Goal: Information Seeking & Learning: Check status

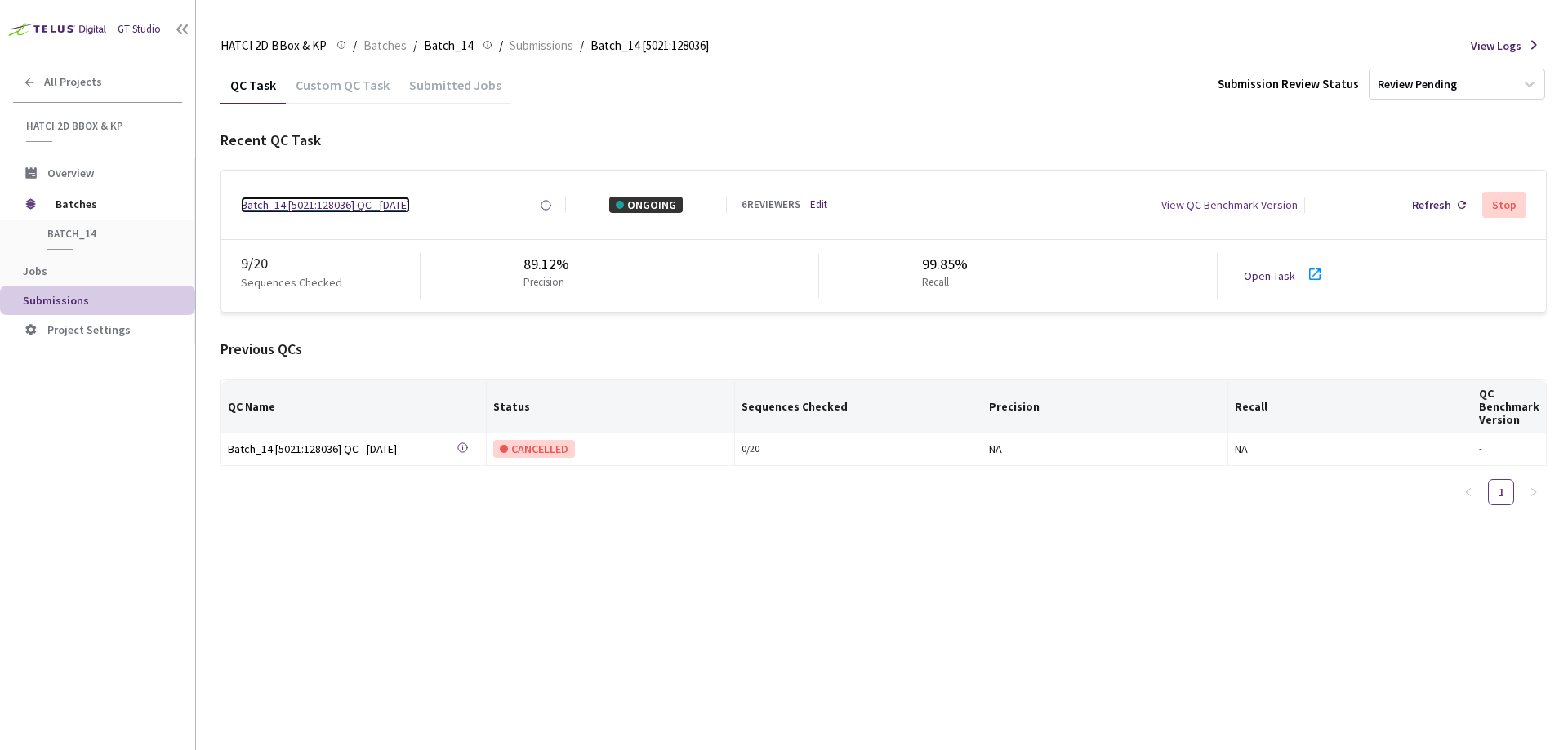
click at [410, 200] on div "Batch_14 [5021:128036] QC - [DATE]" at bounding box center [325, 205] width 169 height 17
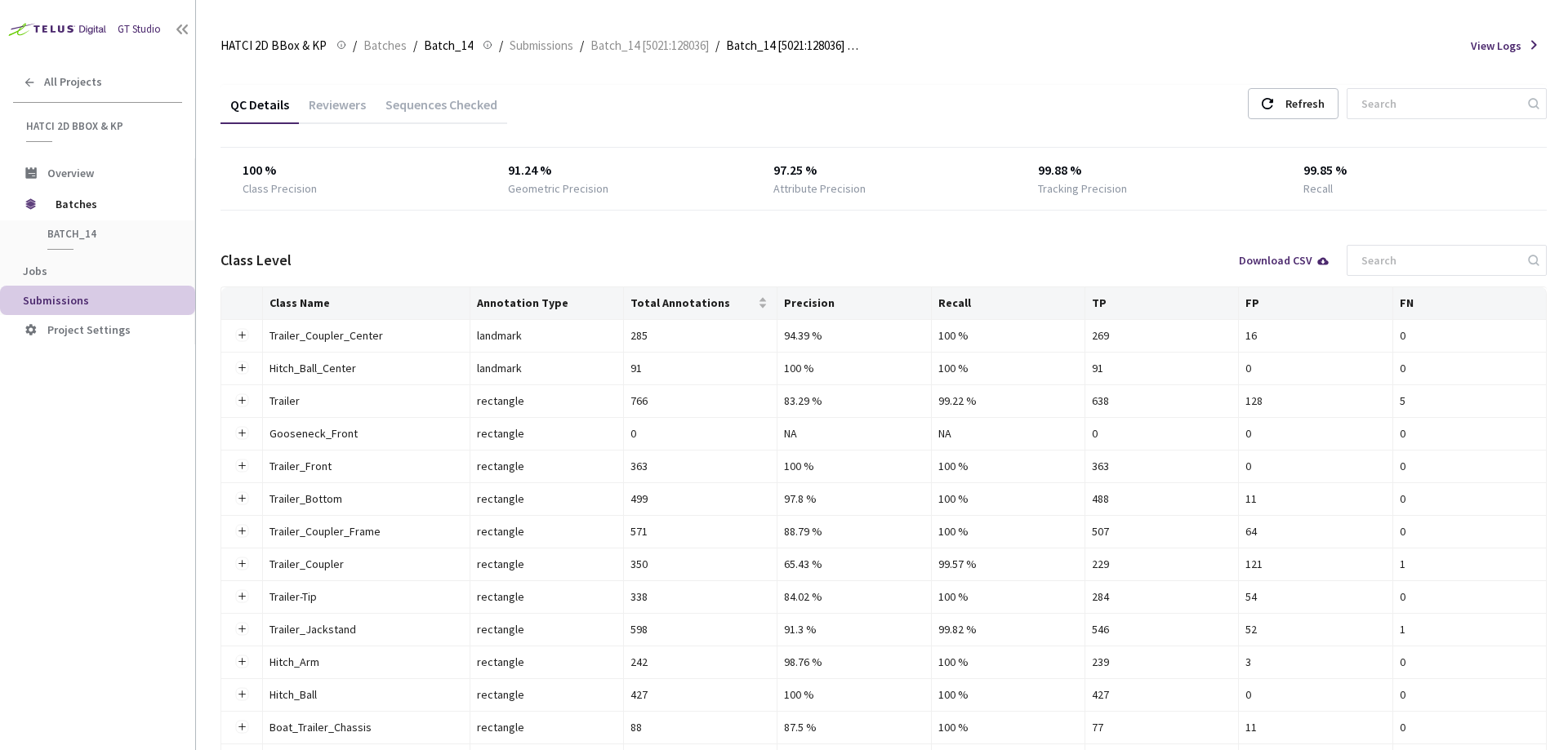
click at [336, 98] on div "Reviewers" at bounding box center [337, 110] width 77 height 27
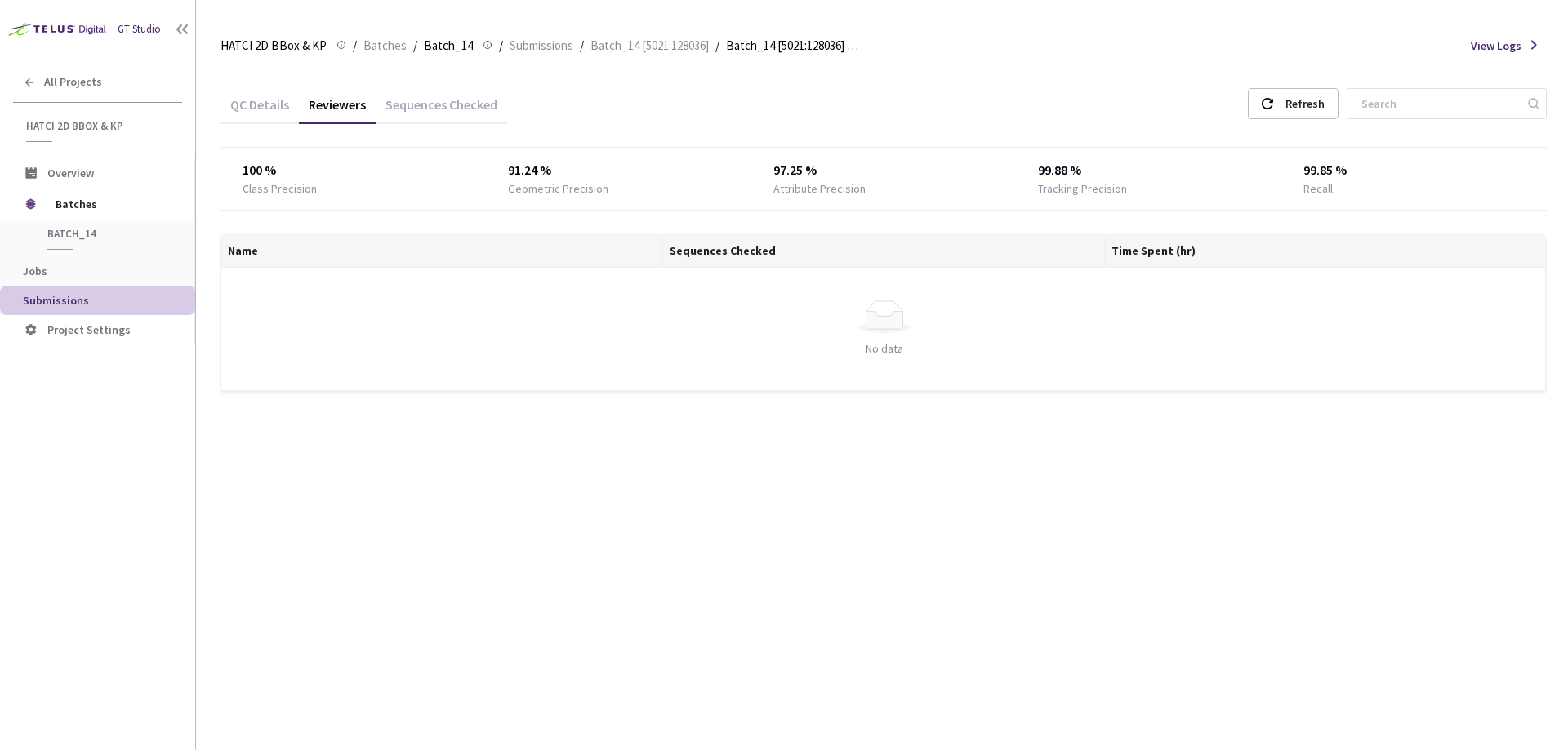
click at [421, 107] on div "Sequences Checked" at bounding box center [441, 110] width 132 height 27
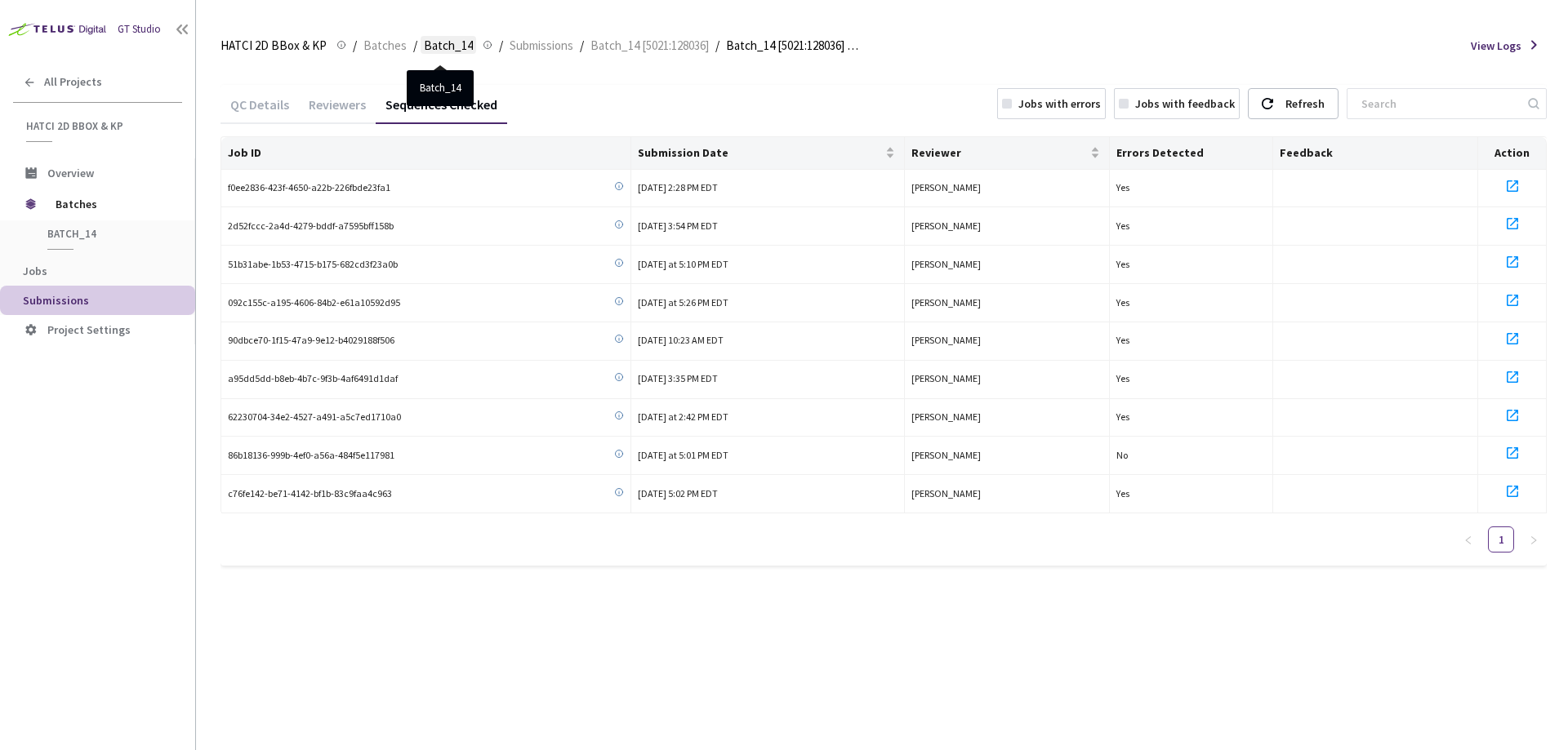
click at [450, 47] on span "Batch_14" at bounding box center [448, 46] width 49 height 20
click at [383, 47] on span "Batches" at bounding box center [385, 46] width 43 height 20
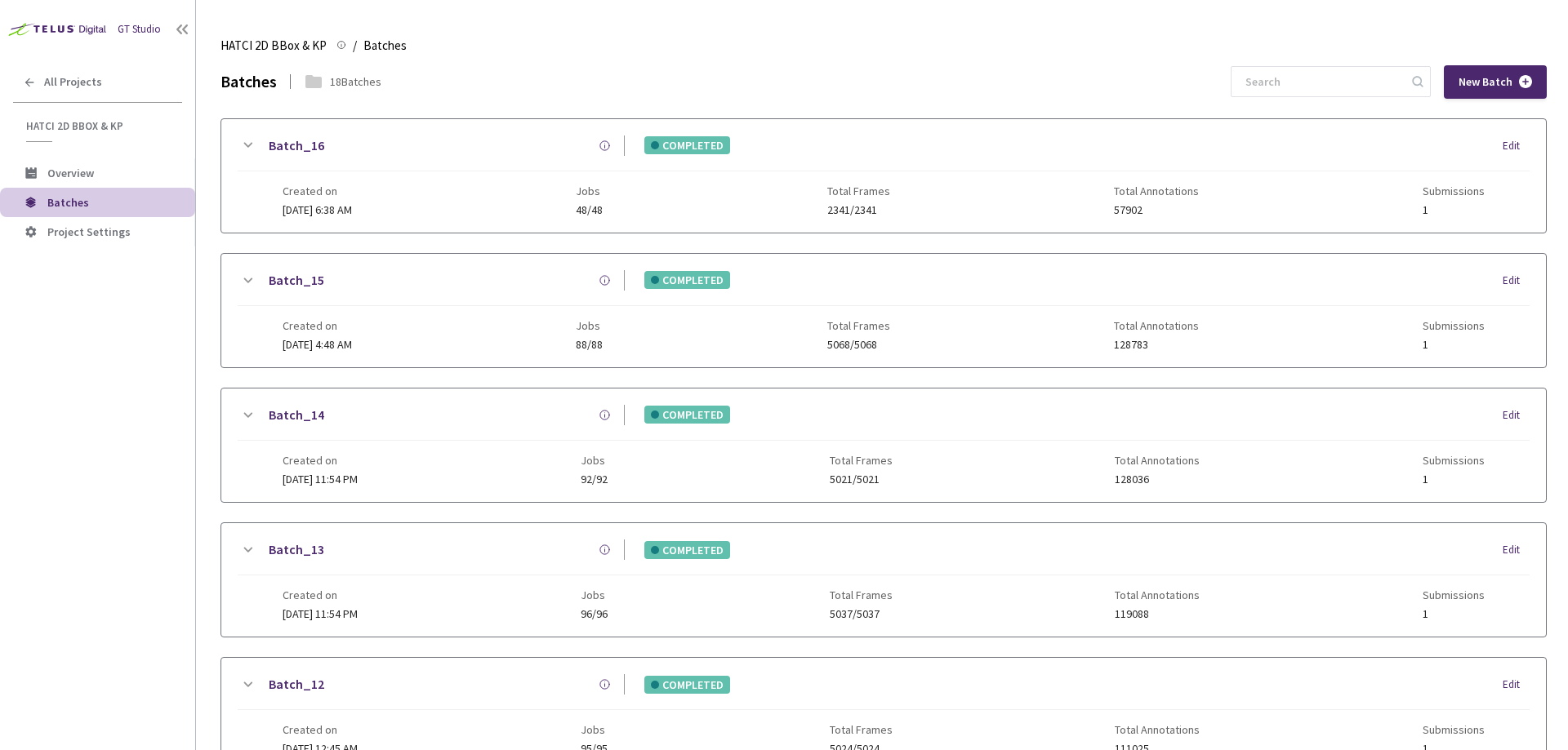
scroll to position [340, 0]
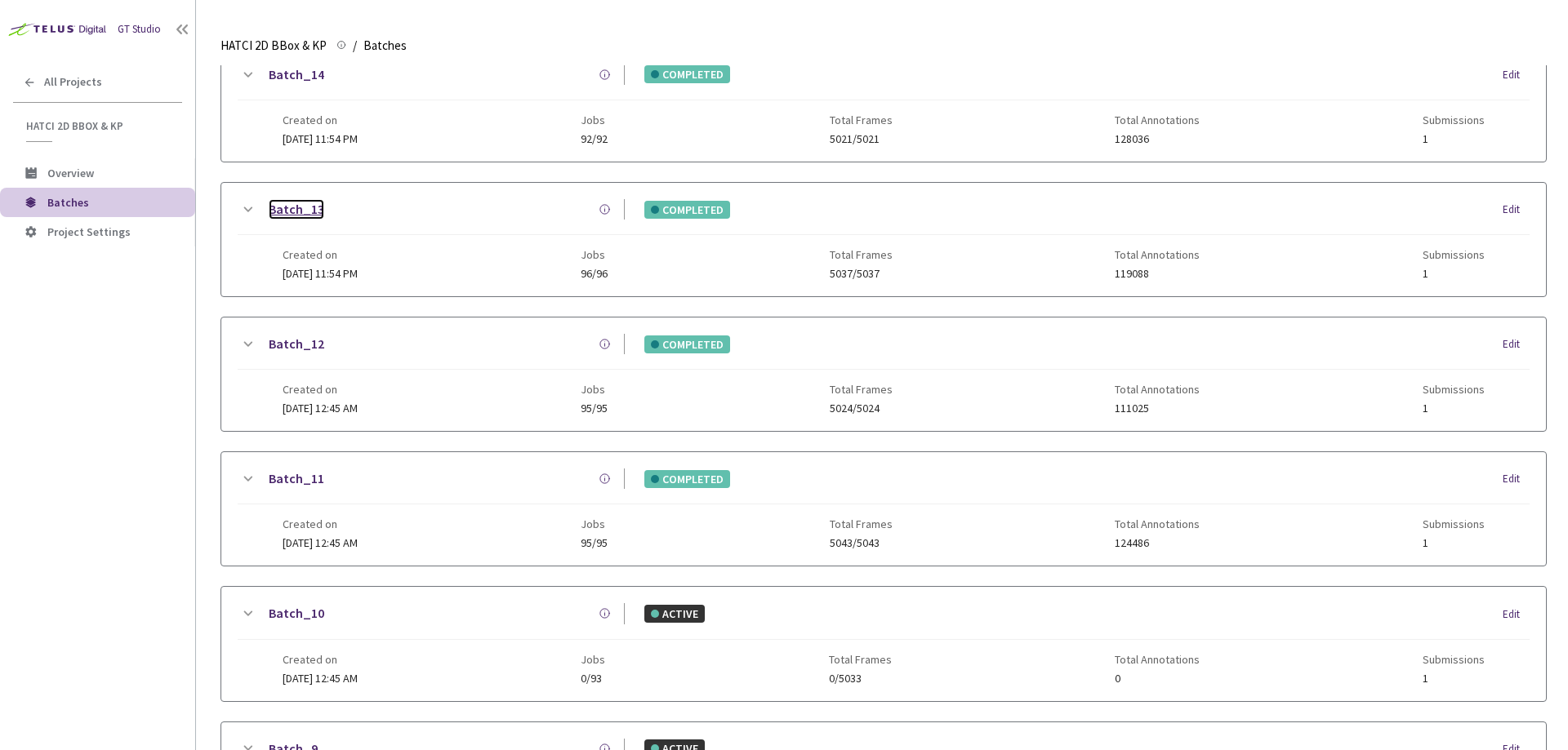
click at [296, 219] on link "Batch_13" at bounding box center [296, 209] width 56 height 21
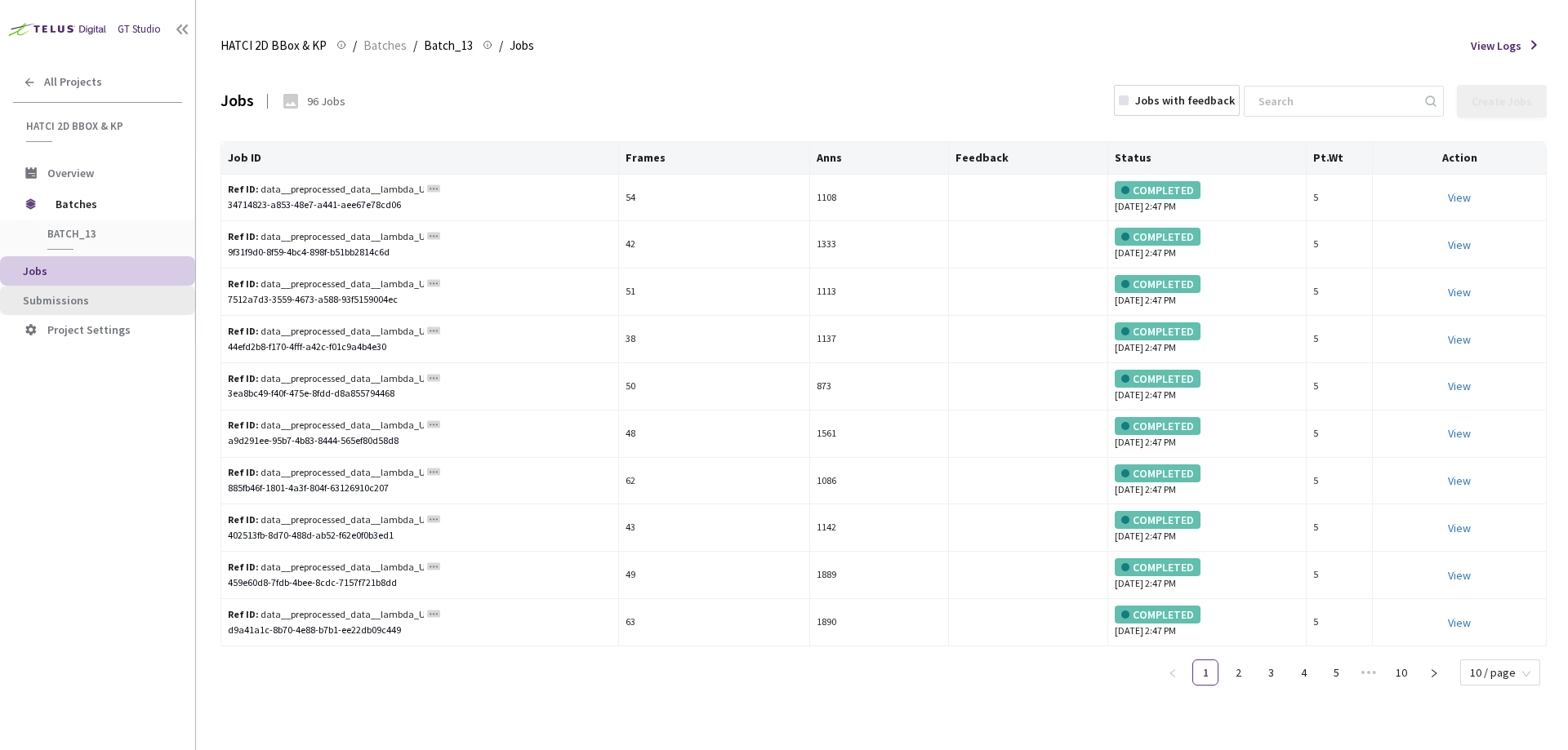
click at [87, 300] on span "Submissions" at bounding box center [102, 300] width 159 height 14
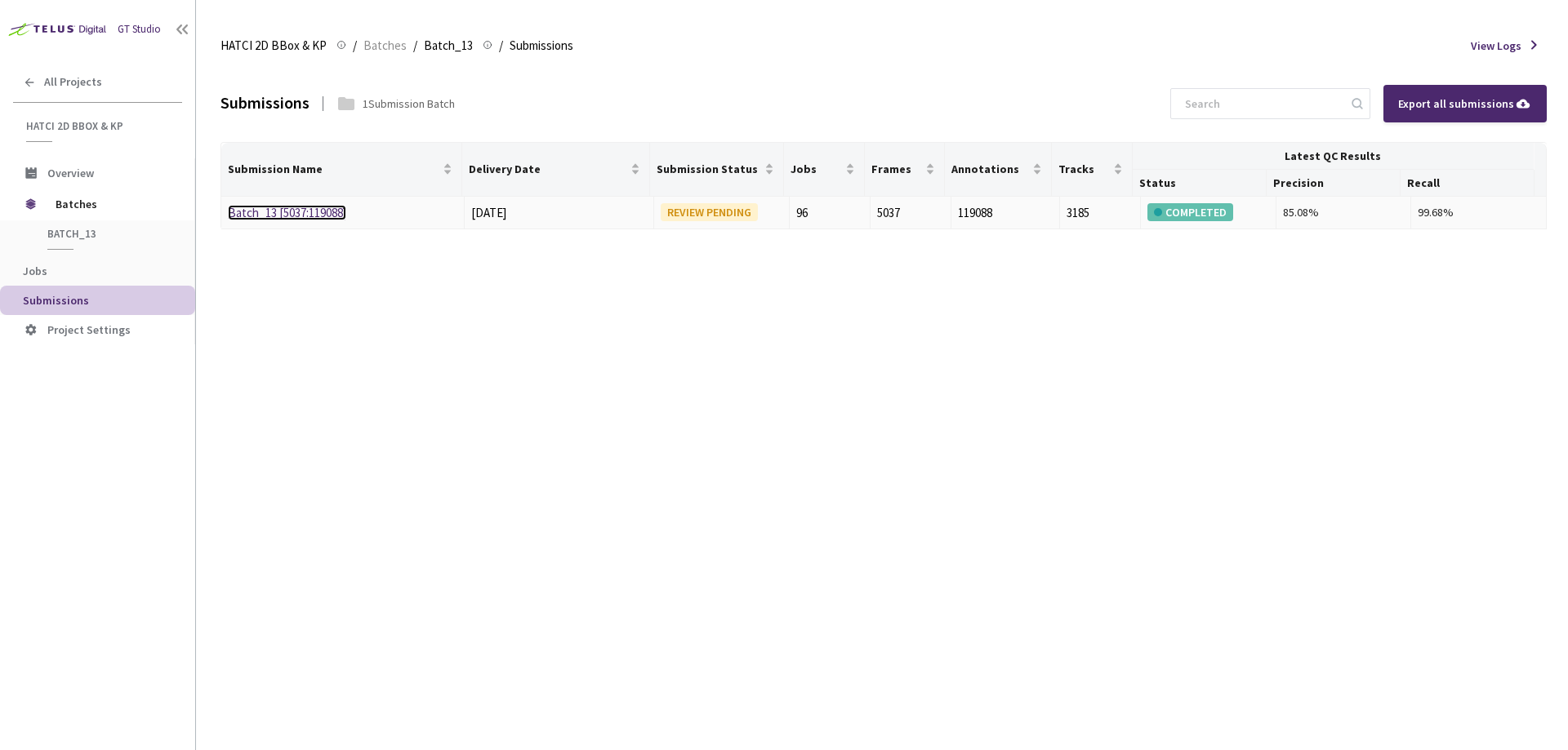
click at [281, 213] on link "Batch_13 [5037:119088]" at bounding box center [287, 212] width 118 height 16
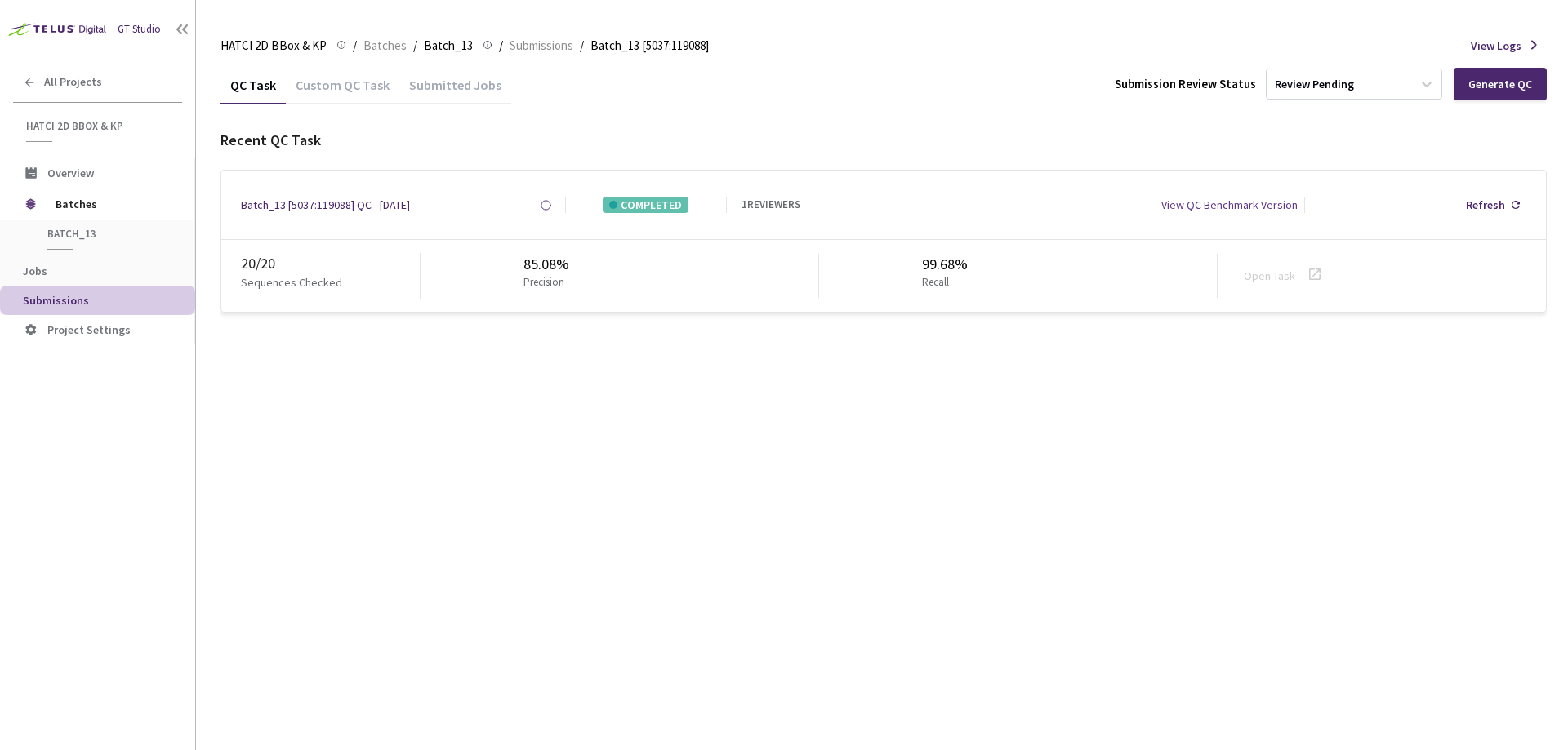
click at [357, 92] on div "Custom QC Task" at bounding box center [342, 90] width 113 height 27
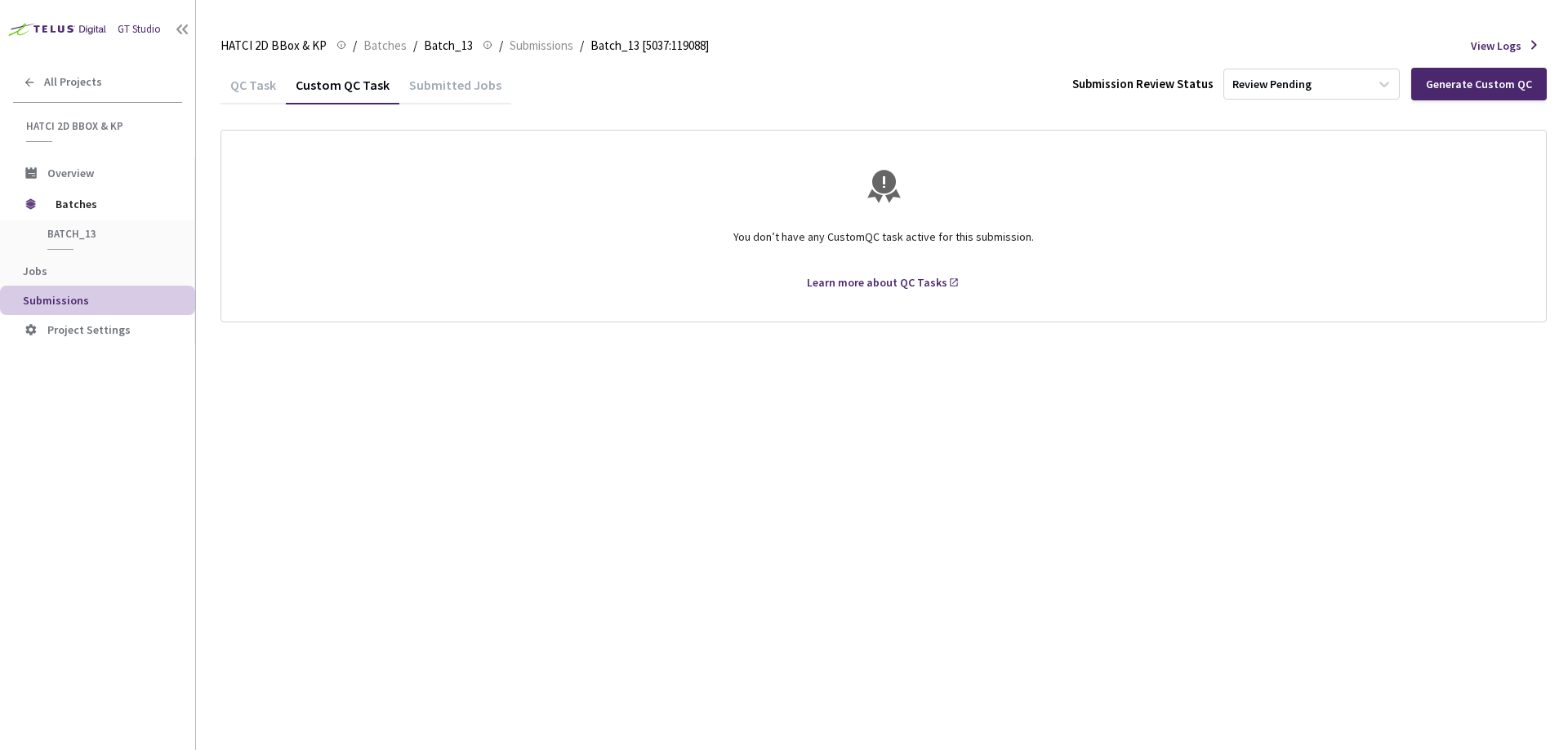
click at [499, 92] on div "Submitted Jobs" at bounding box center [455, 90] width 112 height 27
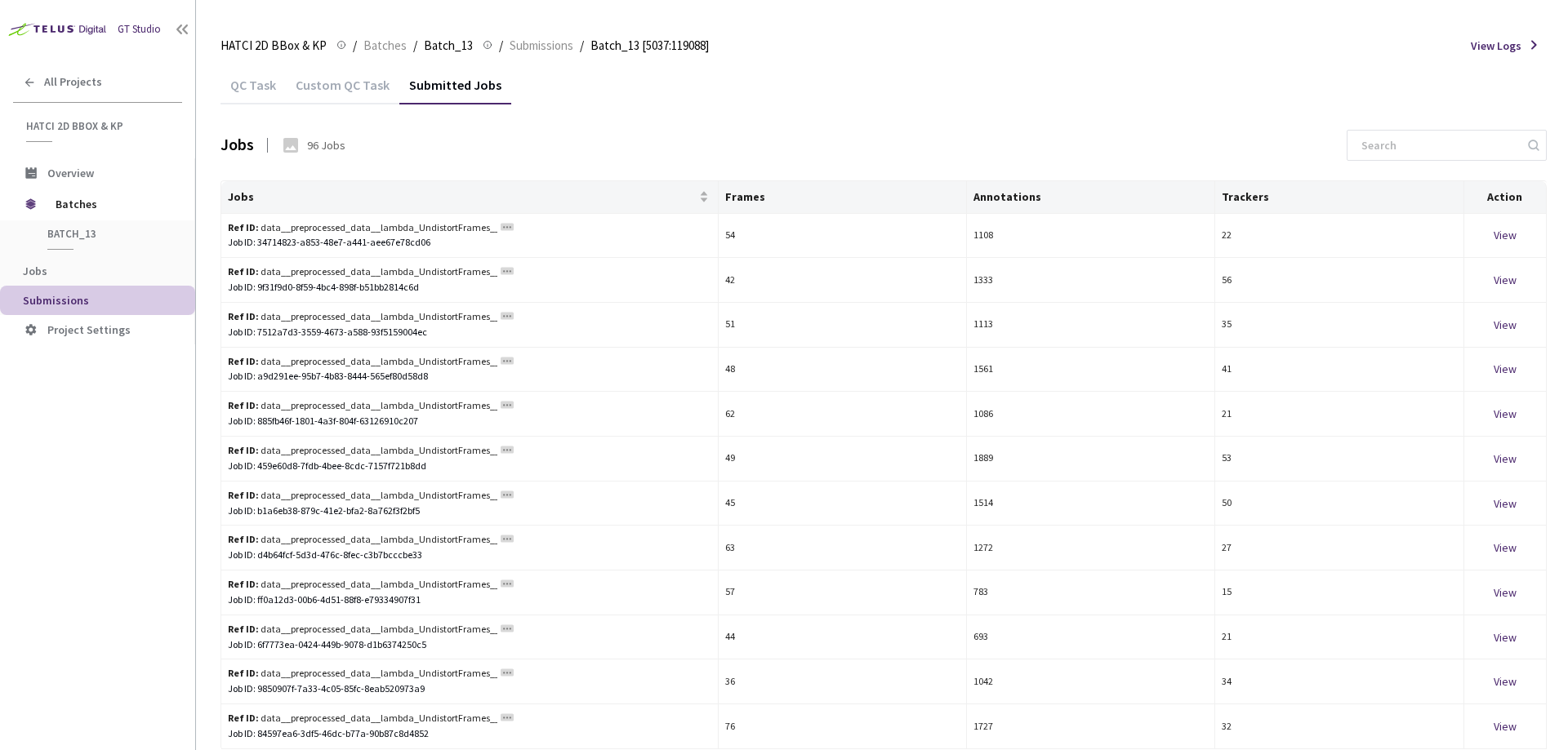
click at [264, 95] on div "QC Task" at bounding box center [253, 90] width 65 height 27
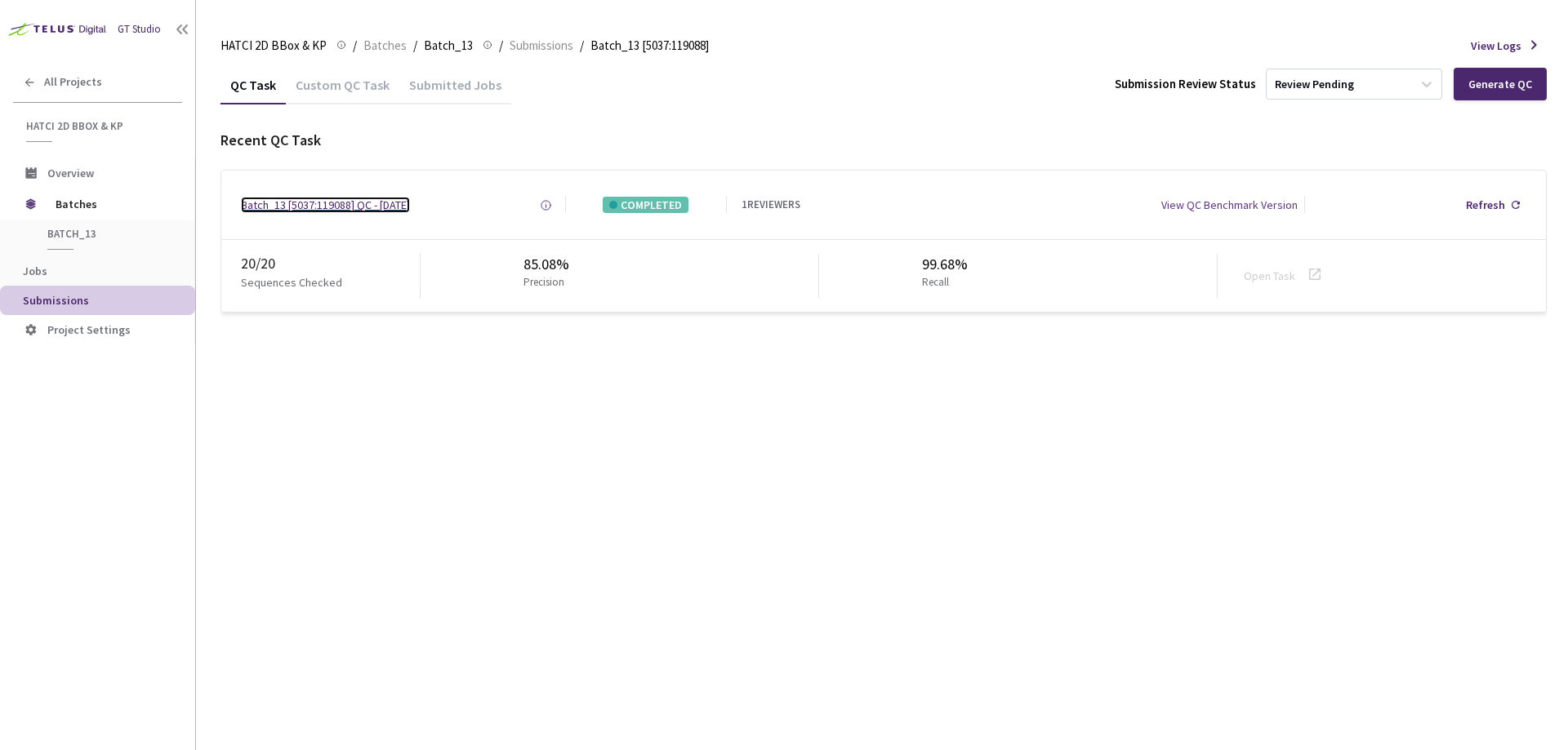
click at [291, 208] on div "Batch_13 [5037:119088] QC - [DATE]" at bounding box center [325, 205] width 169 height 17
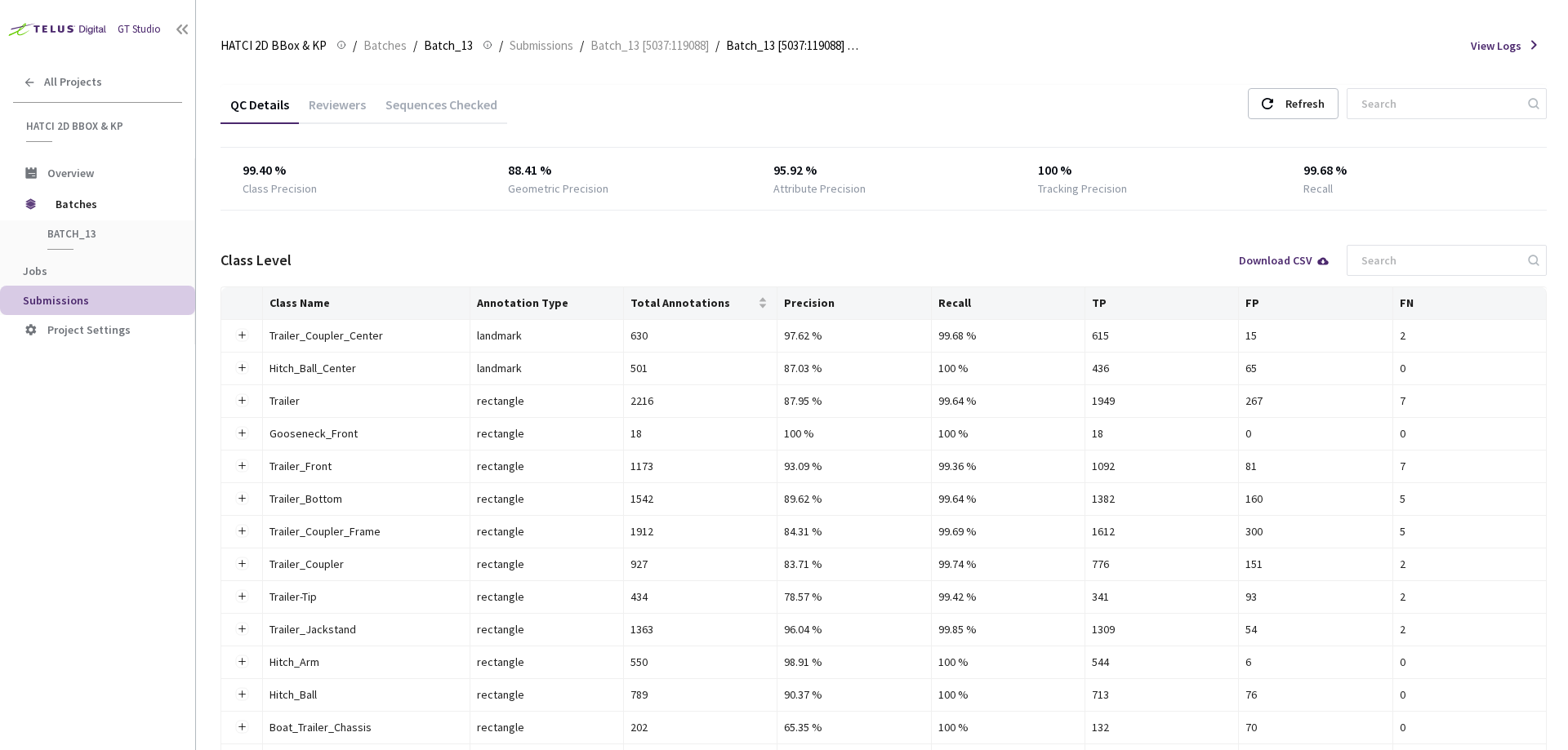
click at [416, 97] on div "Sequences Checked" at bounding box center [441, 110] width 132 height 27
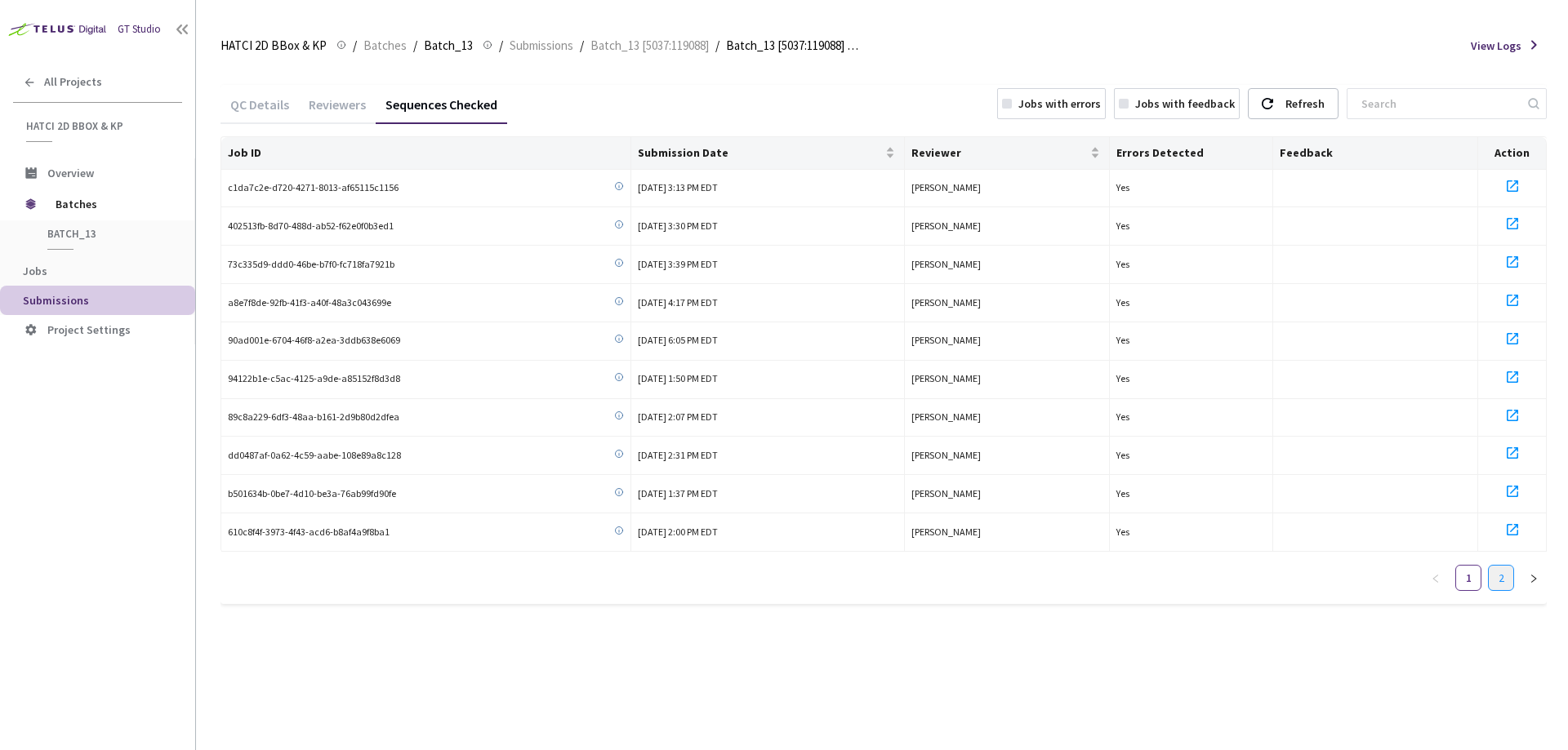
click at [1496, 579] on link "2" at bounding box center [1501, 578] width 24 height 24
click at [373, 47] on span "Batches" at bounding box center [385, 46] width 43 height 20
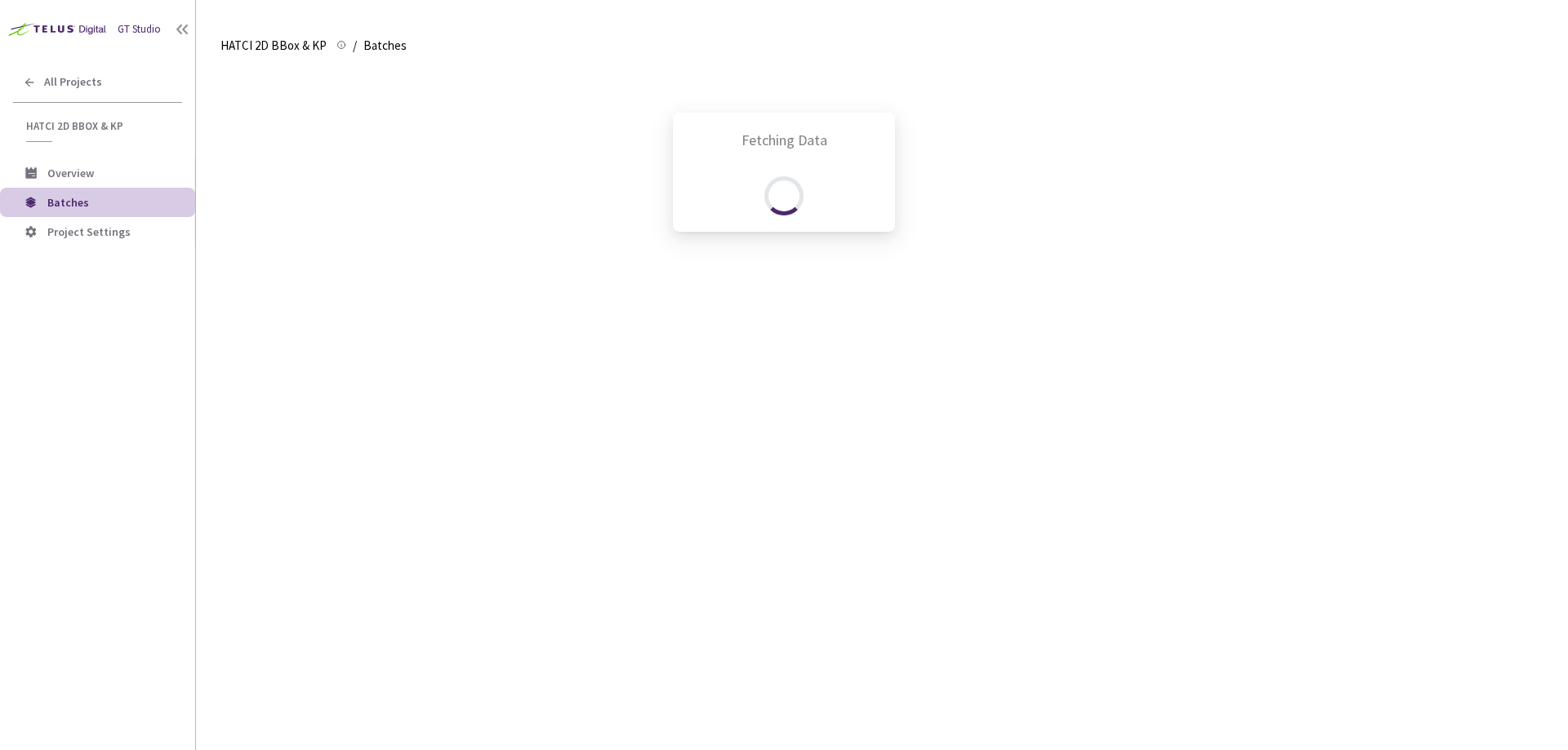
scroll to position [475, 0]
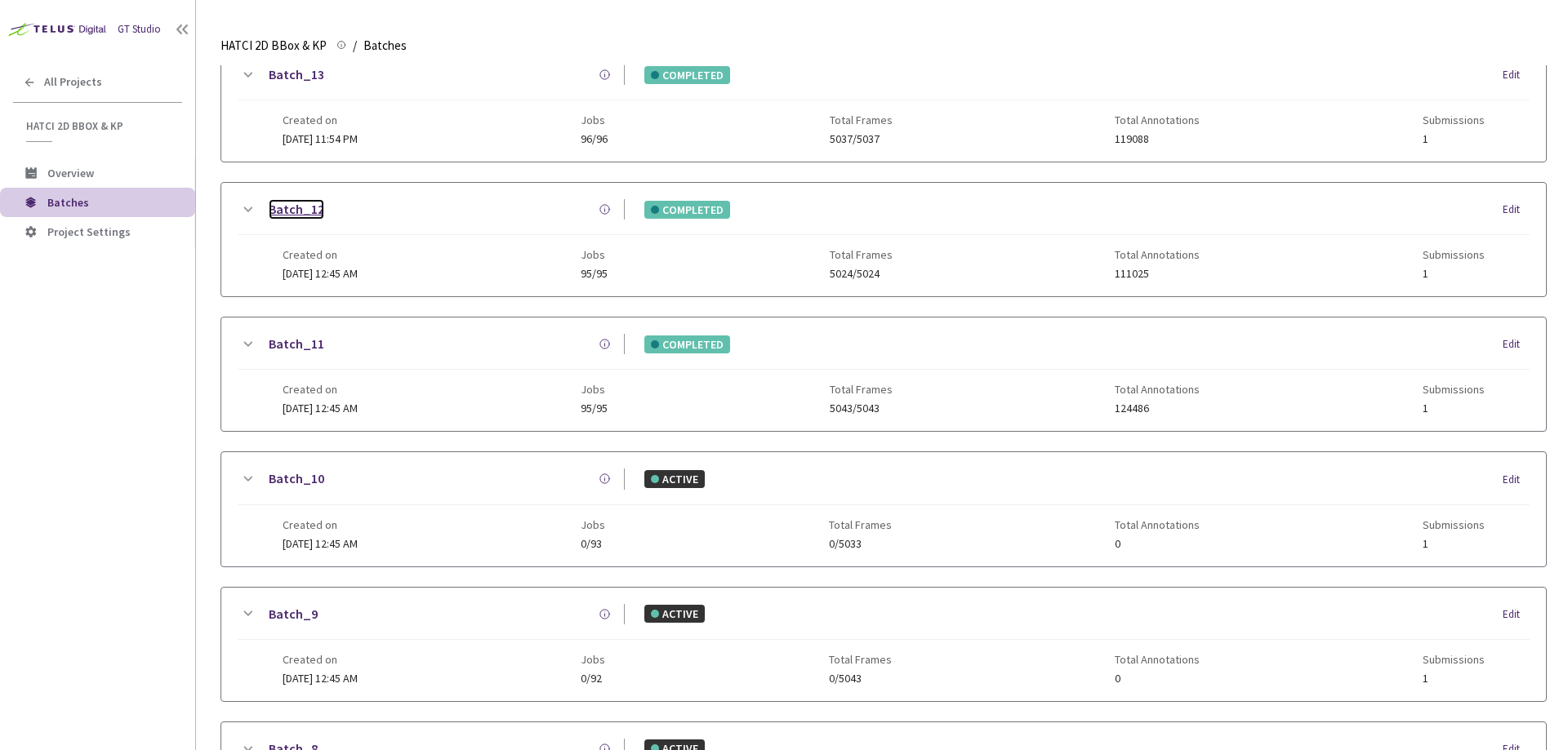
click at [307, 215] on link "Batch_12" at bounding box center [296, 209] width 56 height 21
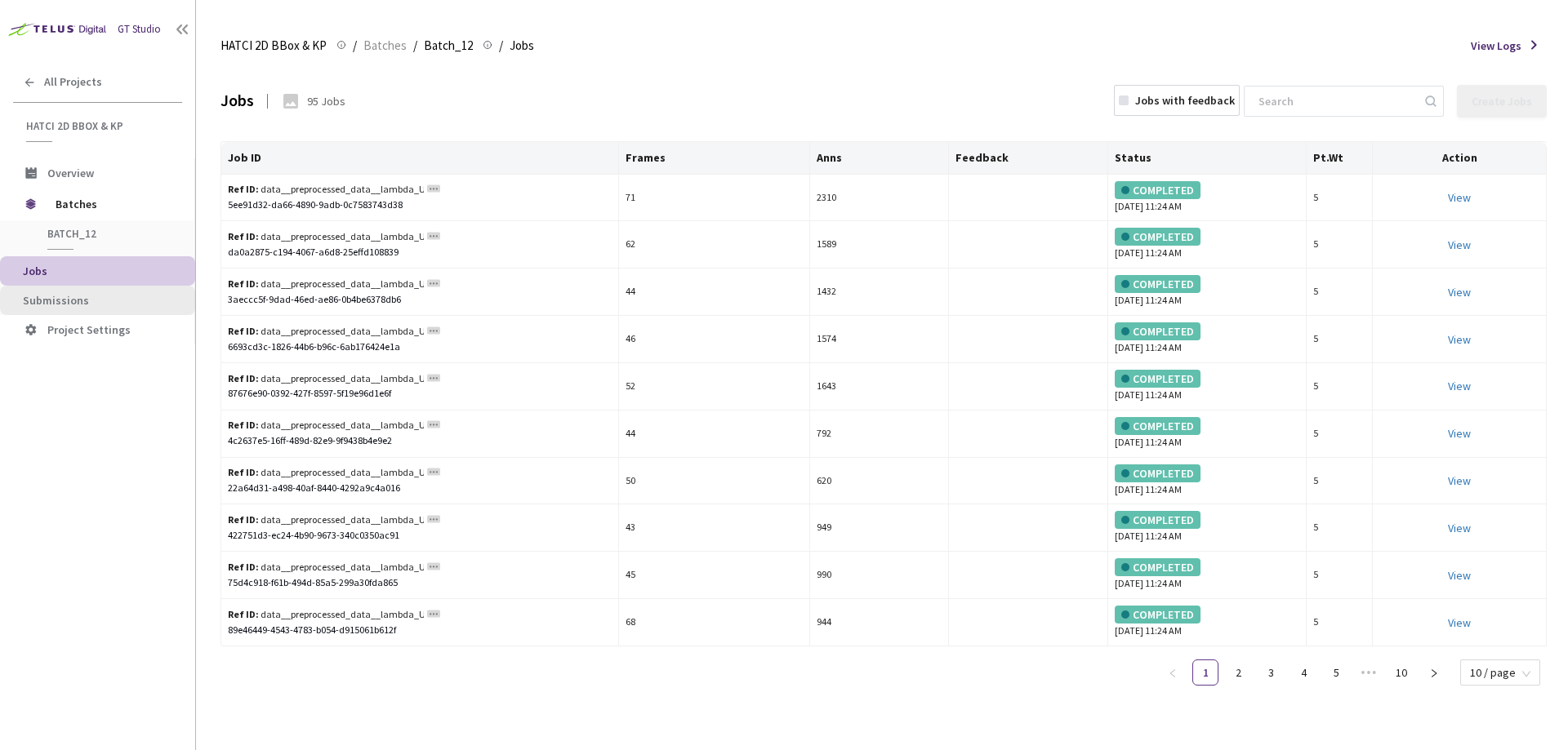
click at [118, 298] on span "Submissions" at bounding box center [102, 300] width 159 height 14
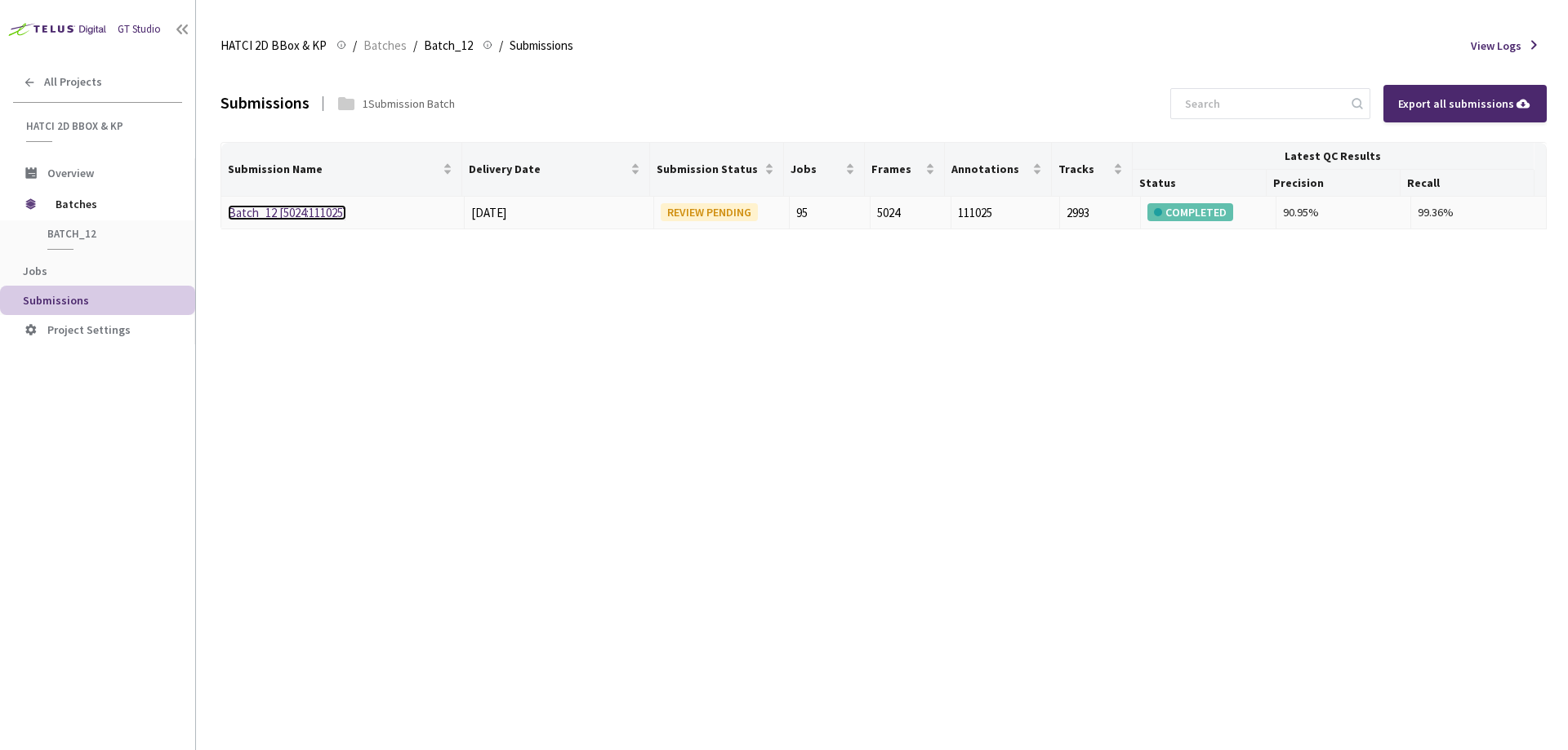
click at [310, 211] on link "Batch_12 [5024:111025]" at bounding box center [287, 212] width 118 height 16
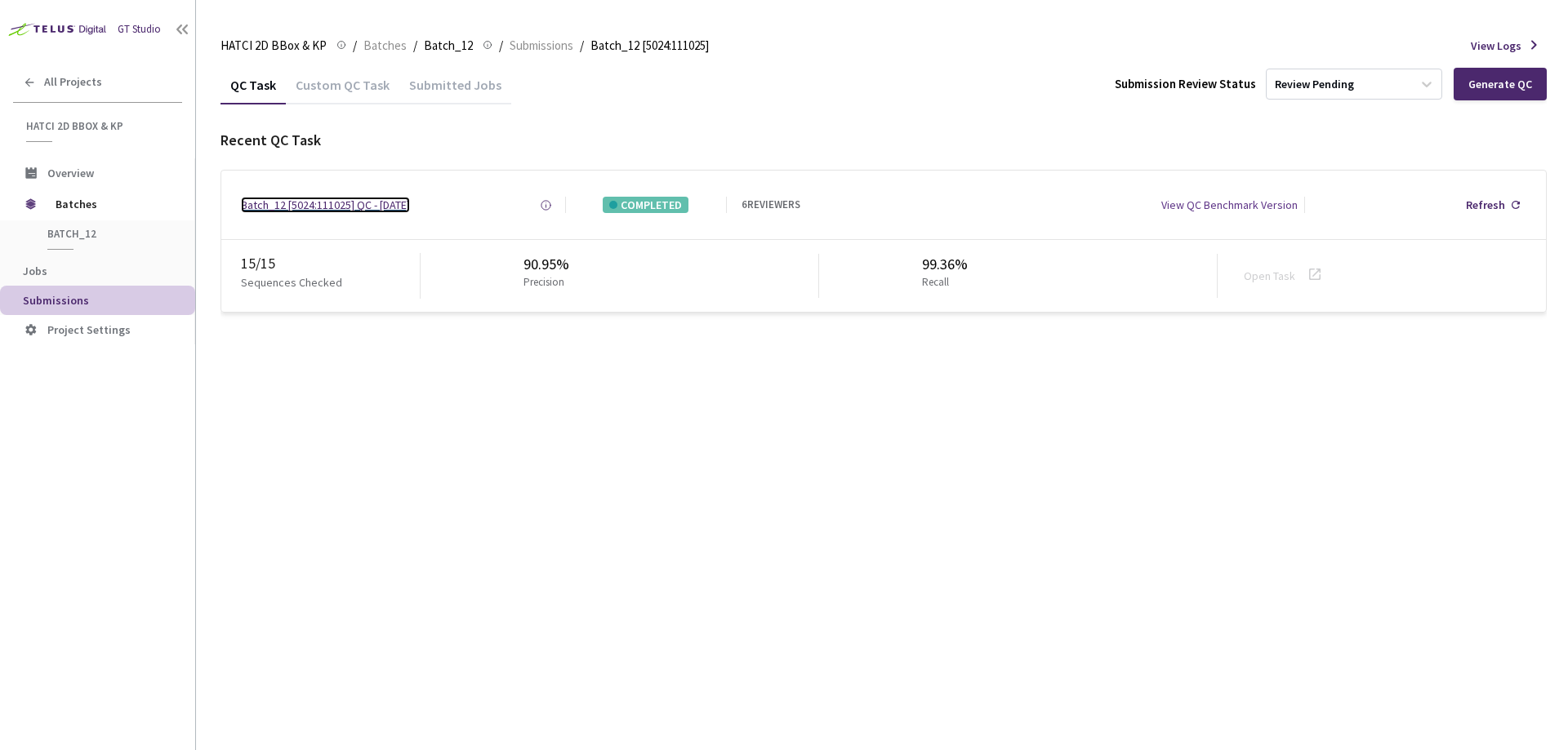
click at [391, 202] on div "Batch_12 [5024:111025] QC - [DATE]" at bounding box center [325, 205] width 169 height 17
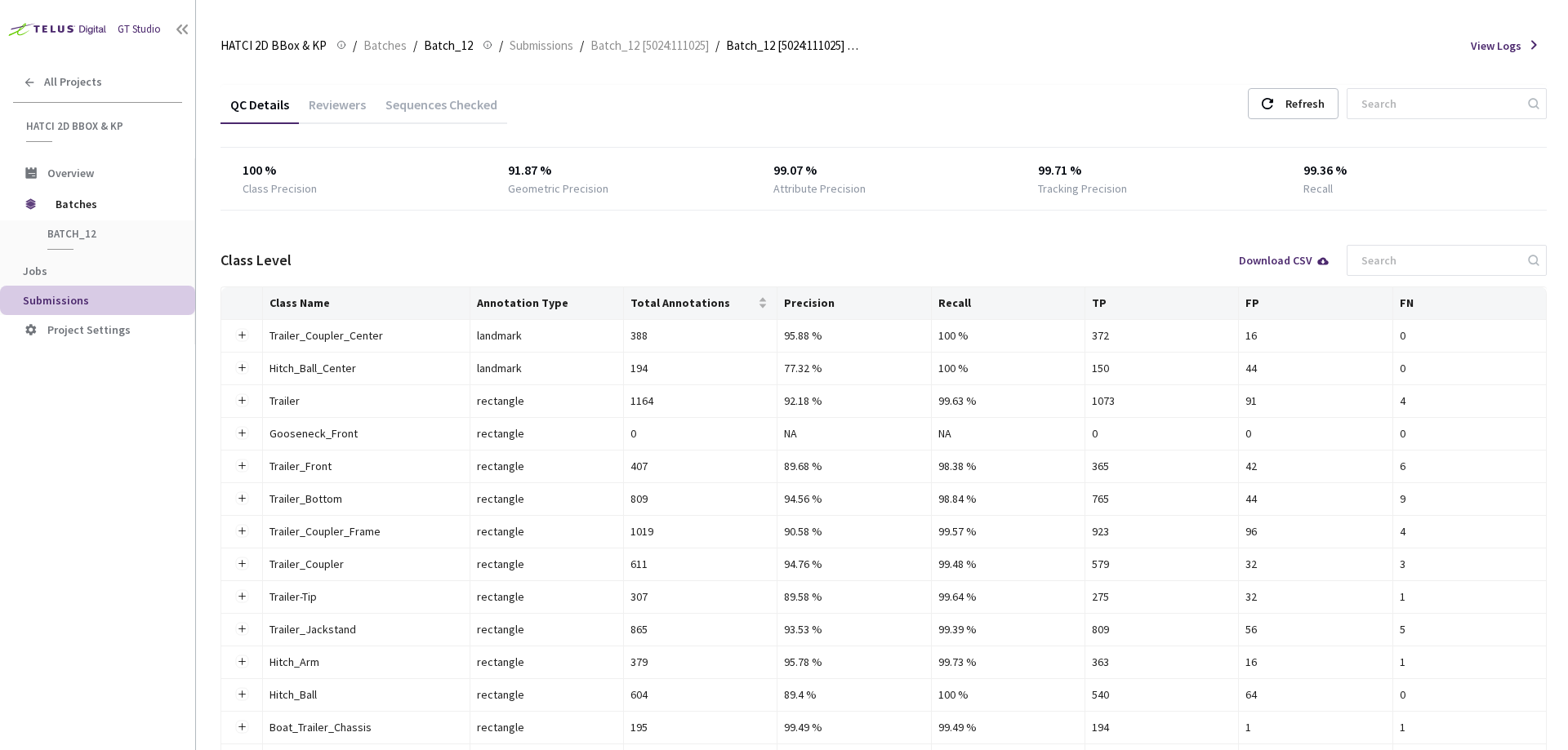
click at [354, 107] on div "Reviewers" at bounding box center [337, 110] width 77 height 27
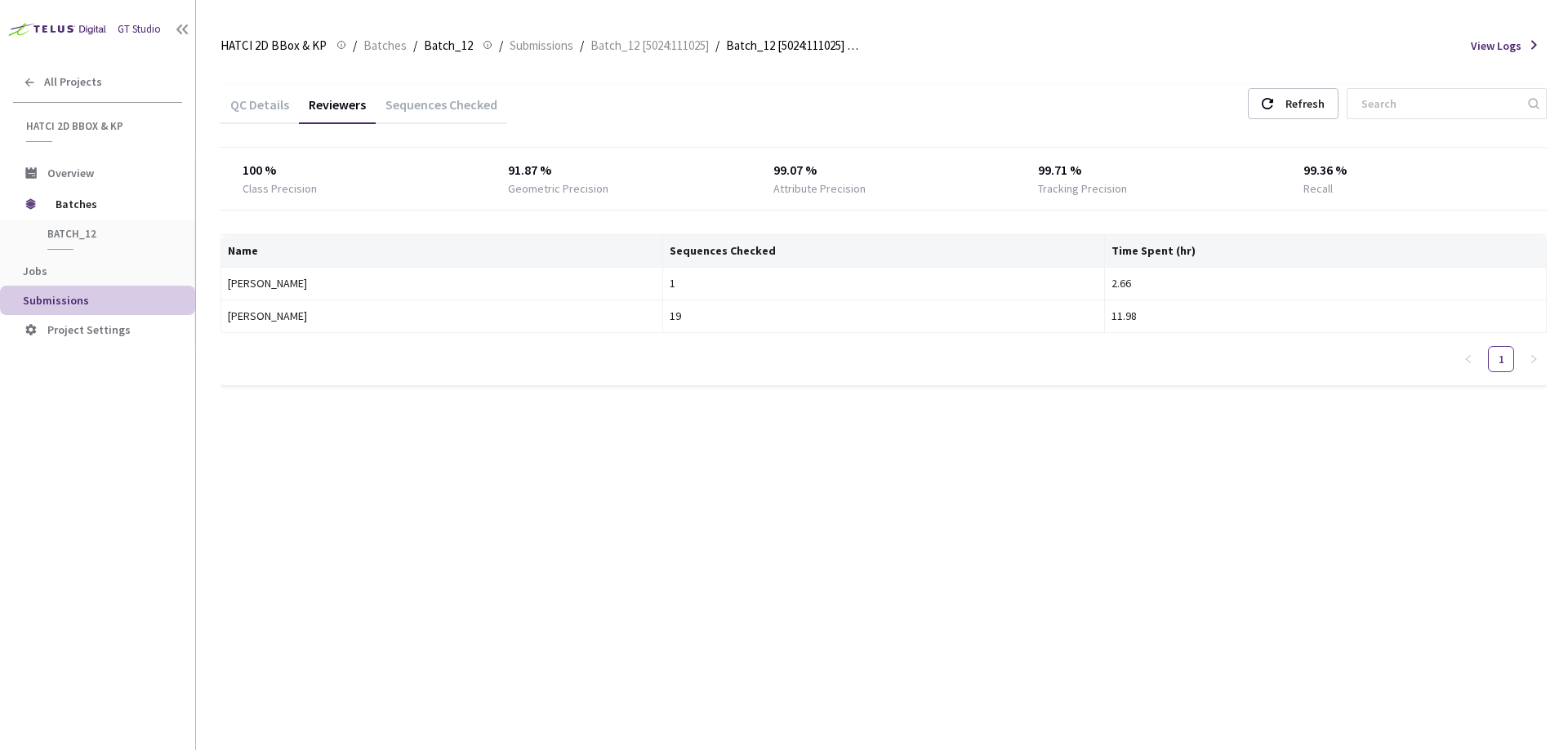
click at [406, 107] on div "Sequences Checked" at bounding box center [441, 110] width 132 height 27
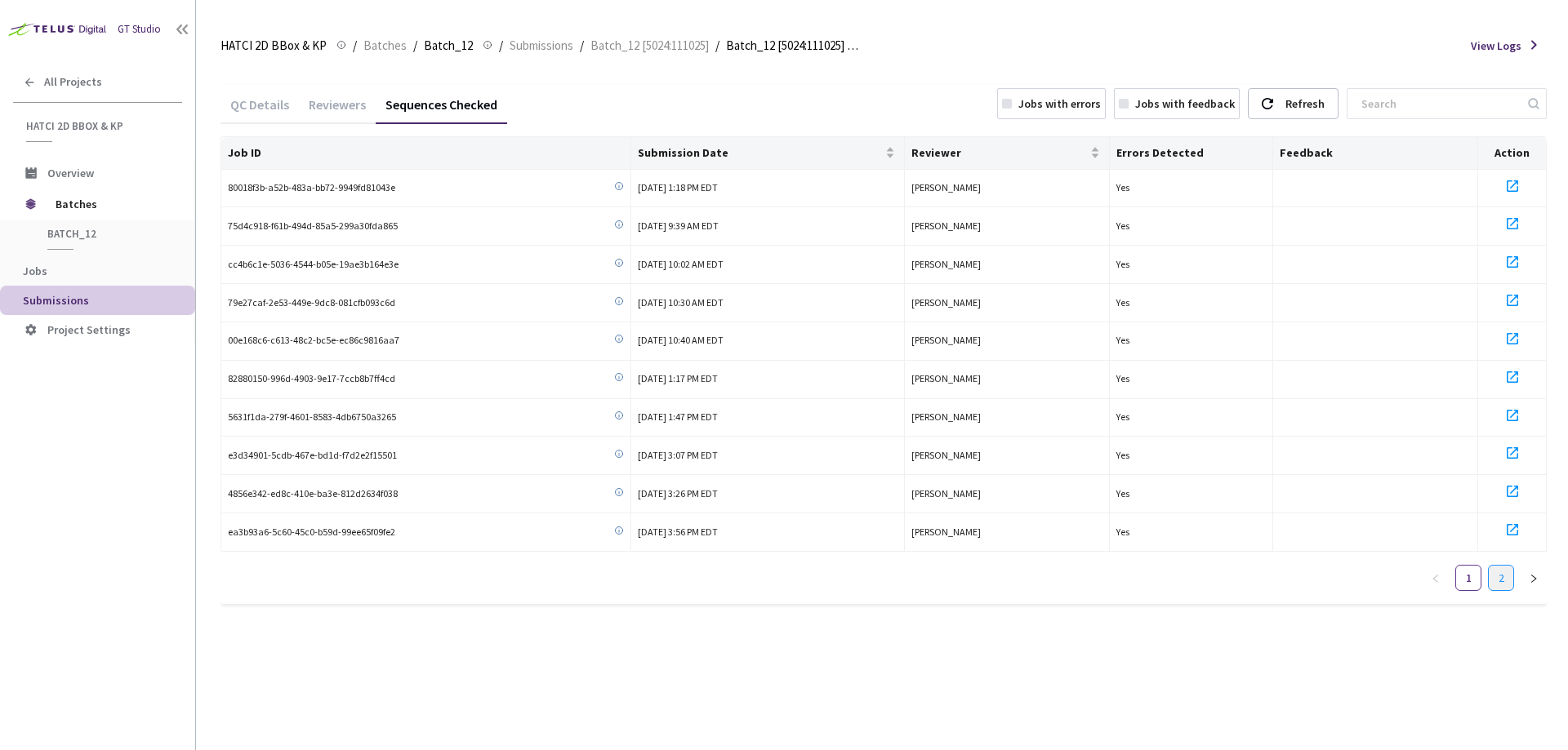
click at [1503, 579] on link "2" at bounding box center [1501, 578] width 24 height 24
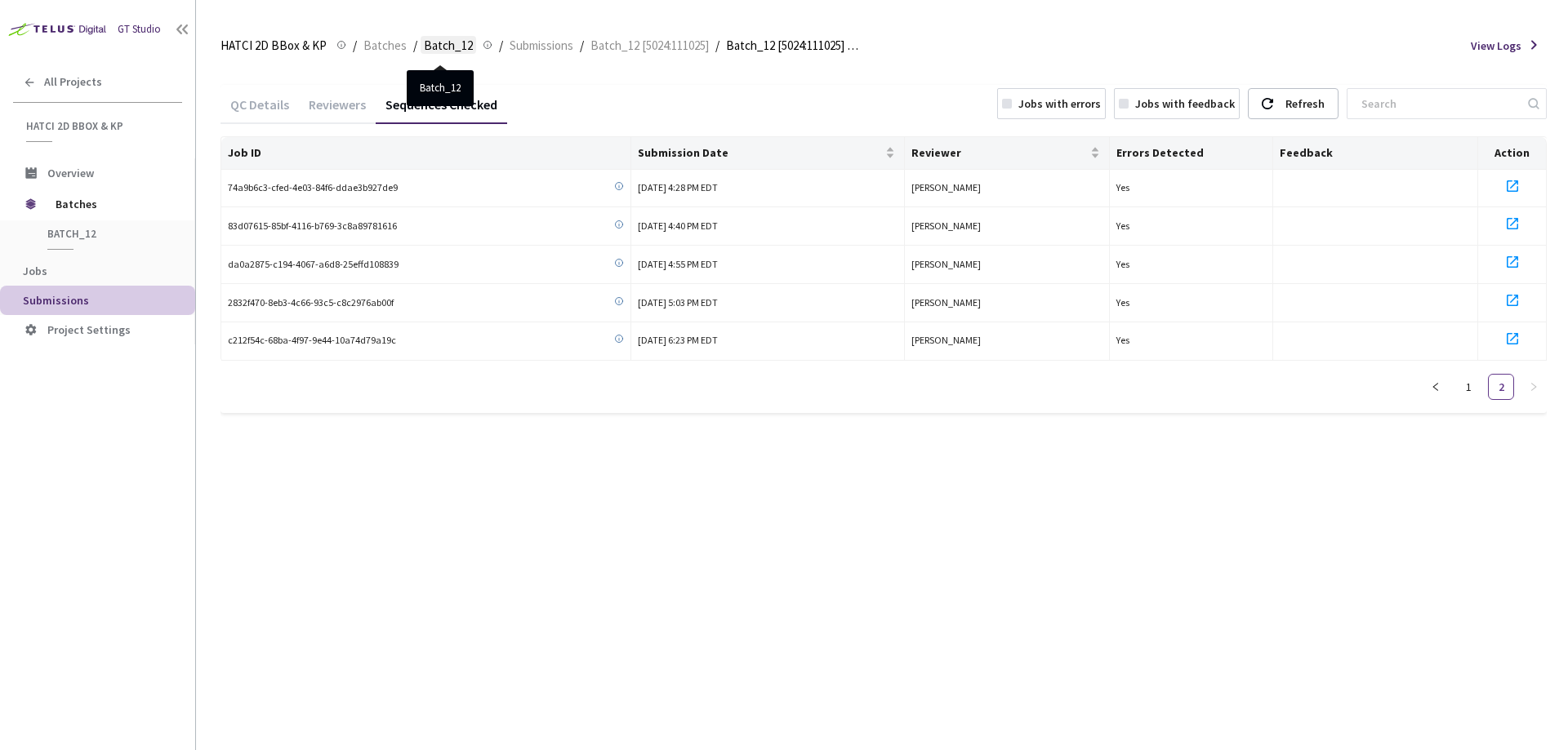
click at [451, 48] on span "Batch_12" at bounding box center [448, 46] width 49 height 20
click at [66, 297] on span "Submissions" at bounding box center [55, 300] width 66 height 15
click at [429, 50] on span "Batch_12" at bounding box center [448, 46] width 49 height 20
click at [522, 40] on span "Submissions" at bounding box center [541, 46] width 63 height 20
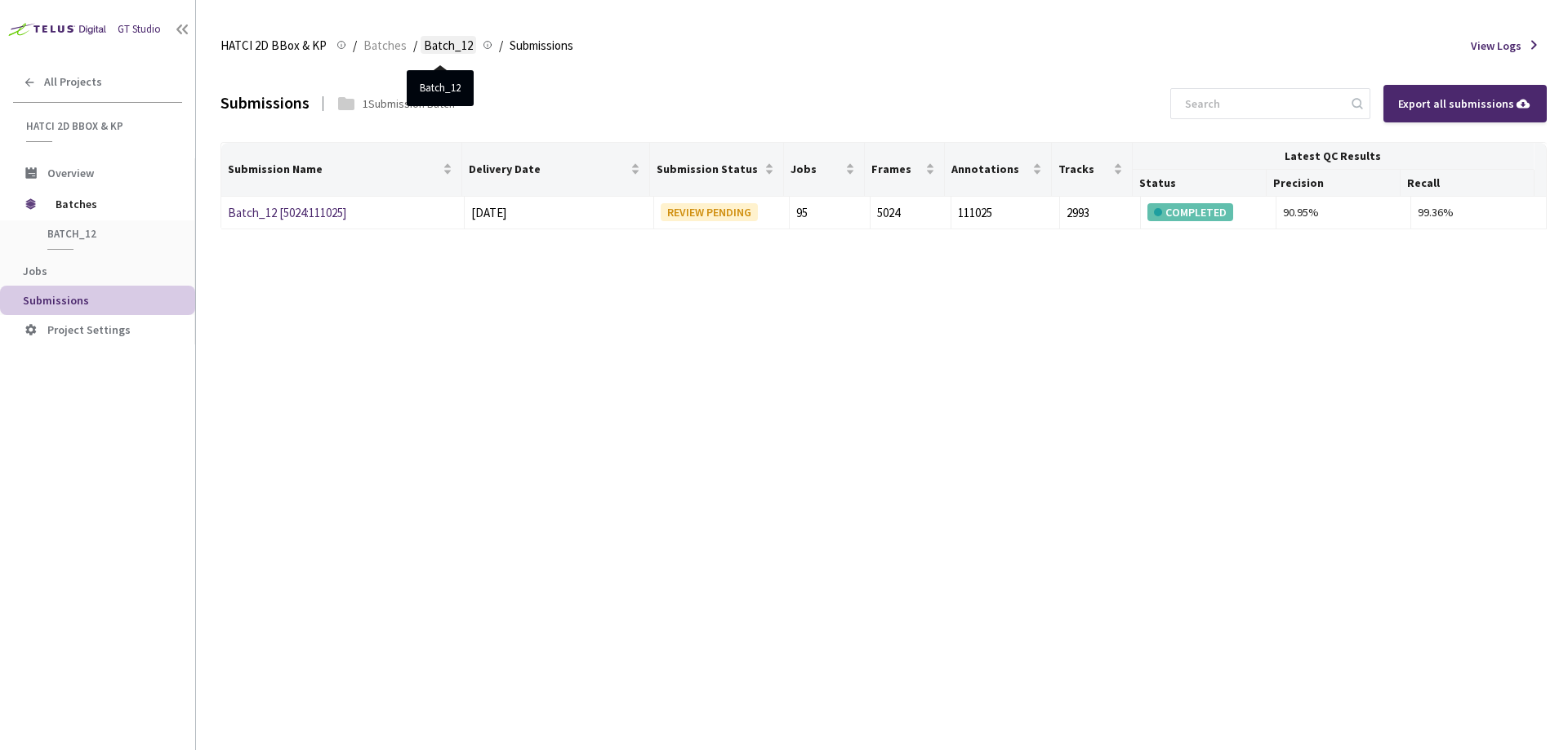
click at [449, 42] on span "Batch_12" at bounding box center [448, 46] width 49 height 20
click at [376, 54] on span "Batches" at bounding box center [385, 46] width 43 height 20
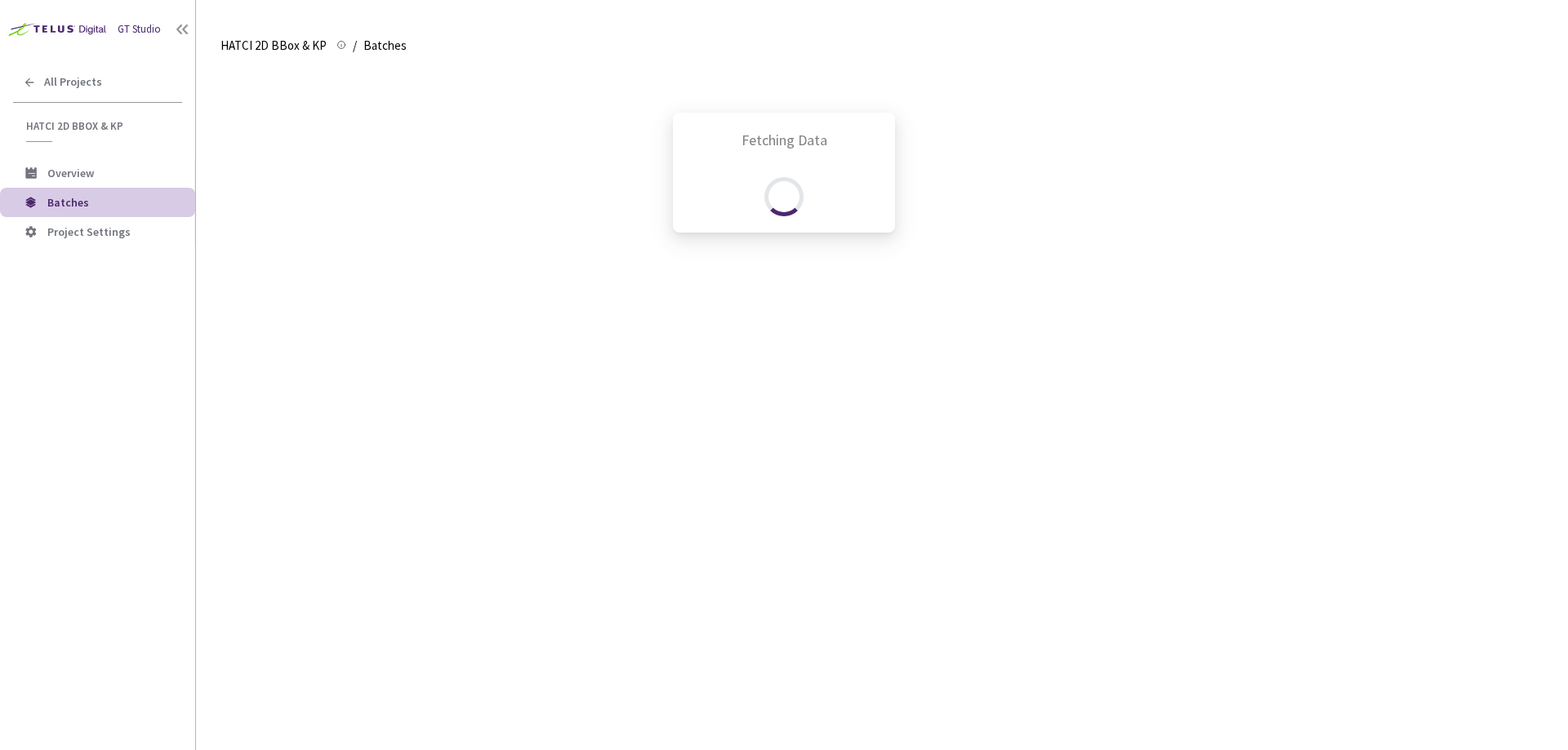
scroll to position [609, 0]
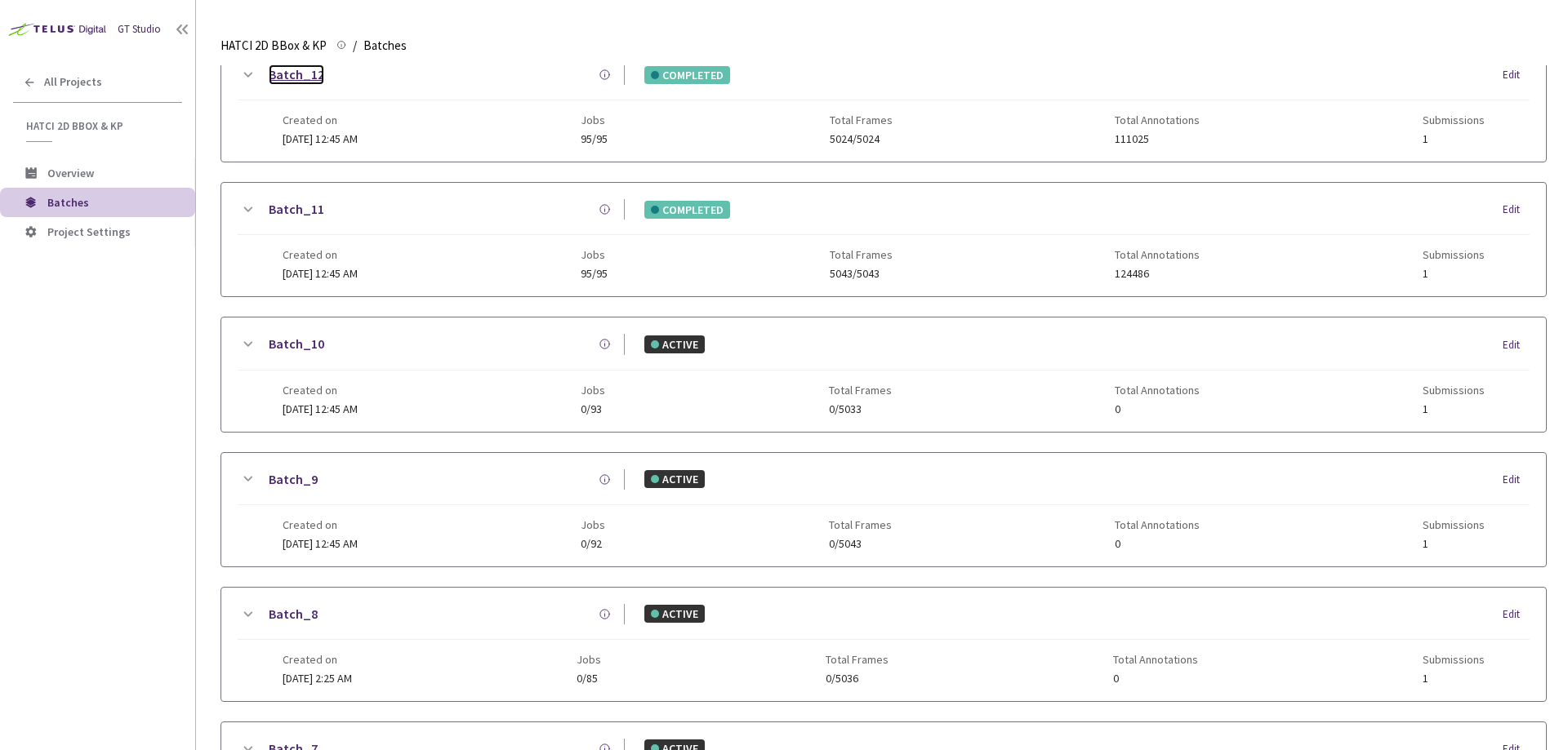
click at [313, 81] on link "Batch_12" at bounding box center [296, 74] width 56 height 21
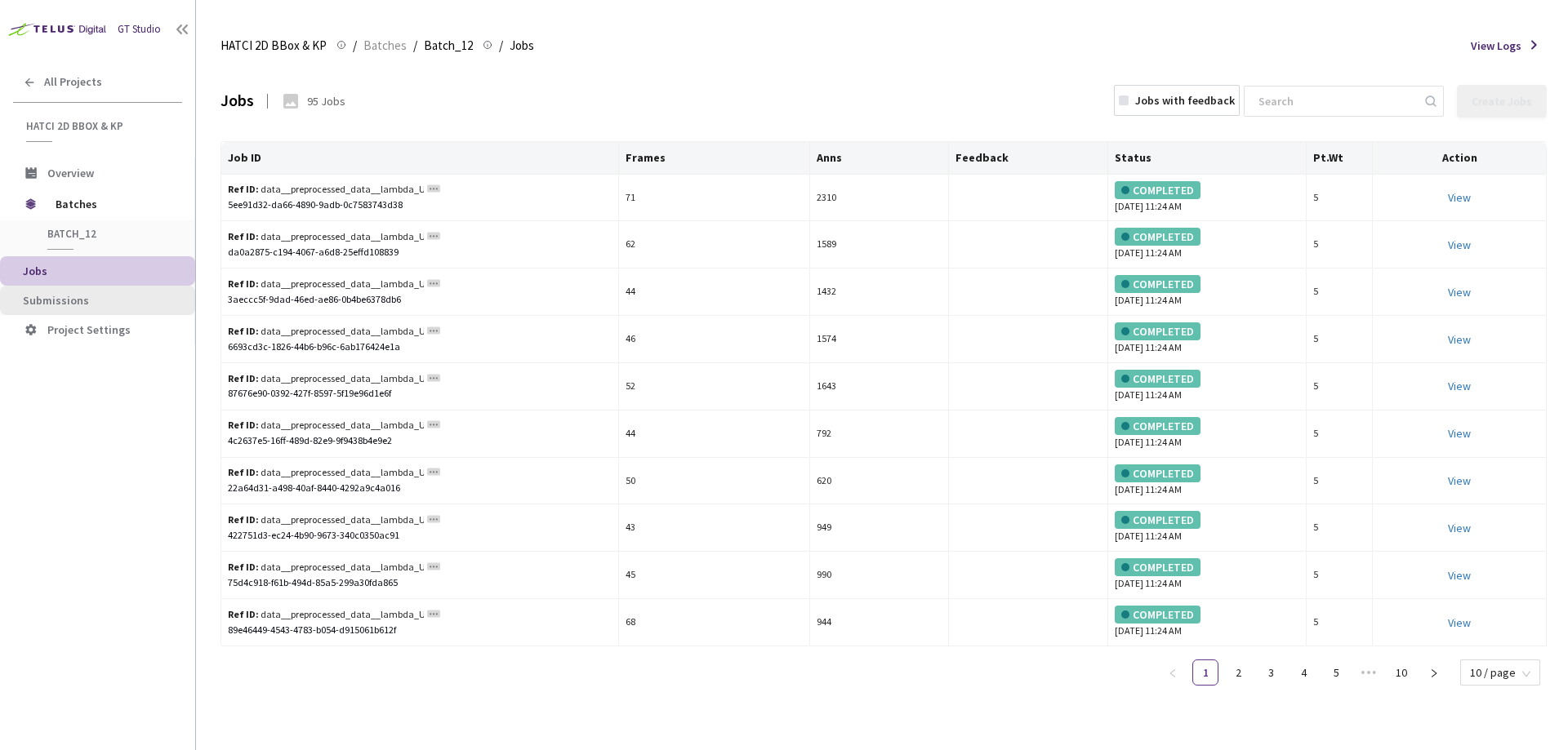
click at [132, 296] on span "Submissions" at bounding box center [102, 300] width 159 height 14
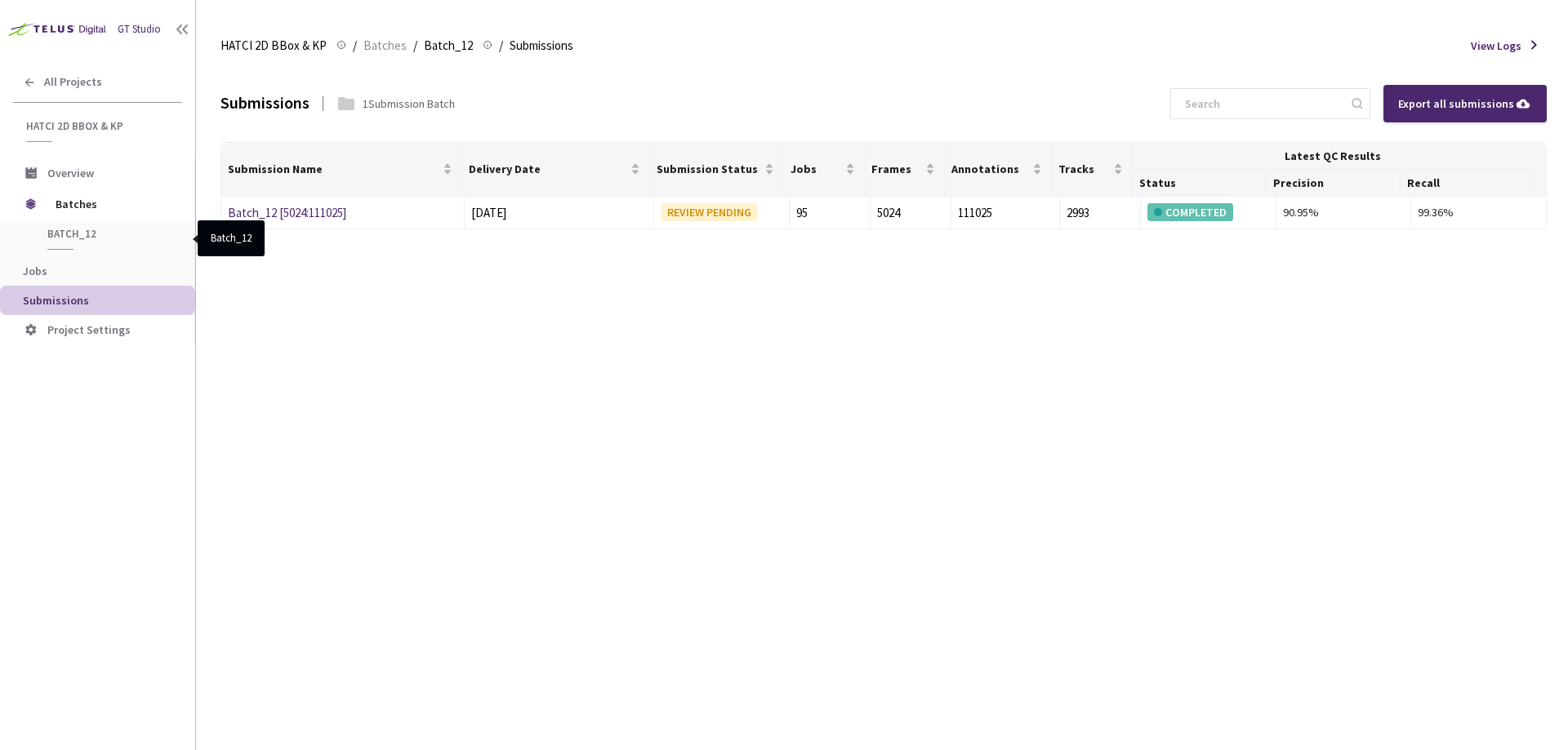
click at [92, 231] on span "Batch_12" at bounding box center [107, 234] width 121 height 14
click at [88, 206] on span "Batches" at bounding box center [112, 204] width 112 height 32
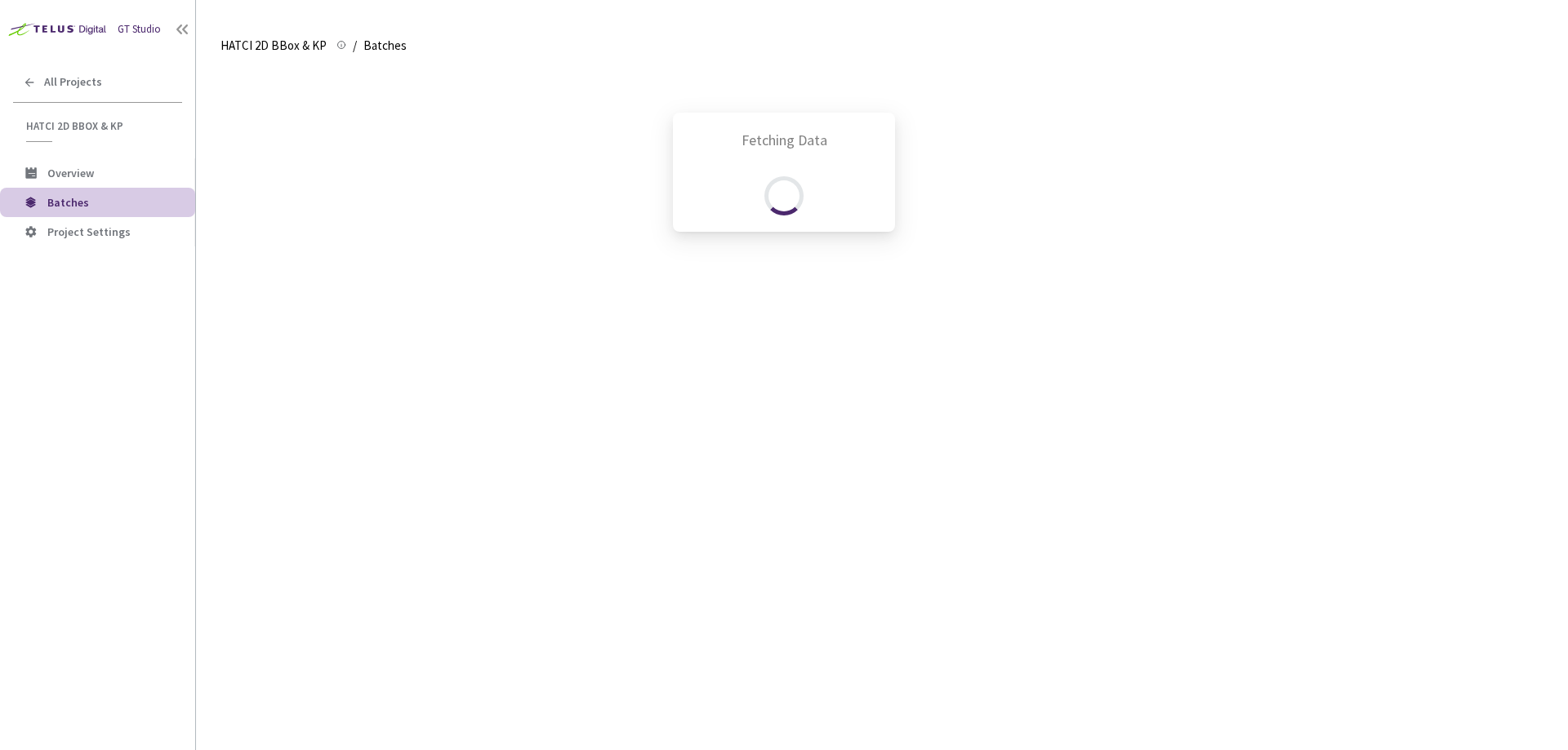
scroll to position [609, 0]
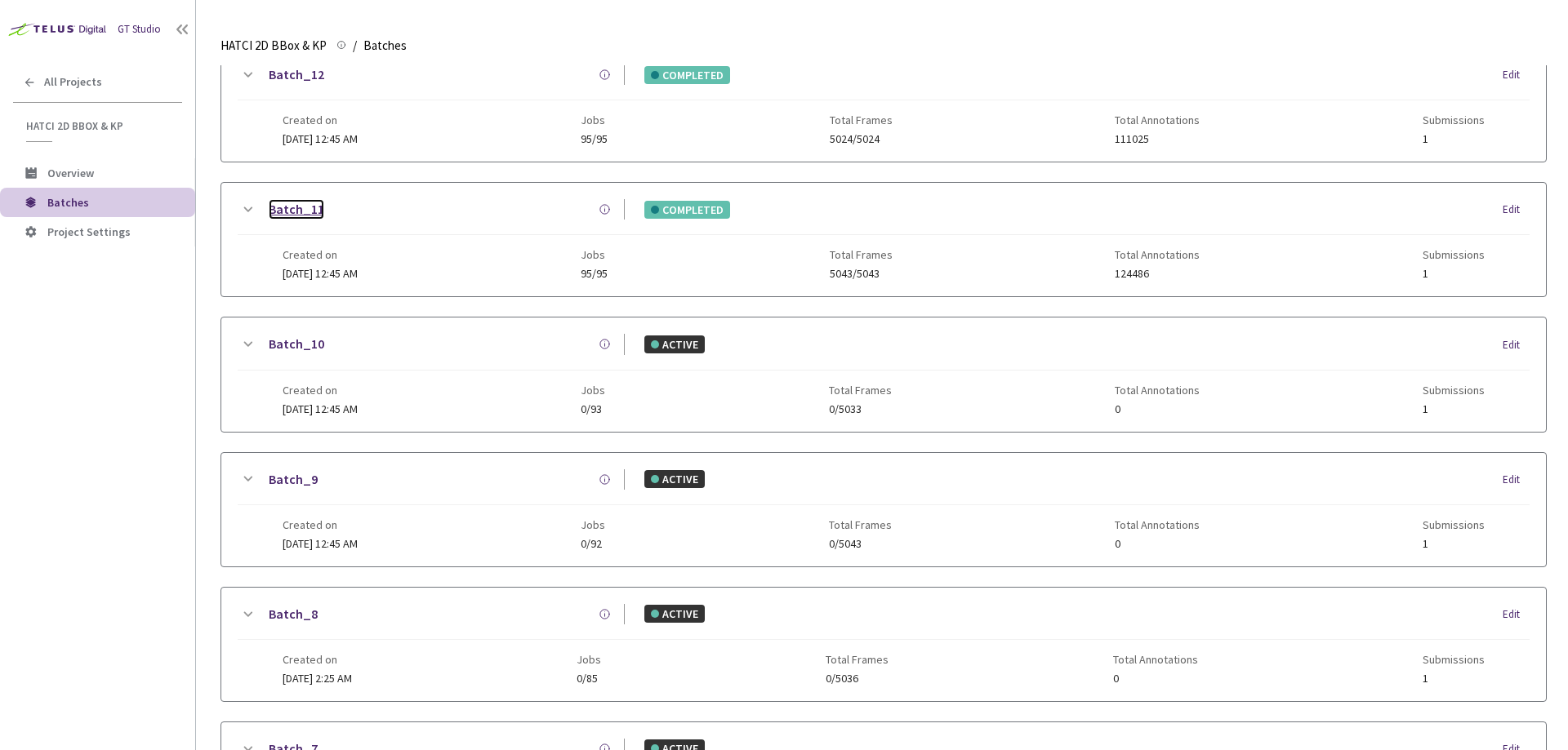
click at [301, 205] on link "Batch_11" at bounding box center [296, 209] width 56 height 21
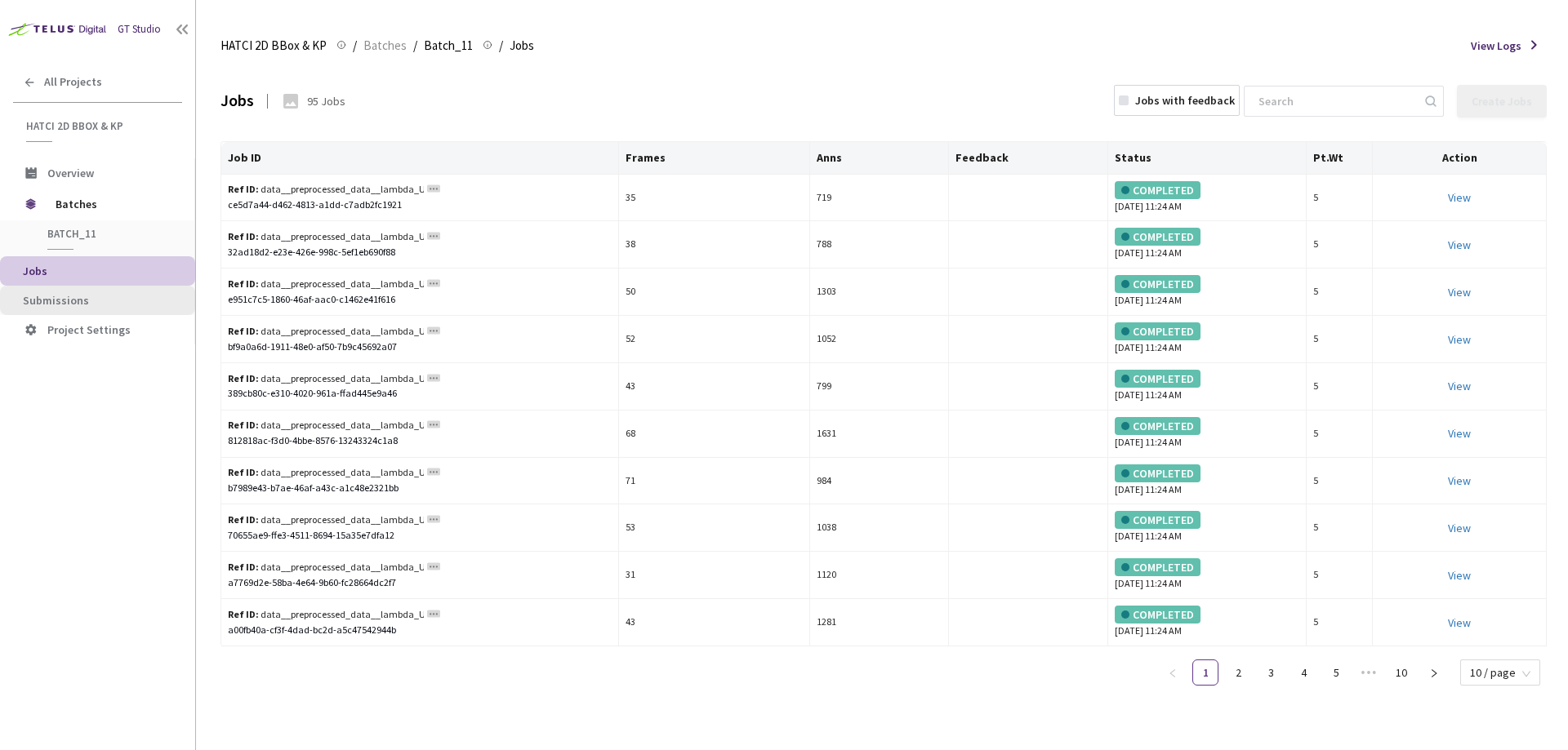
click at [87, 305] on span "Submissions" at bounding box center [102, 300] width 159 height 14
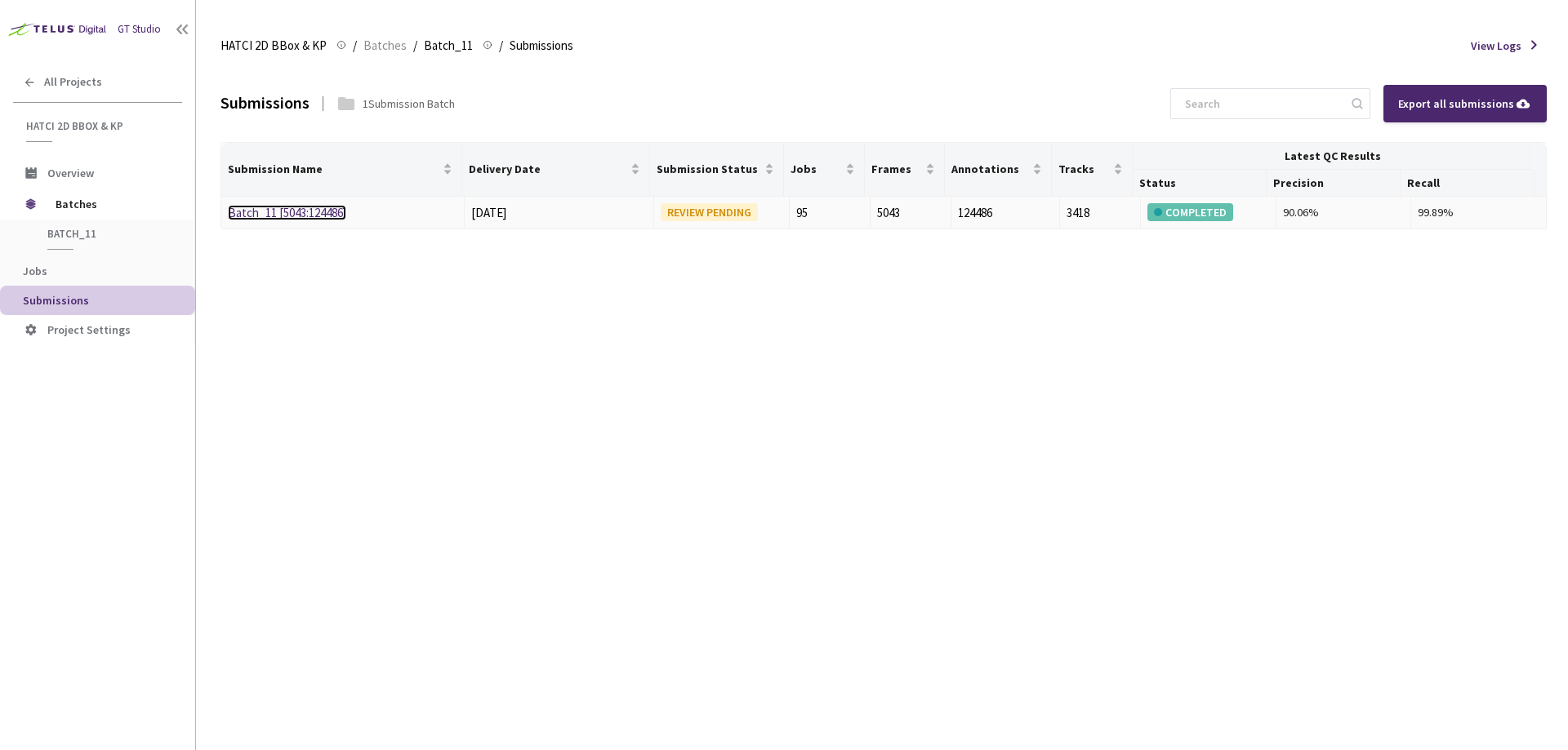
click at [277, 206] on link "Batch_11 [5043:124486]" at bounding box center [287, 212] width 118 height 16
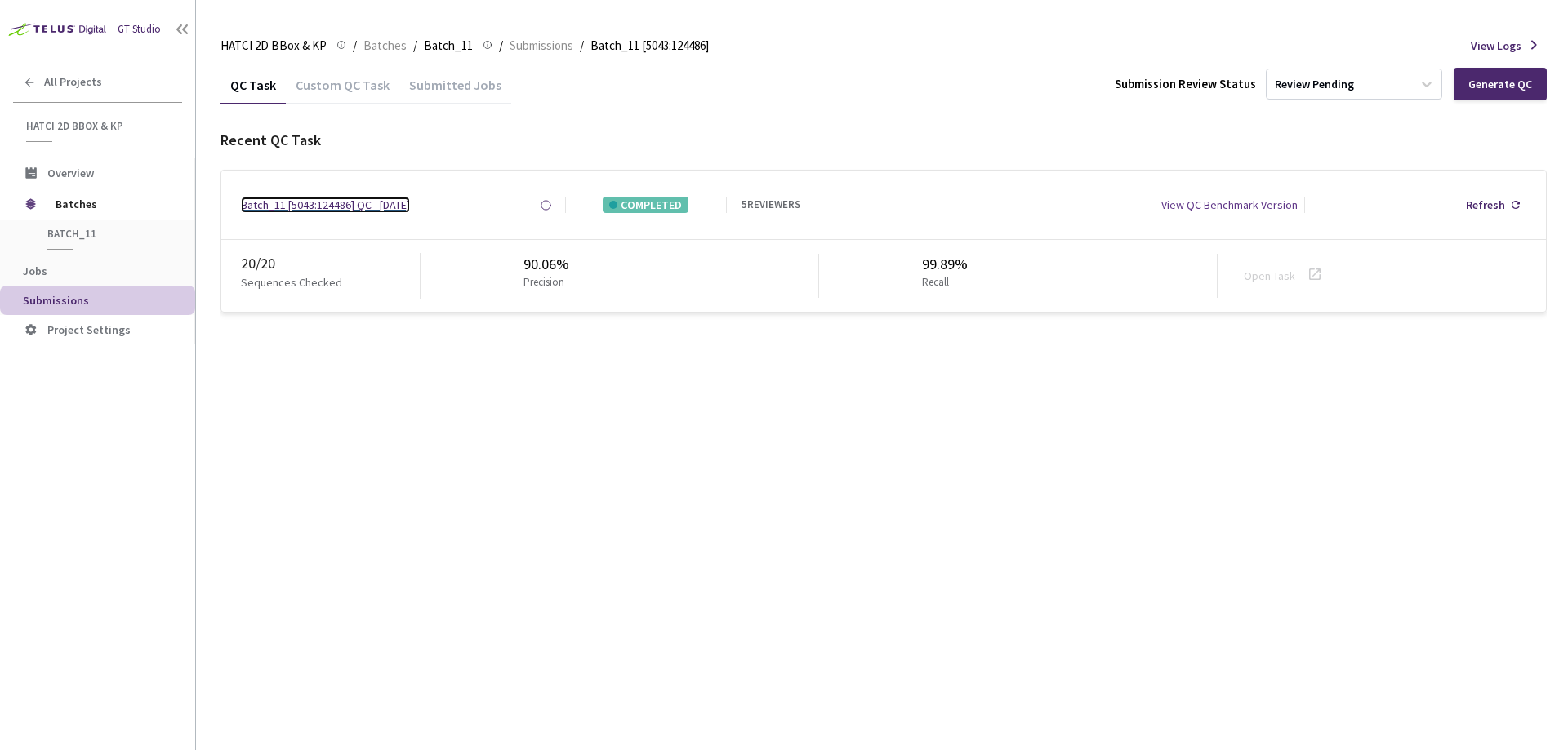
click at [410, 206] on div "Batch_11 [5043:124486] QC - [DATE]" at bounding box center [325, 205] width 169 height 17
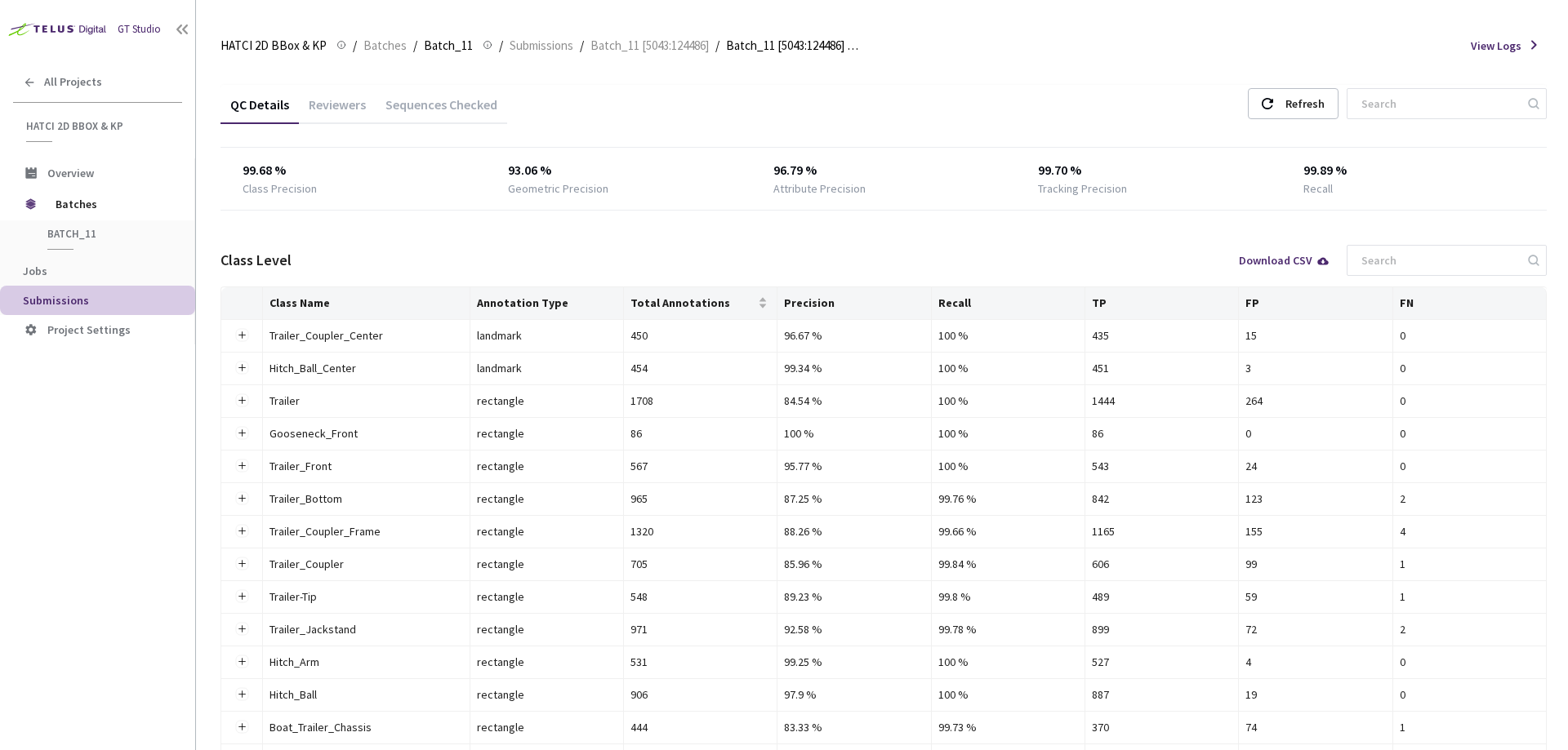
click at [349, 107] on div "Reviewers" at bounding box center [337, 110] width 77 height 27
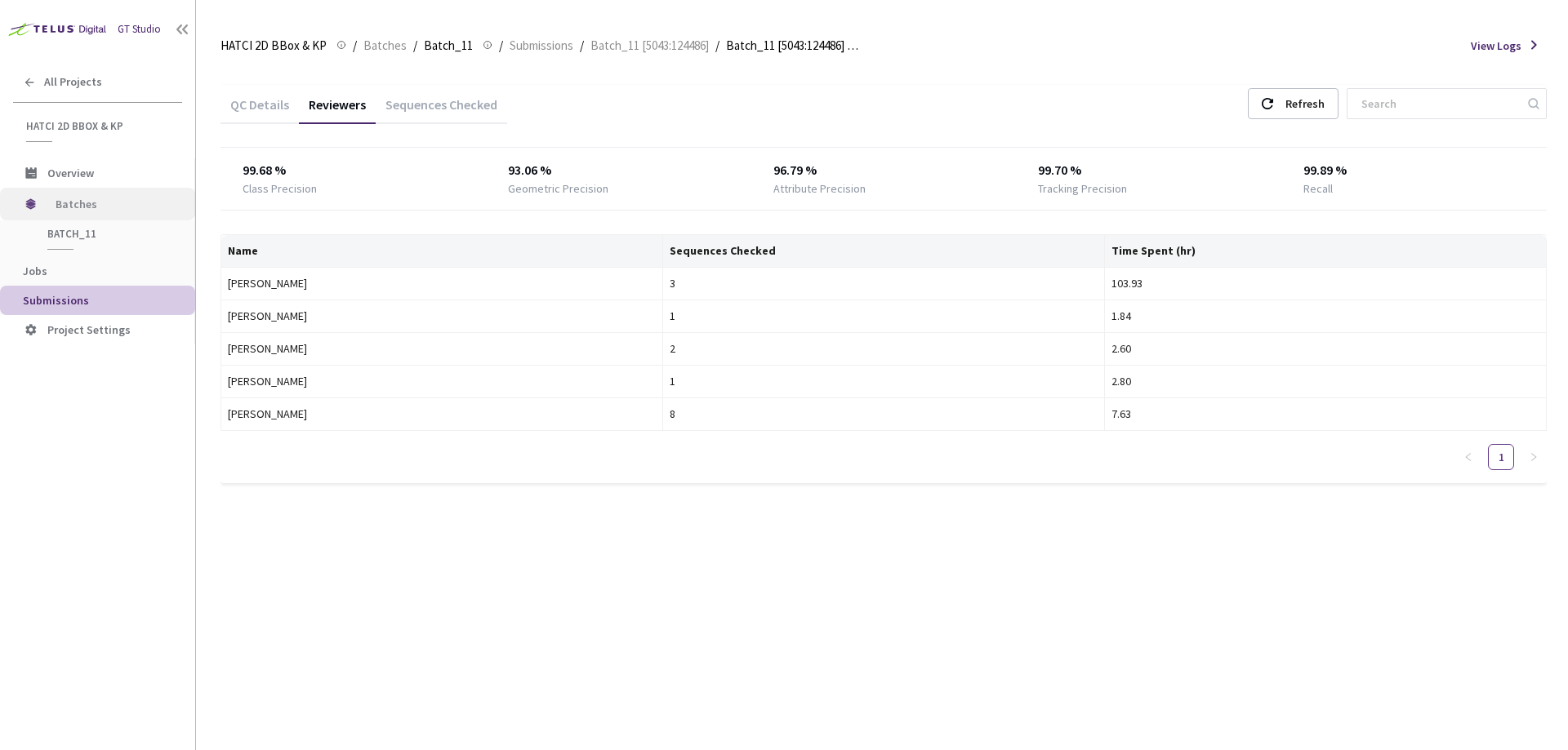
click at [92, 198] on span "Batches" at bounding box center [112, 204] width 112 height 32
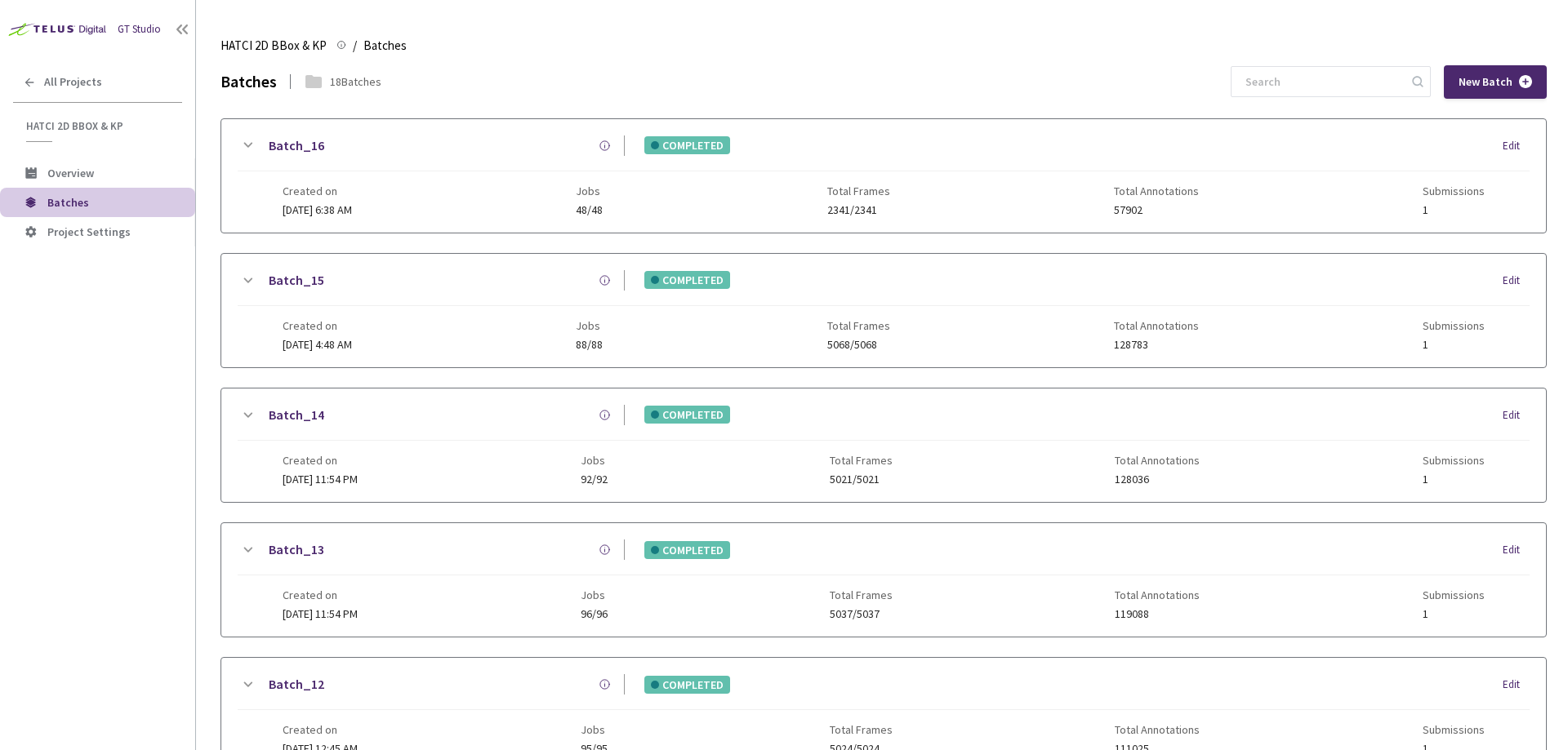
scroll to position [744, 0]
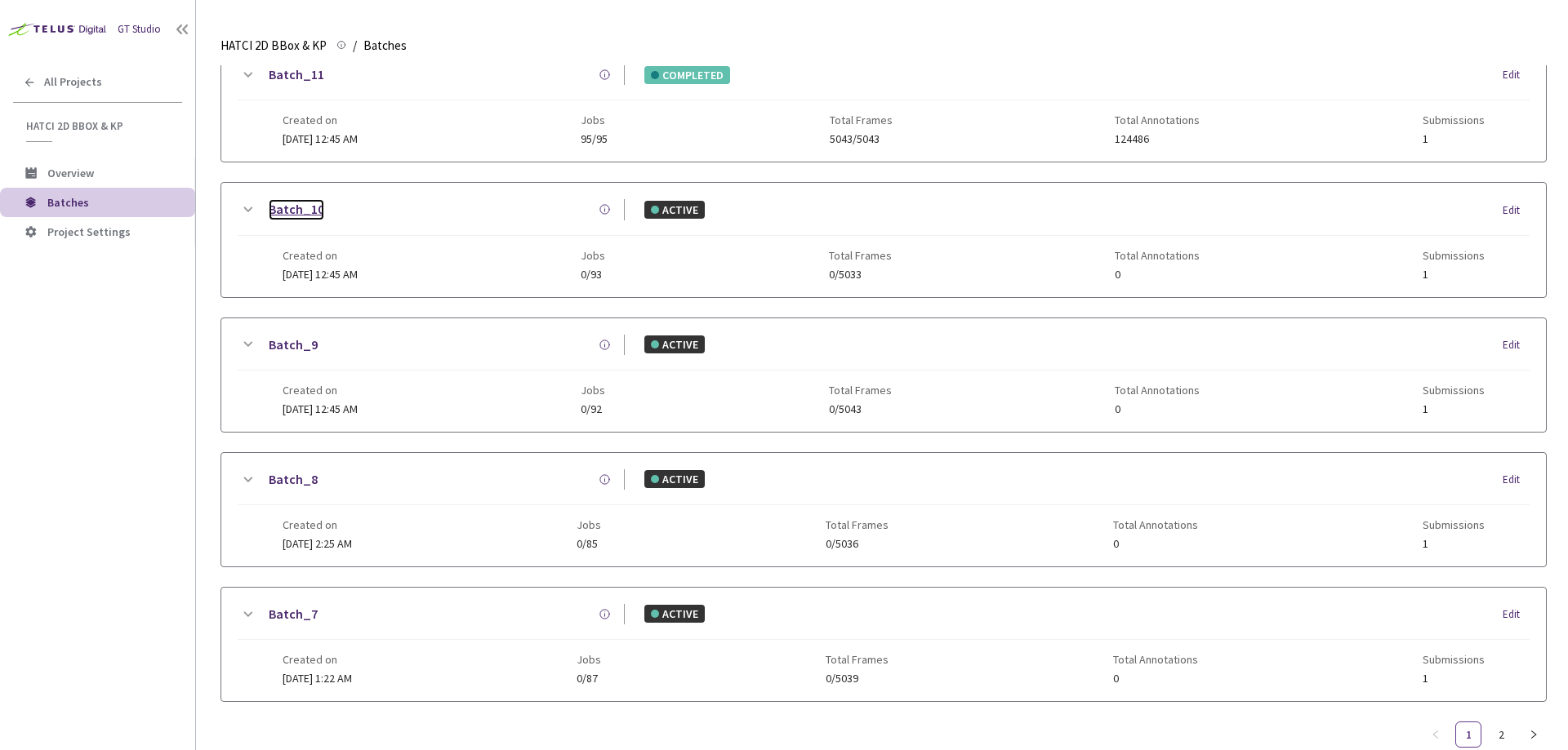
click at [277, 210] on link "Batch_10" at bounding box center [296, 209] width 56 height 21
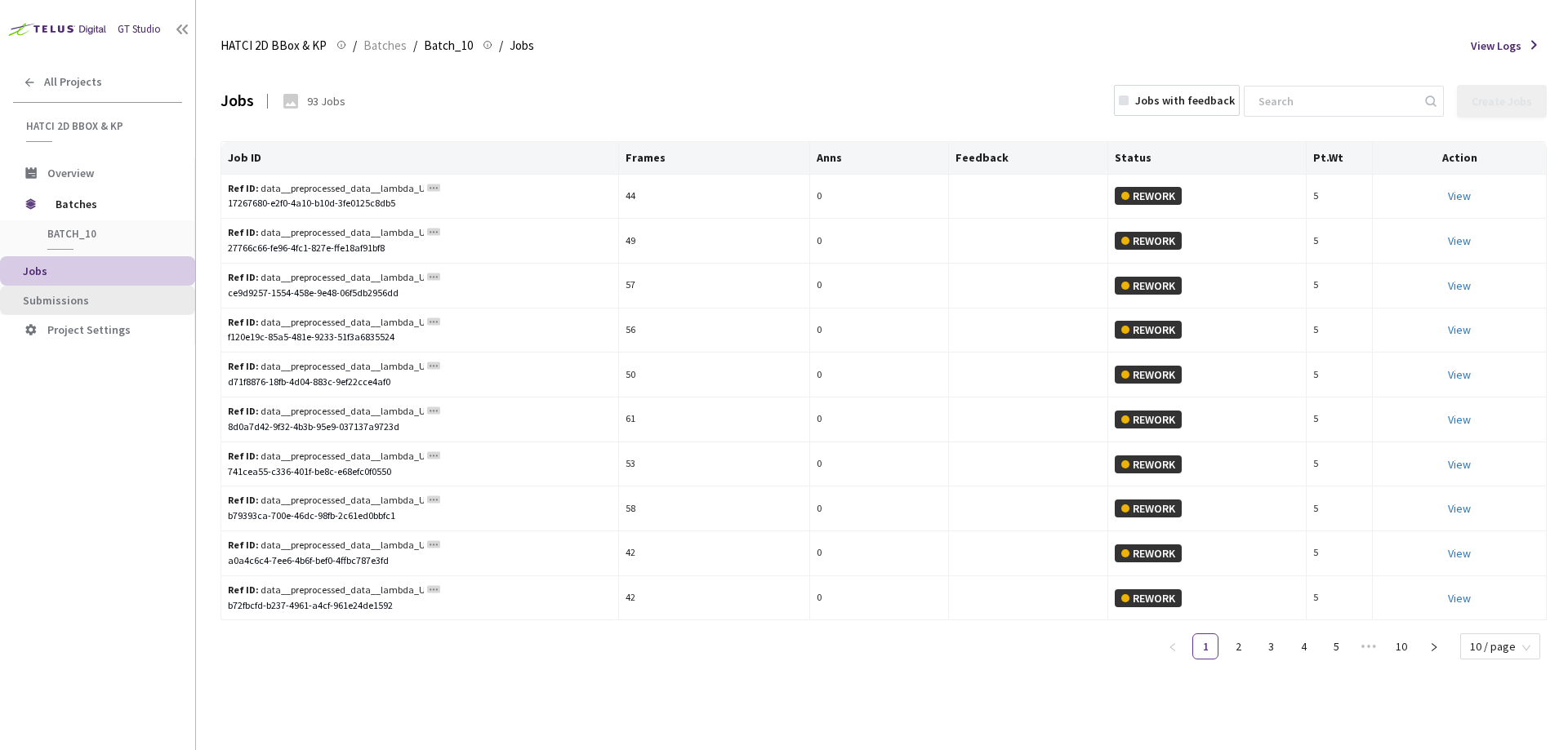
click at [87, 303] on span "Submissions" at bounding box center [102, 300] width 159 height 14
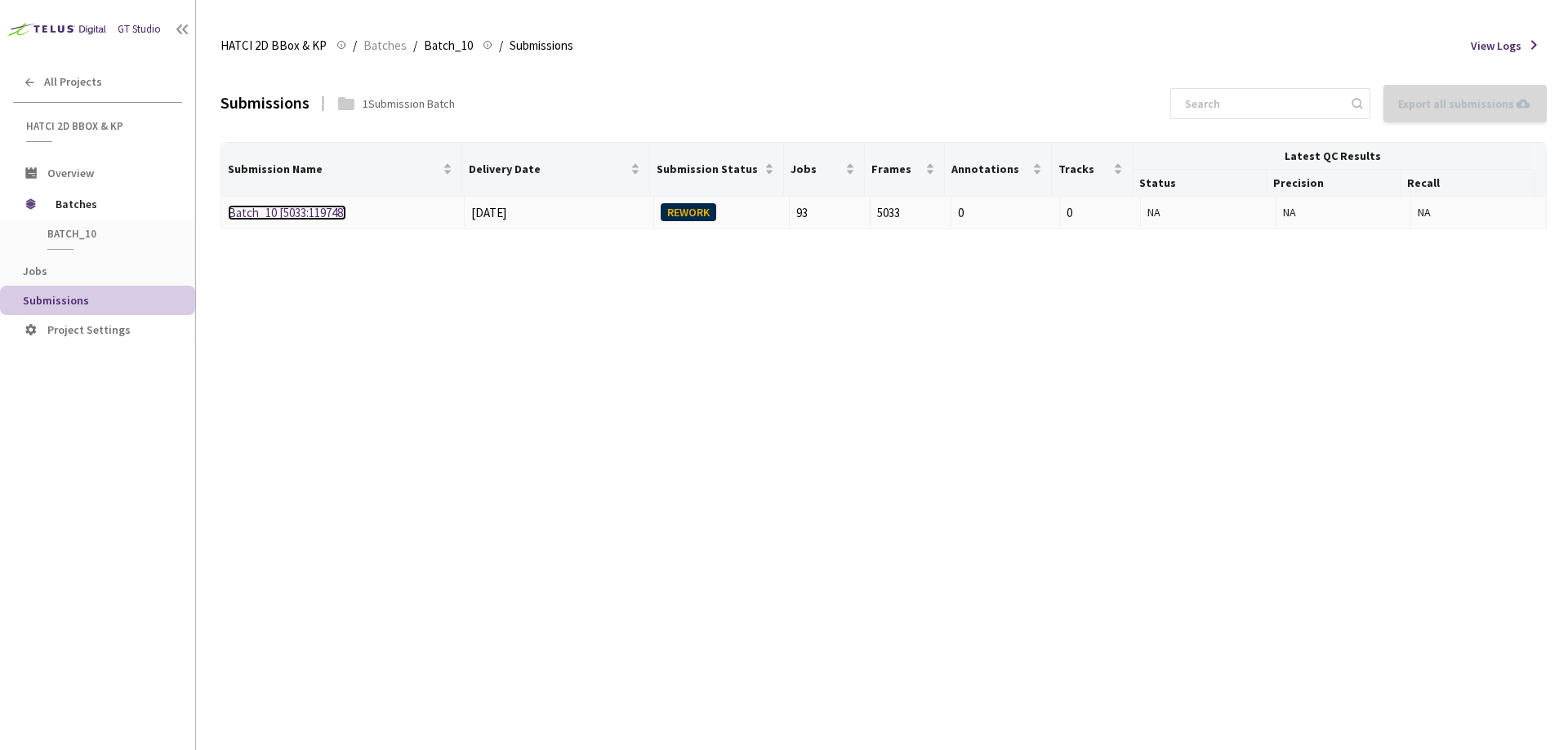
click at [297, 216] on link "Batch_10 [5033:119748]" at bounding box center [287, 212] width 118 height 16
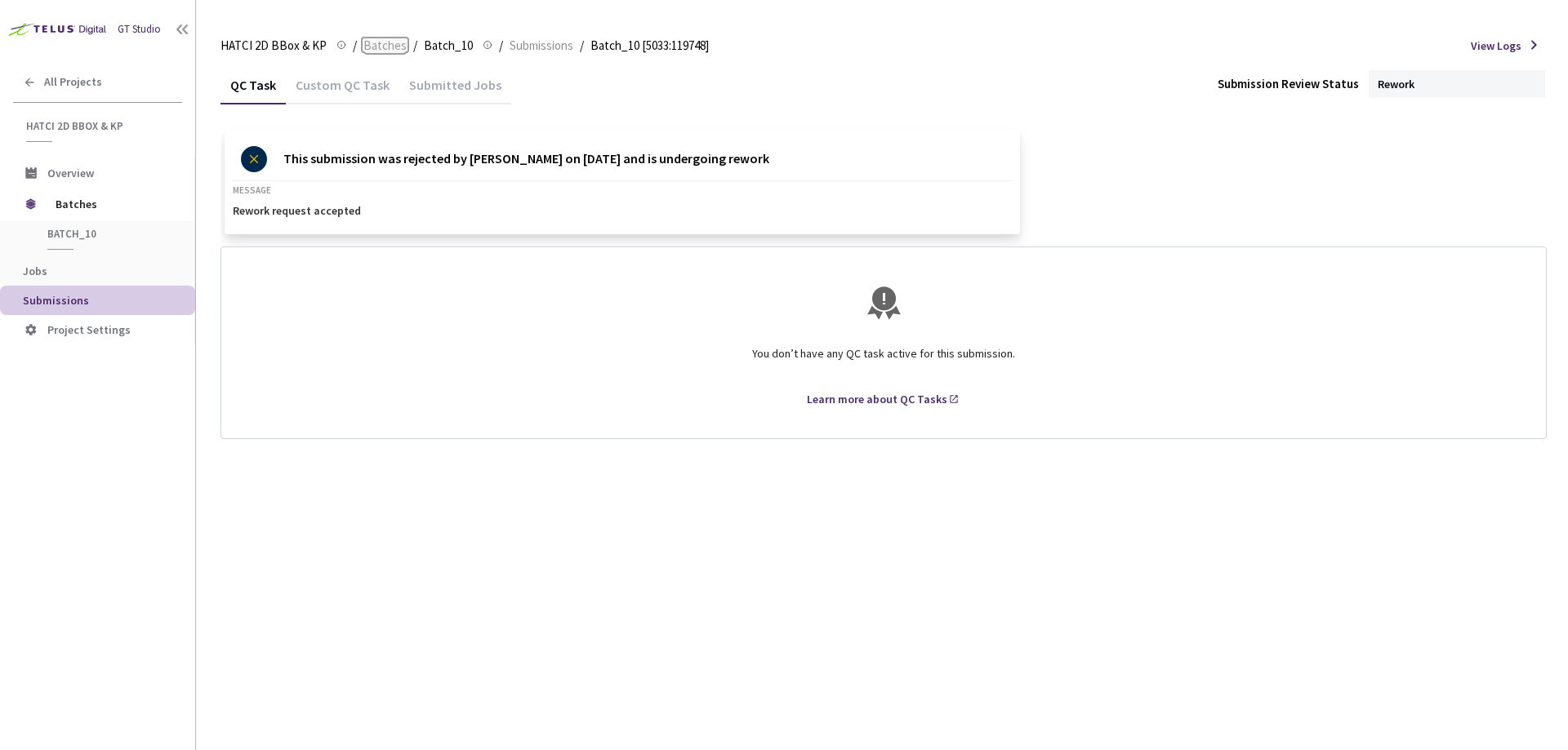
click at [369, 47] on span "Batches" at bounding box center [385, 46] width 43 height 20
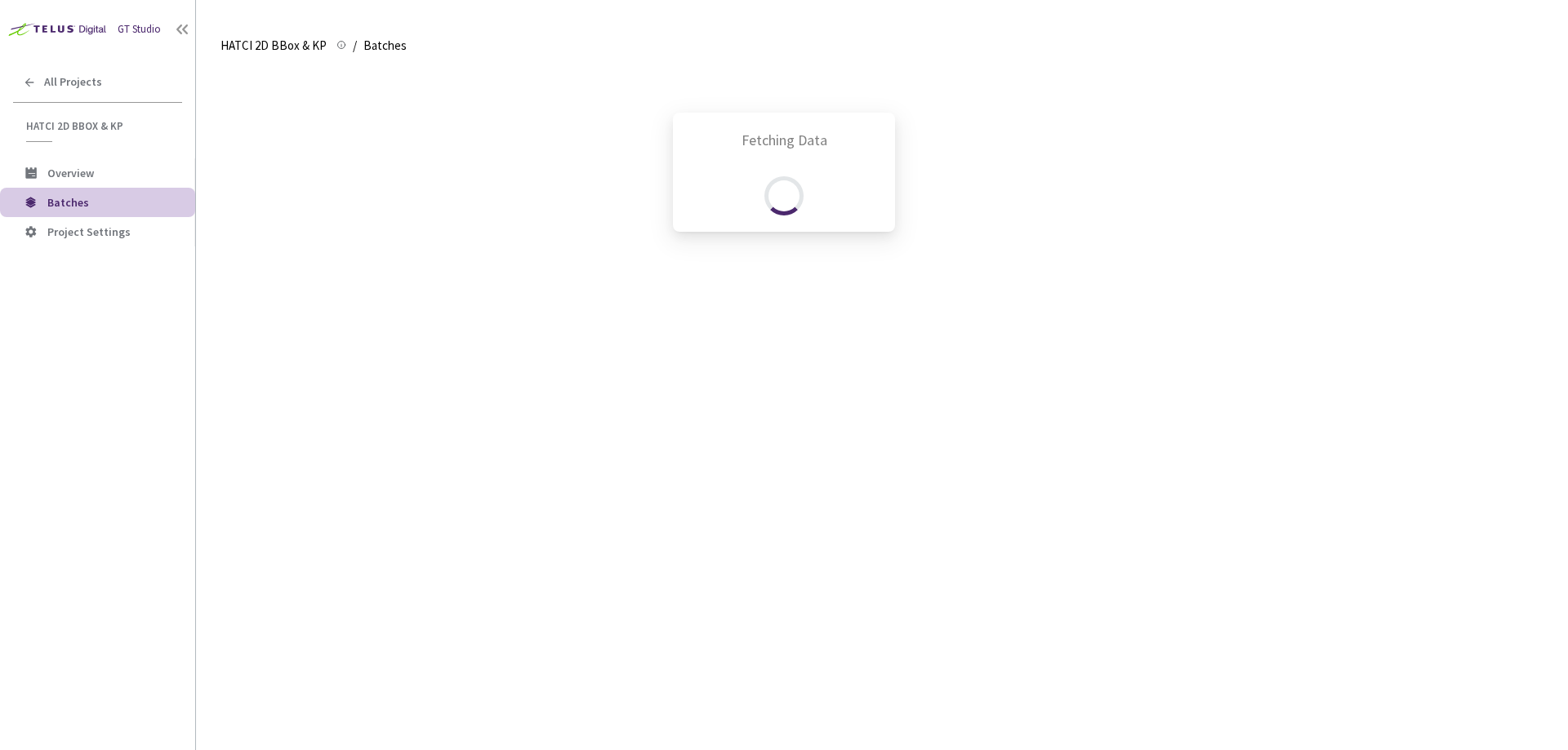
scroll to position [792, 0]
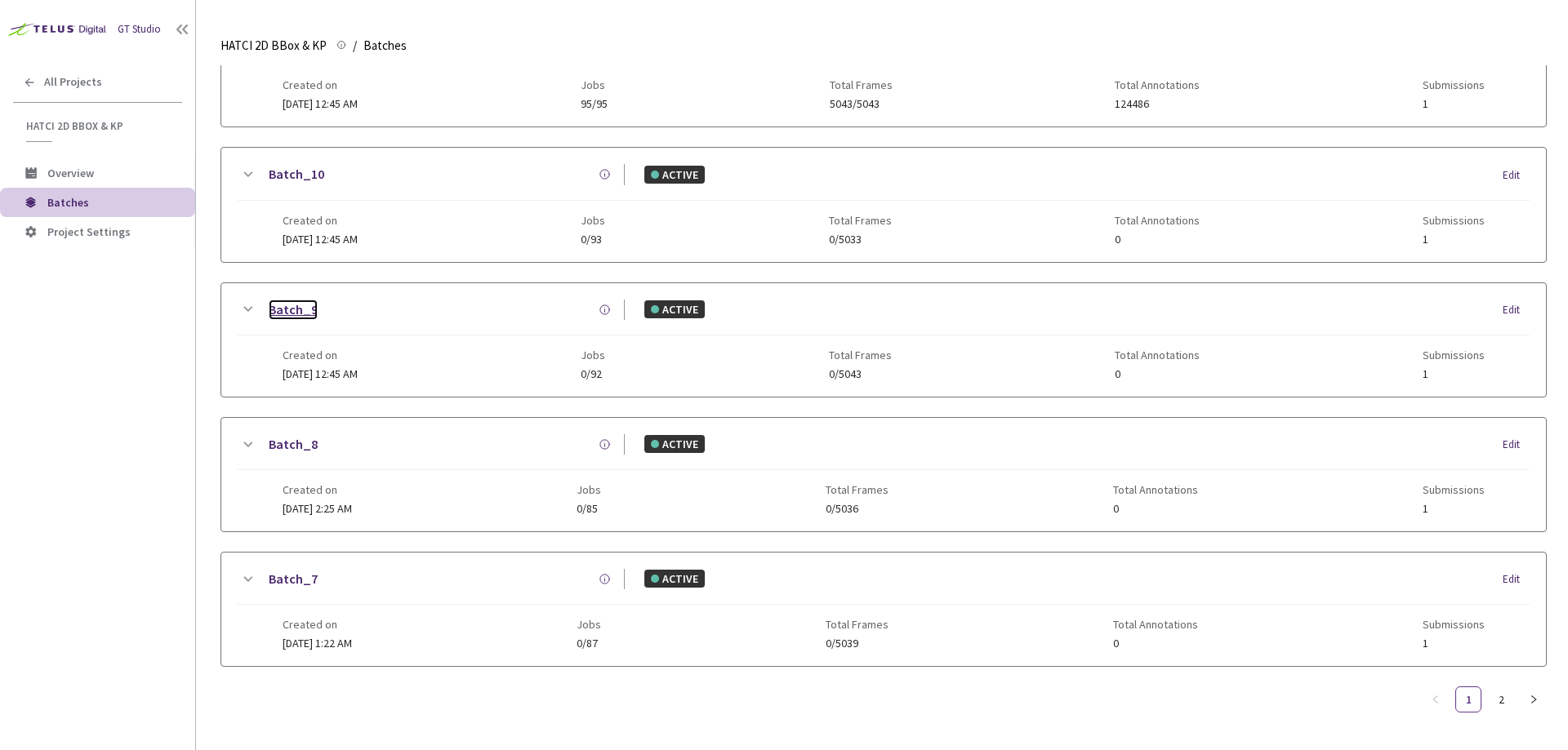
click at [291, 300] on link "Batch_9" at bounding box center [293, 310] width 49 height 21
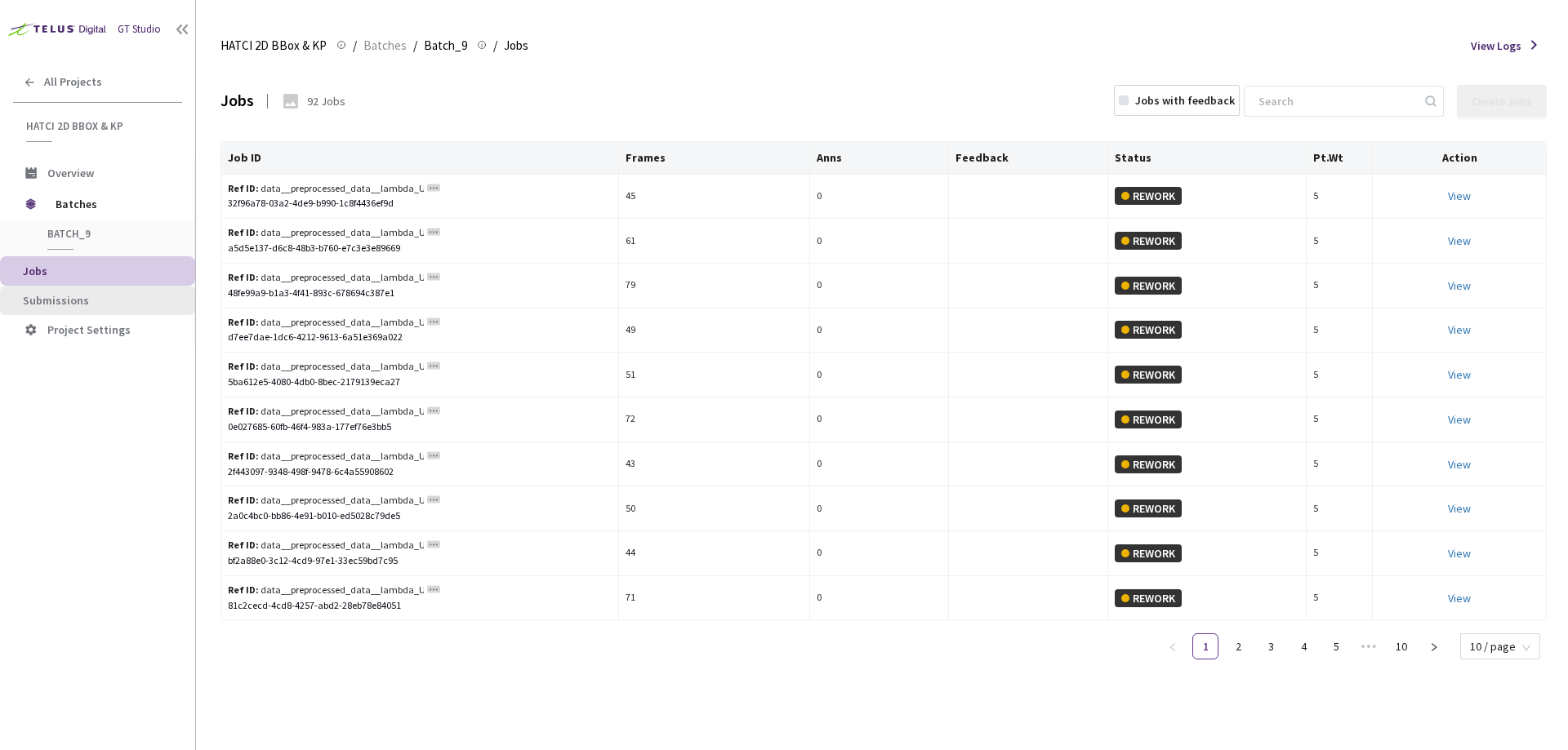
click at [51, 294] on span "Submissions" at bounding box center [55, 300] width 66 height 15
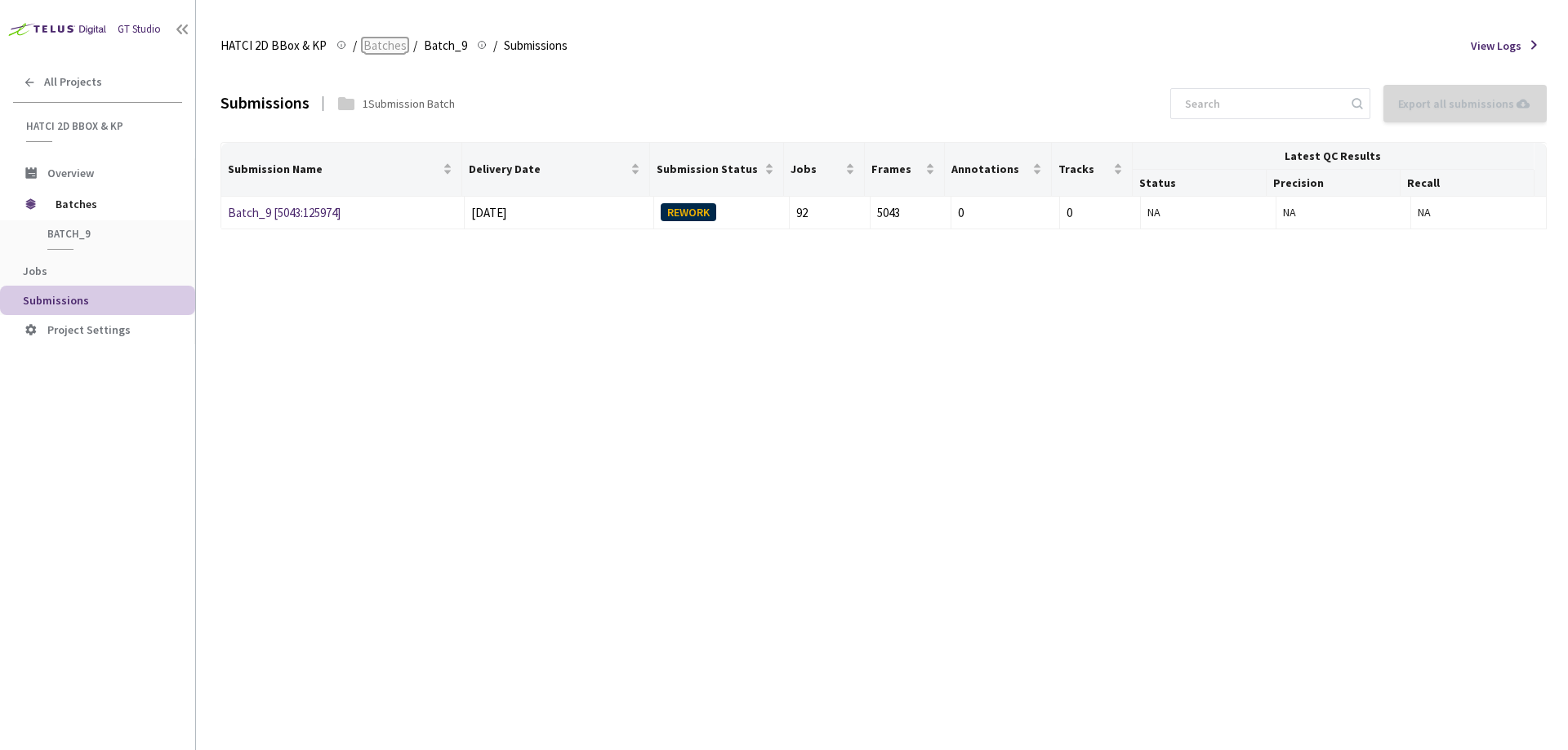
click at [376, 45] on span "Batches" at bounding box center [385, 46] width 43 height 20
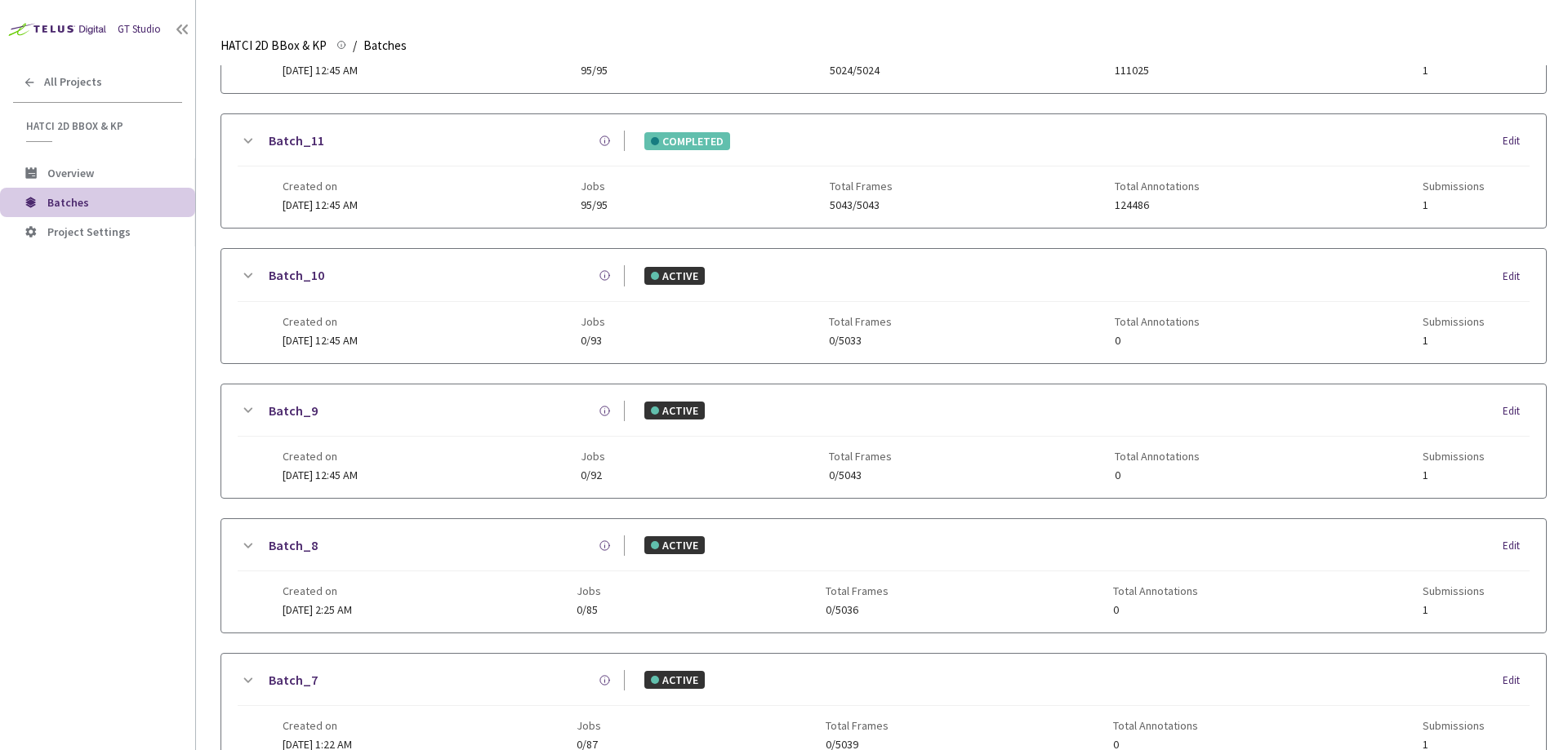
scroll to position [792, 0]
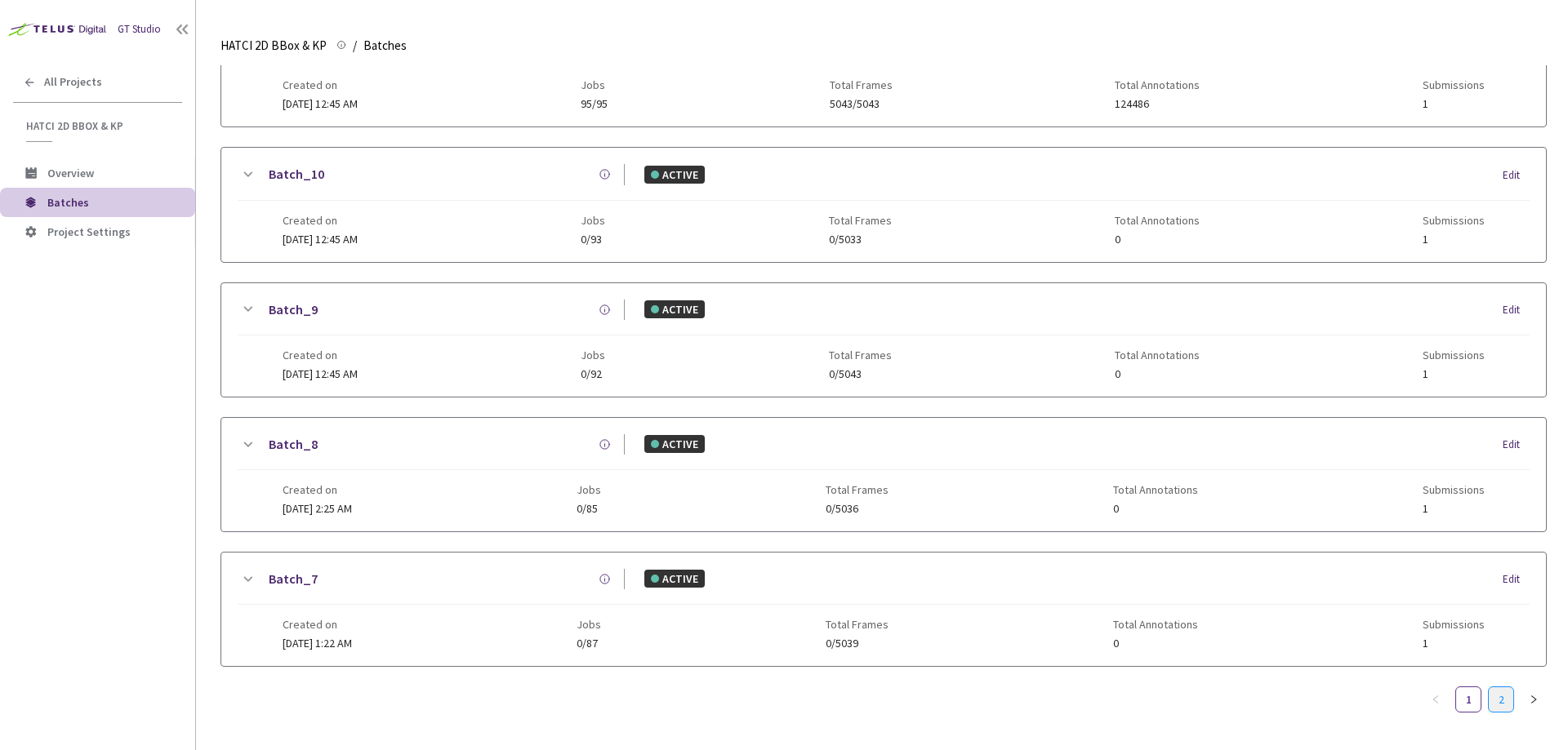
click at [1491, 689] on link "2" at bounding box center [1501, 699] width 24 height 24
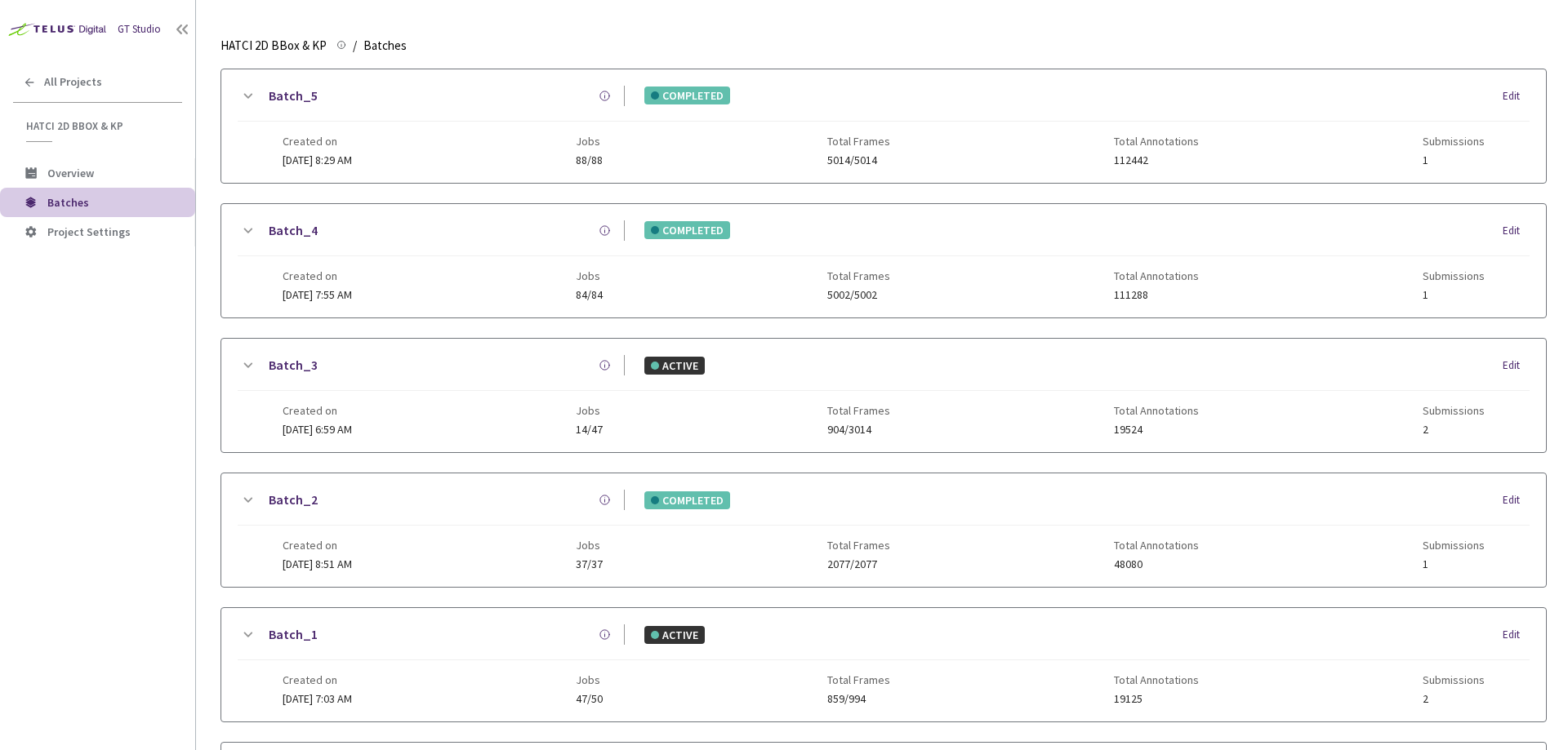
scroll to position [184, 0]
click at [308, 102] on link "Batch_5" at bounding box center [293, 97] width 49 height 21
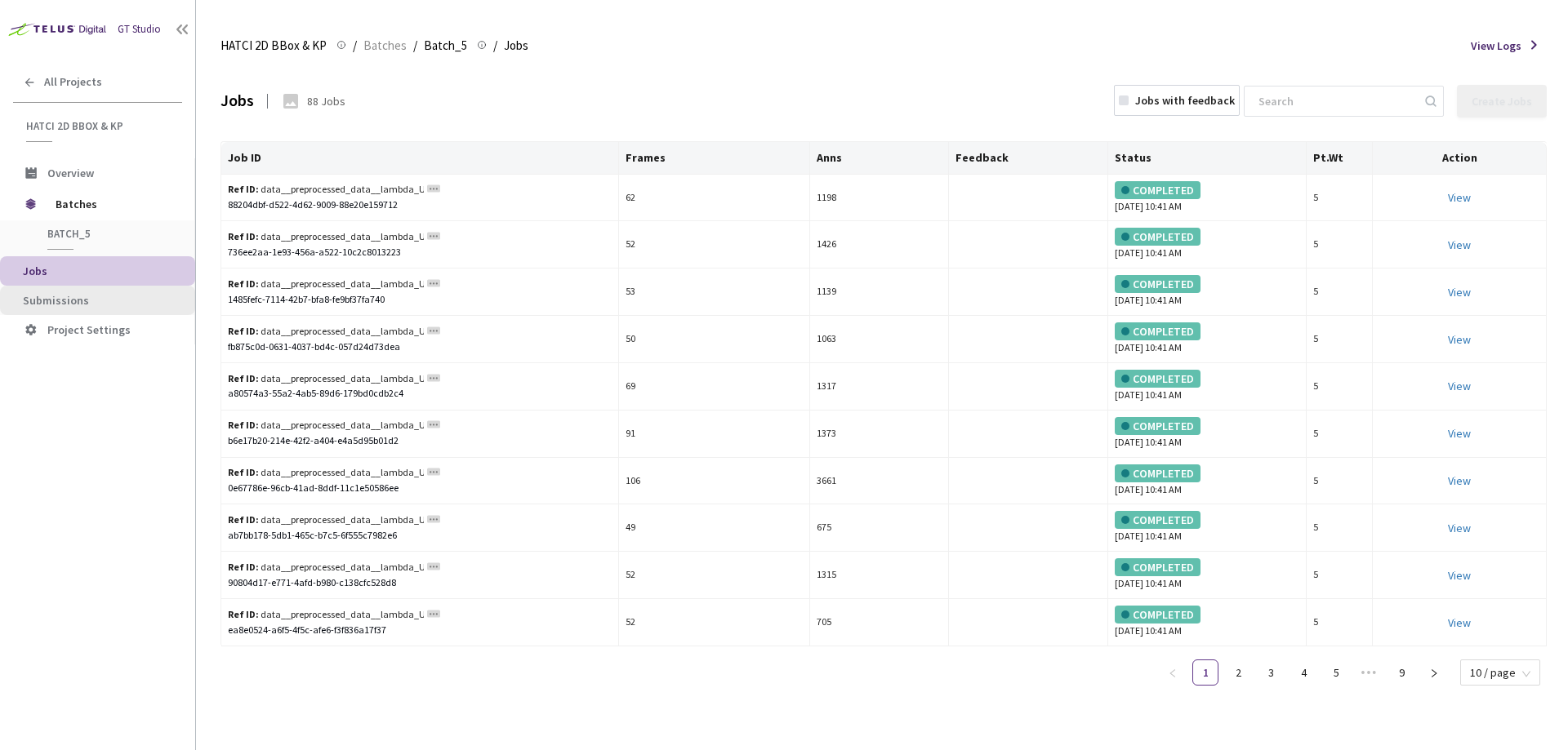
click at [85, 291] on li "Submissions" at bounding box center [97, 300] width 195 height 29
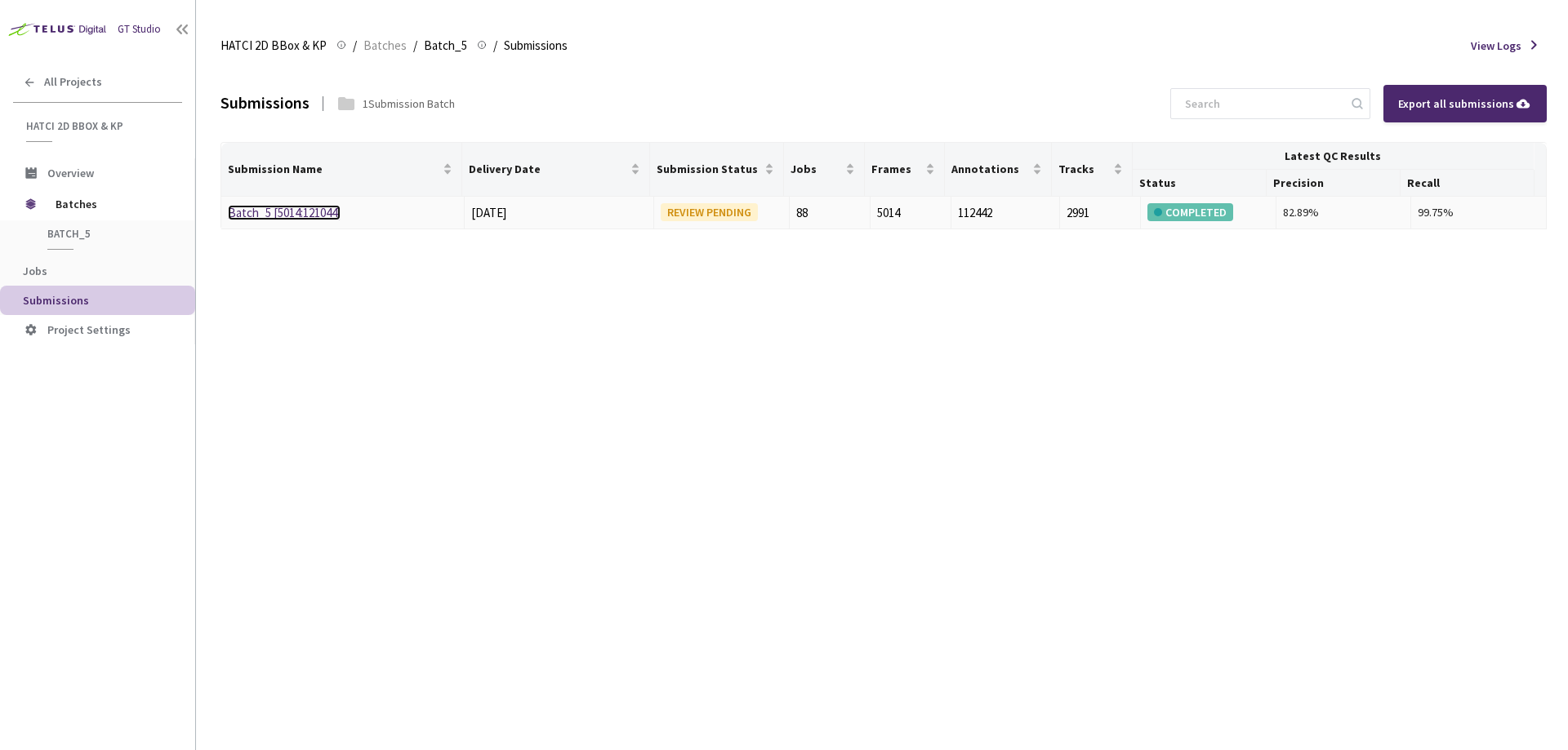
click at [291, 211] on link "Batch_5 [5014:121044]" at bounding box center [284, 212] width 112 height 16
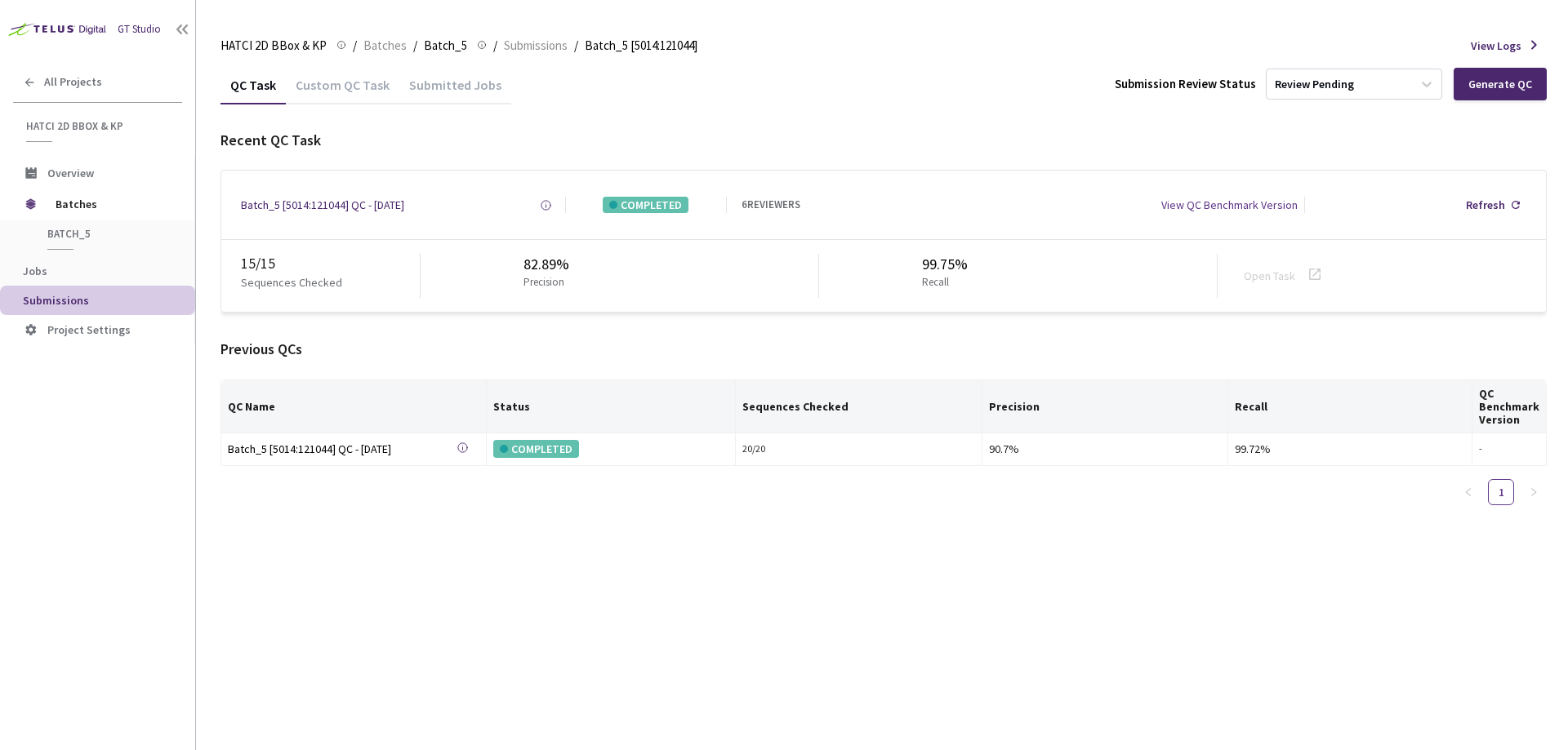
click at [339, 104] on div "Custom QC Task" at bounding box center [342, 90] width 113 height 27
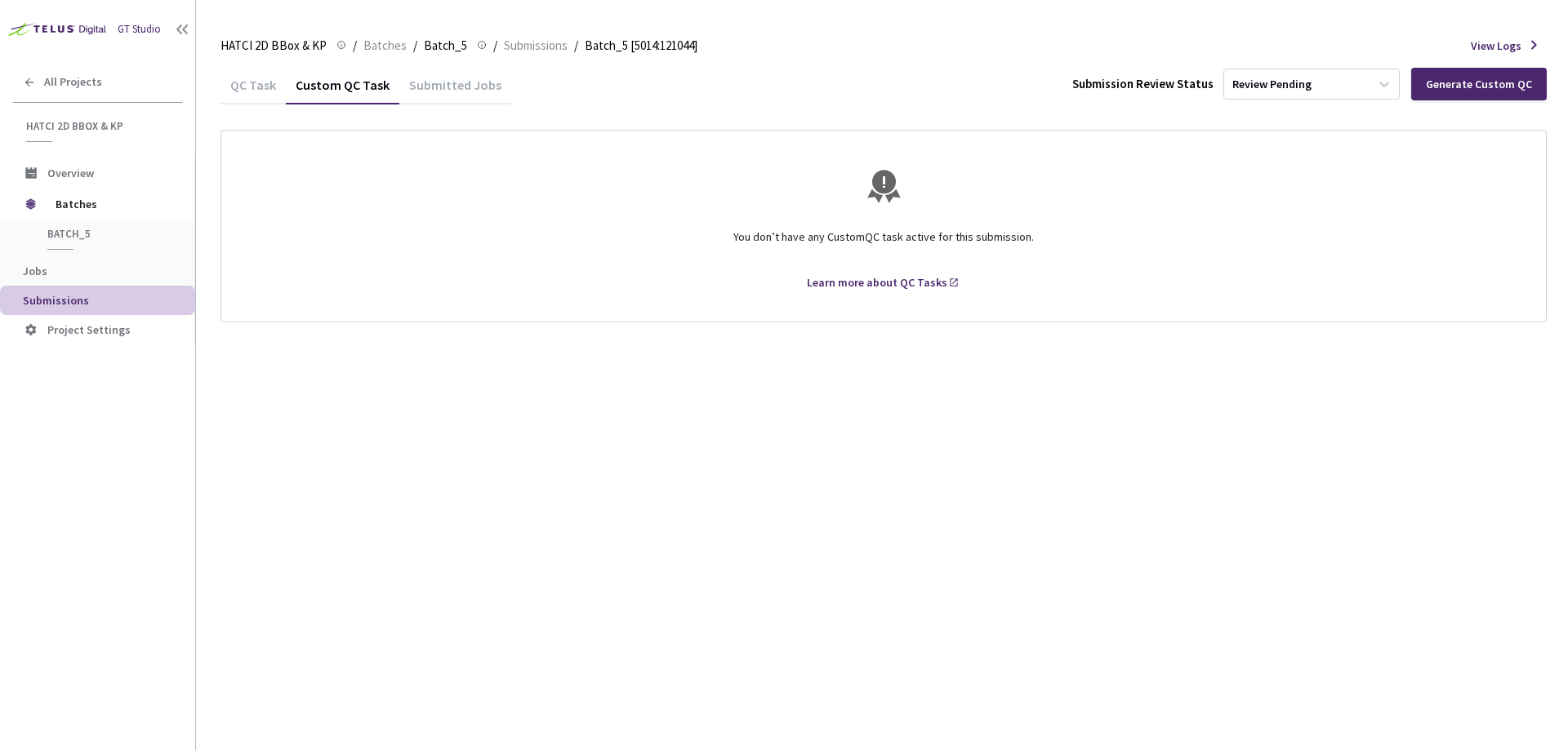
click at [436, 77] on div "Submitted Jobs" at bounding box center [455, 90] width 112 height 27
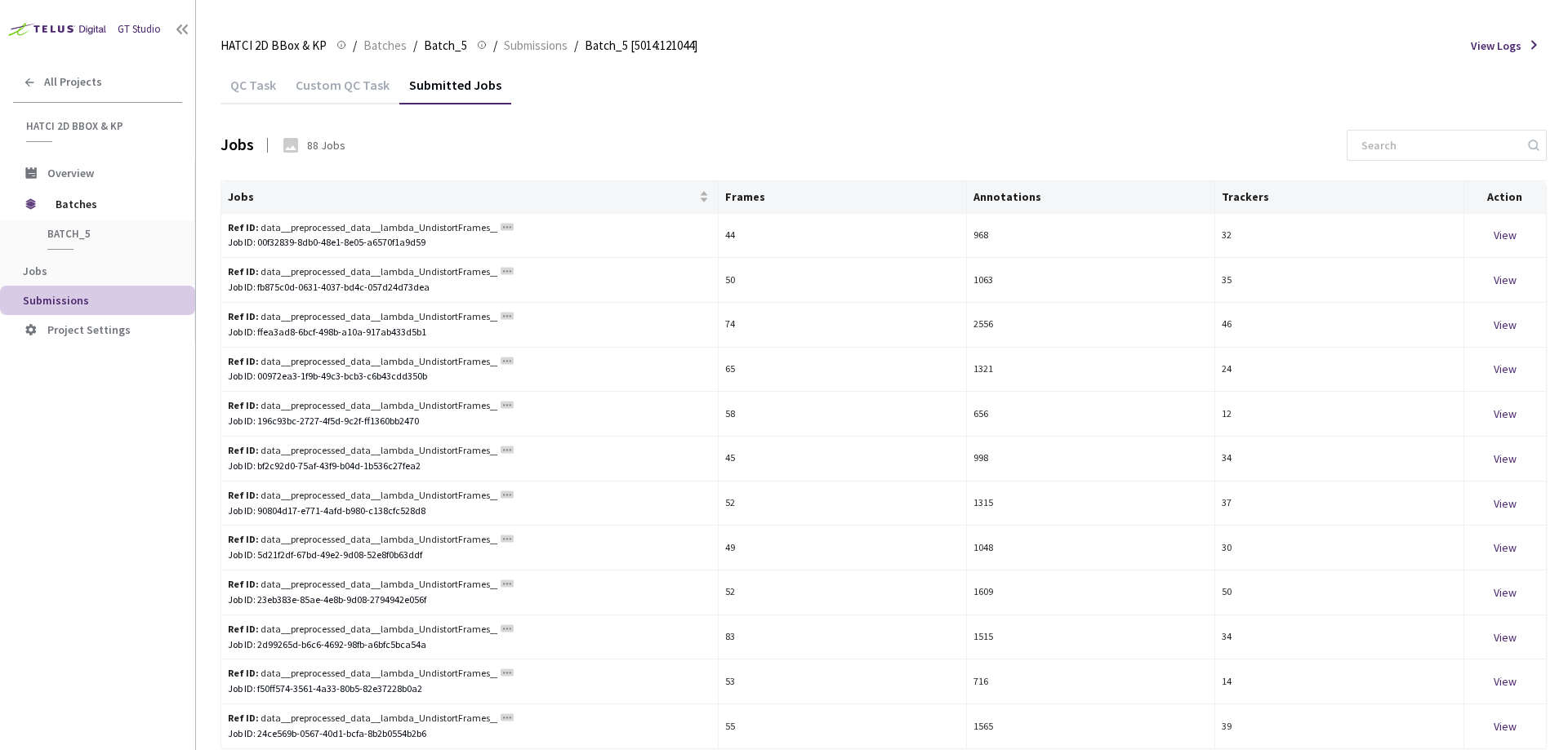
click at [237, 80] on div "QC Task" at bounding box center [253, 90] width 65 height 27
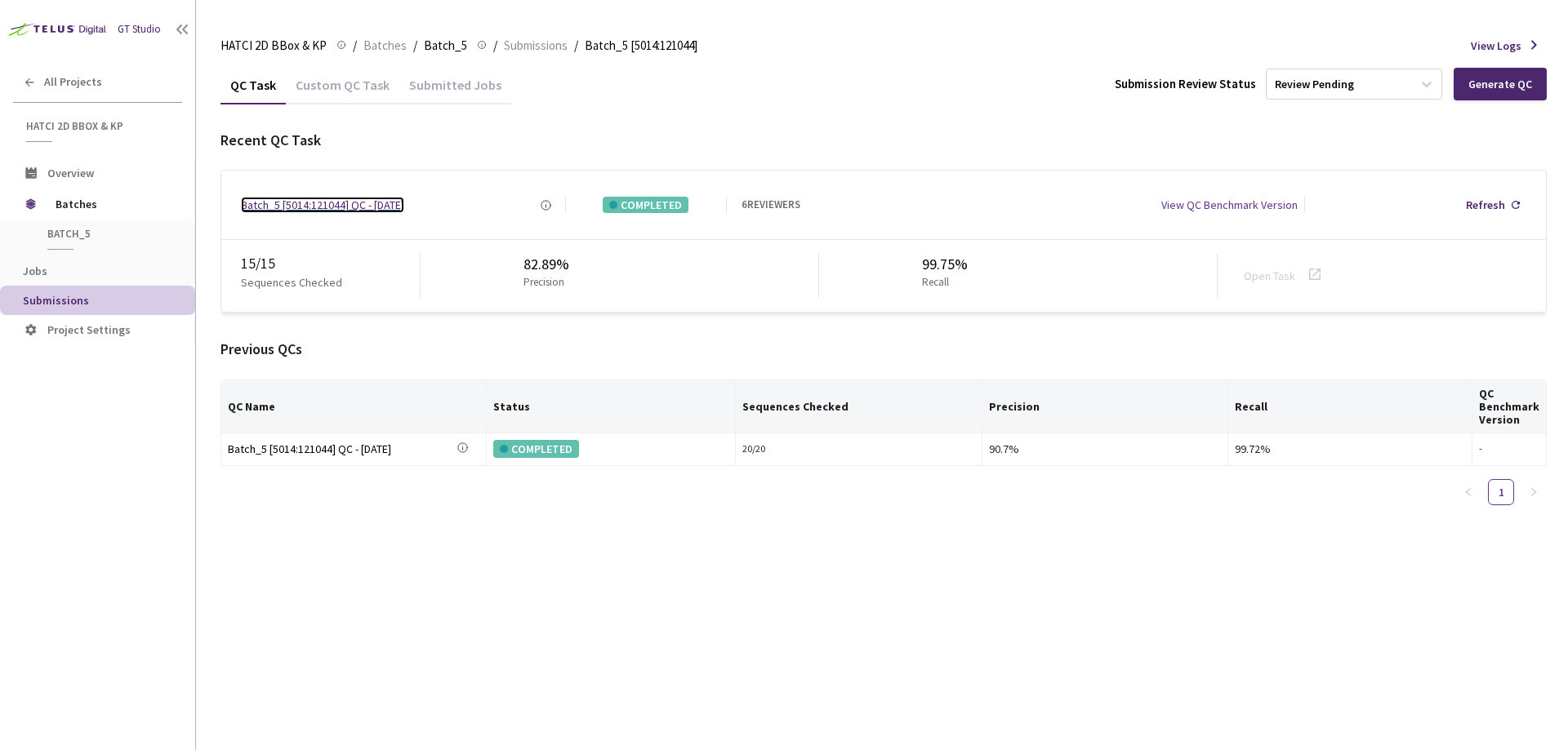
click at [399, 207] on div "Batch_5 [5014:121044] QC - [DATE]" at bounding box center [322, 205] width 163 height 17
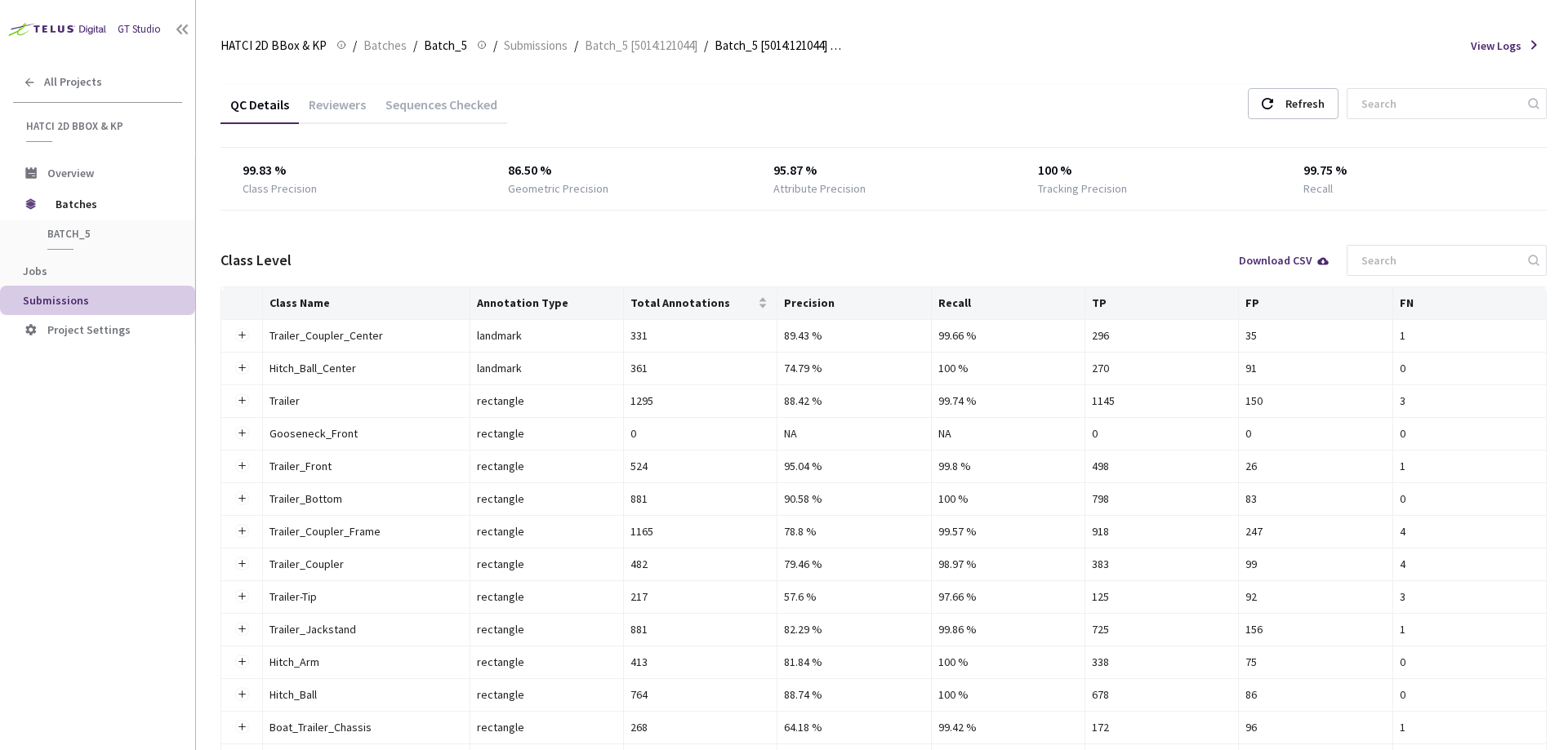
click at [355, 117] on div "Reviewers" at bounding box center [337, 110] width 77 height 27
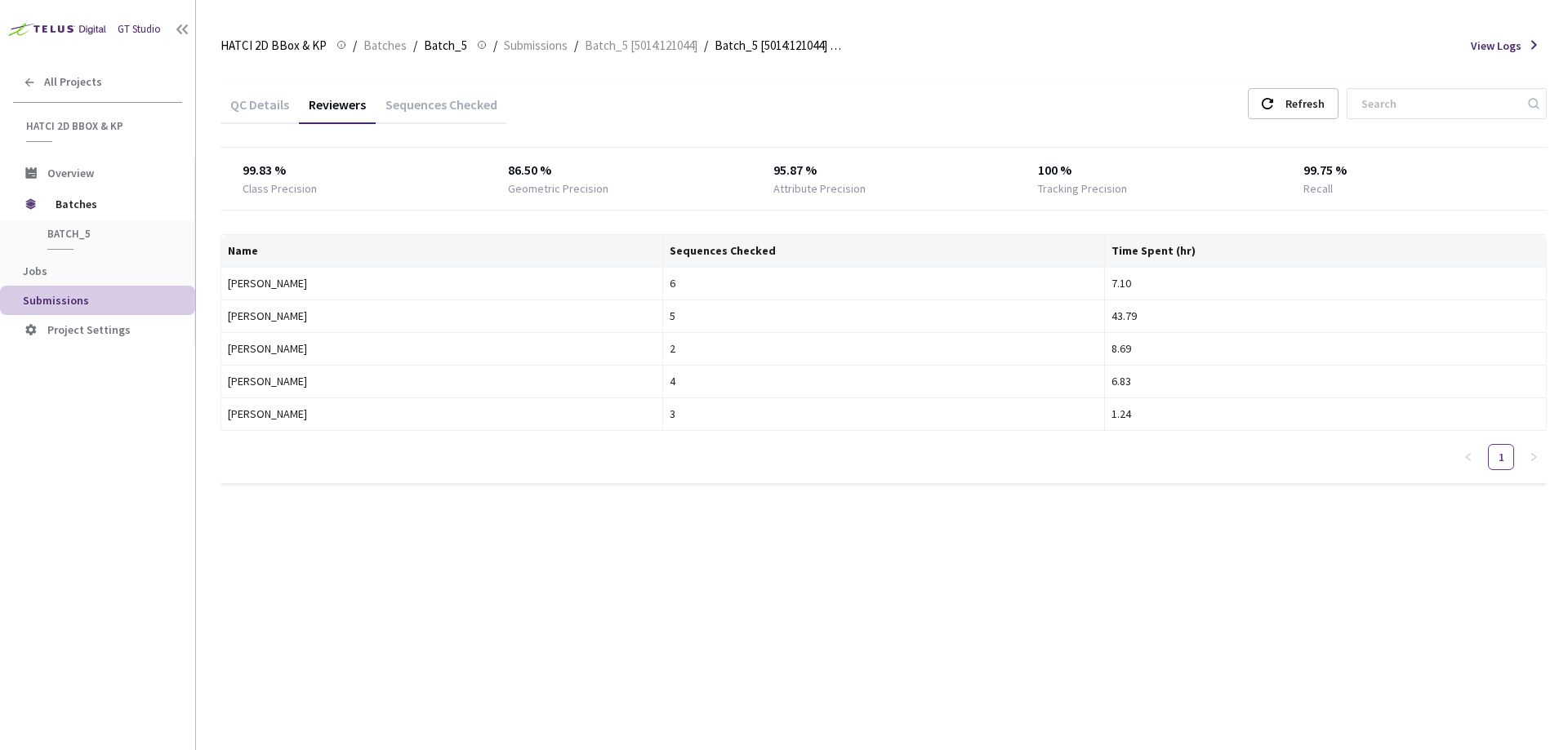
drag, startPoint x: 288, startPoint y: 603, endPoint x: 289, endPoint y: 593, distance: 10.0
click at [288, 603] on div "QC Details Reviewers Sequences Checked Refresh 99.83 % Class Precision 86.50 % …" at bounding box center [884, 407] width 1326 height 685
click at [386, 45] on span "Batches" at bounding box center [385, 46] width 43 height 20
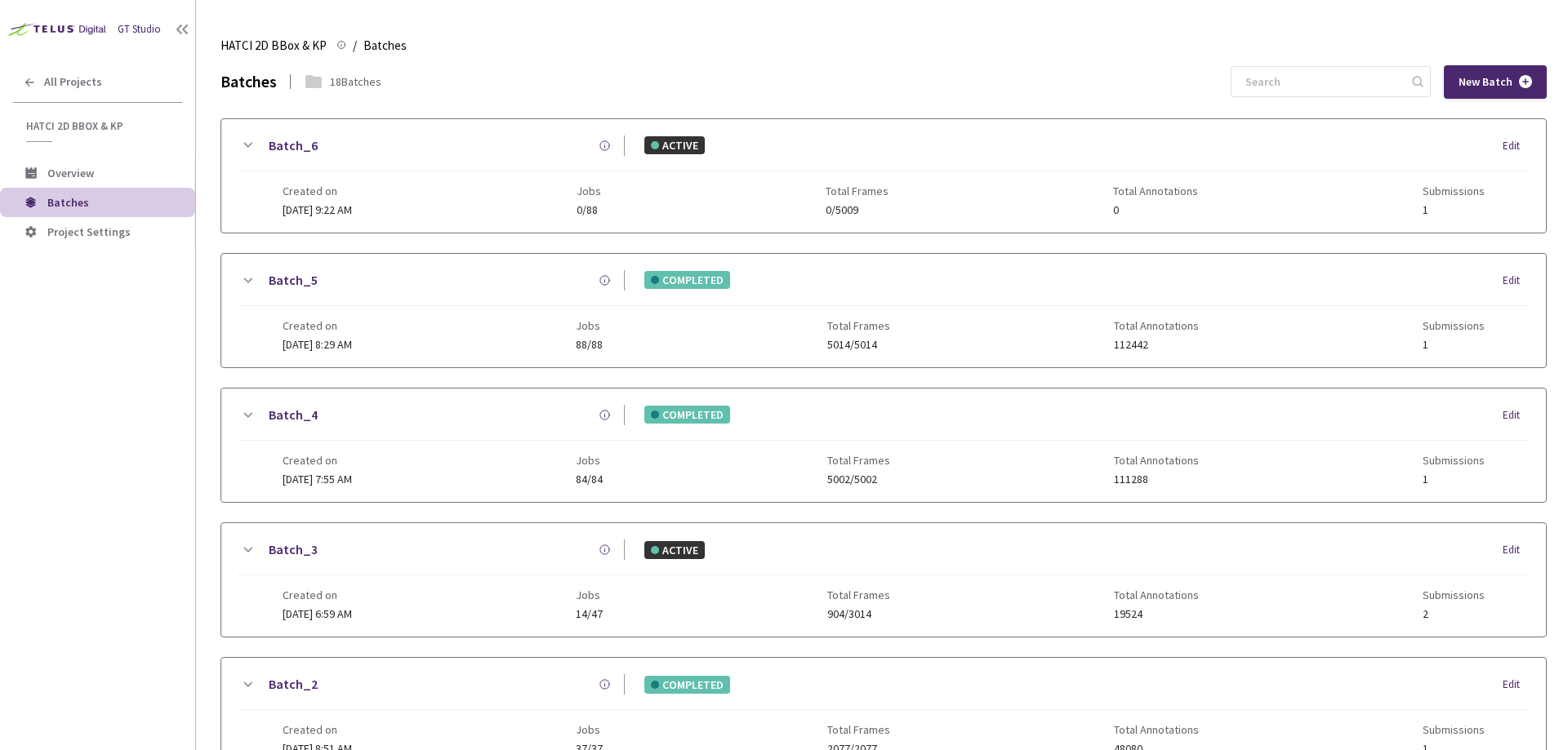
scroll to position [205, 0]
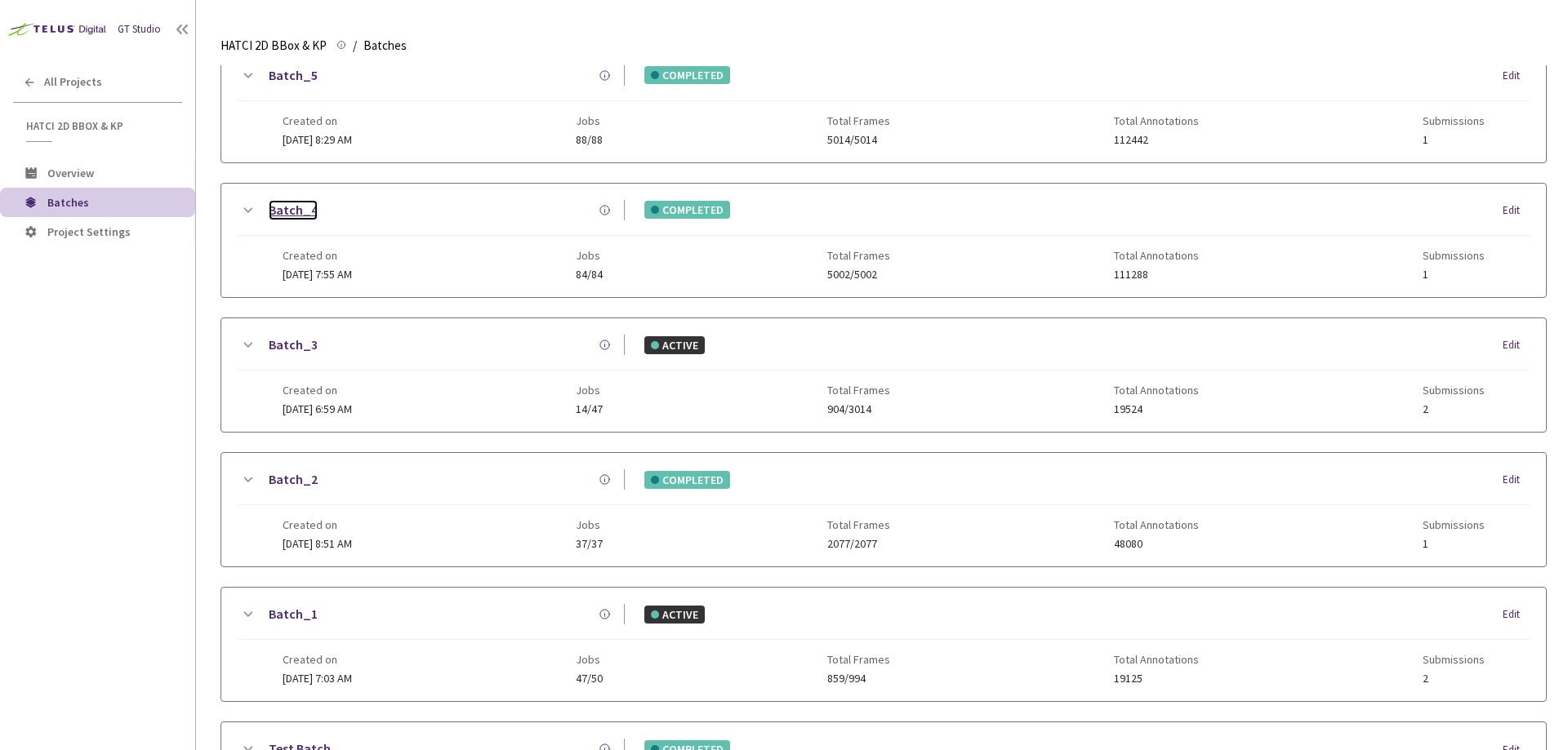
click at [288, 214] on link "Batch_4" at bounding box center [293, 210] width 49 height 21
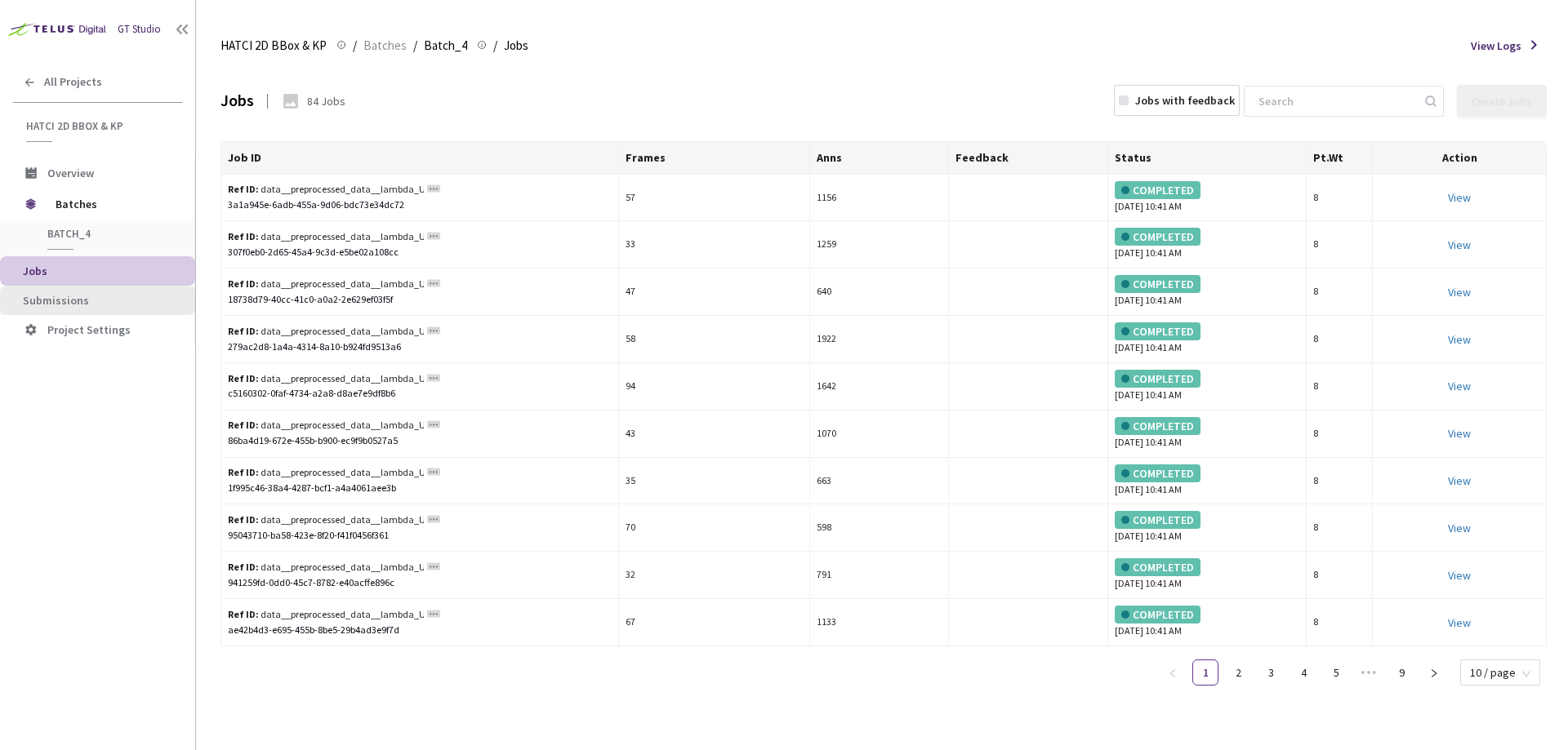
click at [68, 305] on span "Submissions" at bounding box center [55, 300] width 66 height 15
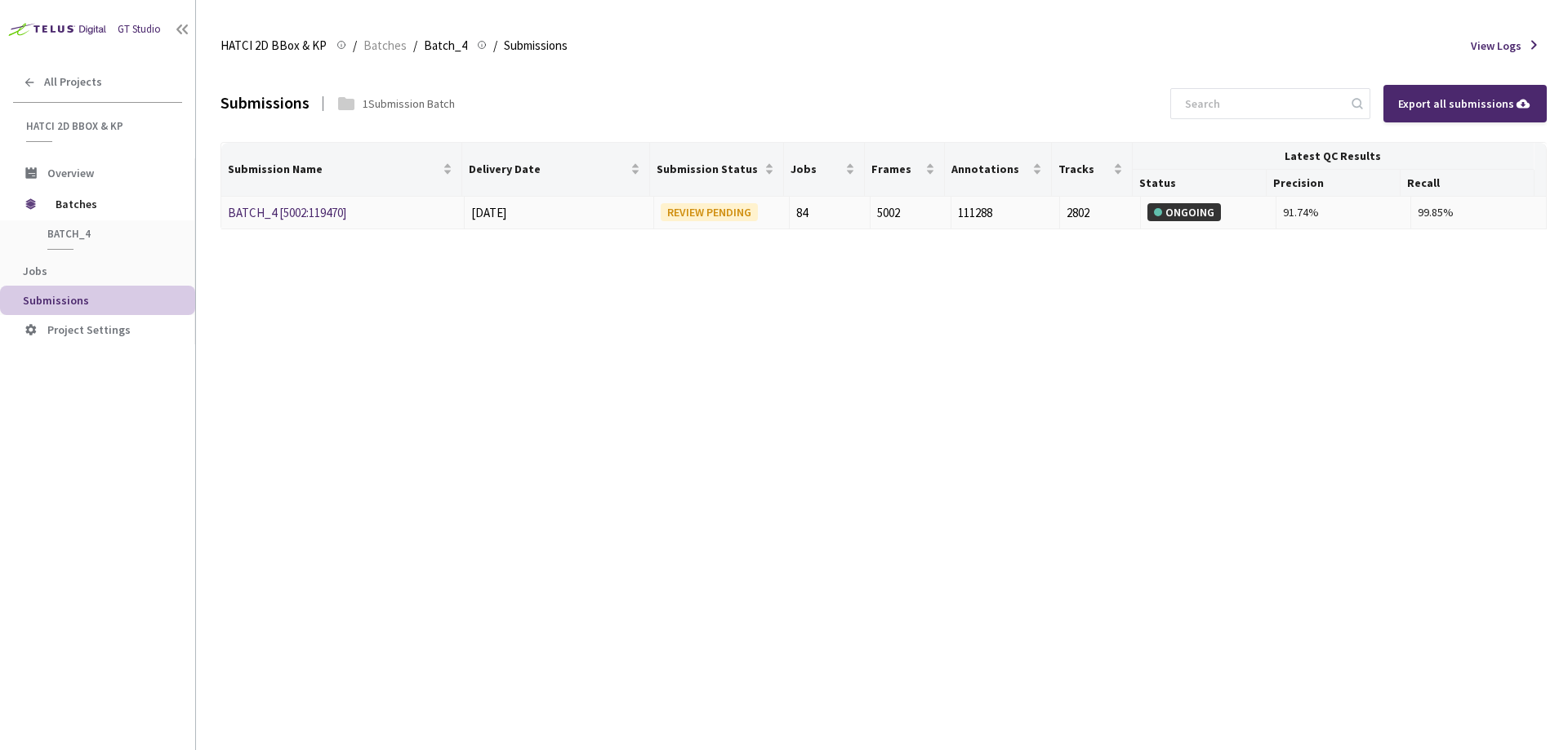
click at [310, 203] on div "BATCH_4 [5002:119470]" at bounding box center [315, 213] width 173 height 20
click at [299, 218] on link "BATCH_4 [5002:119470]" at bounding box center [287, 212] width 118 height 16
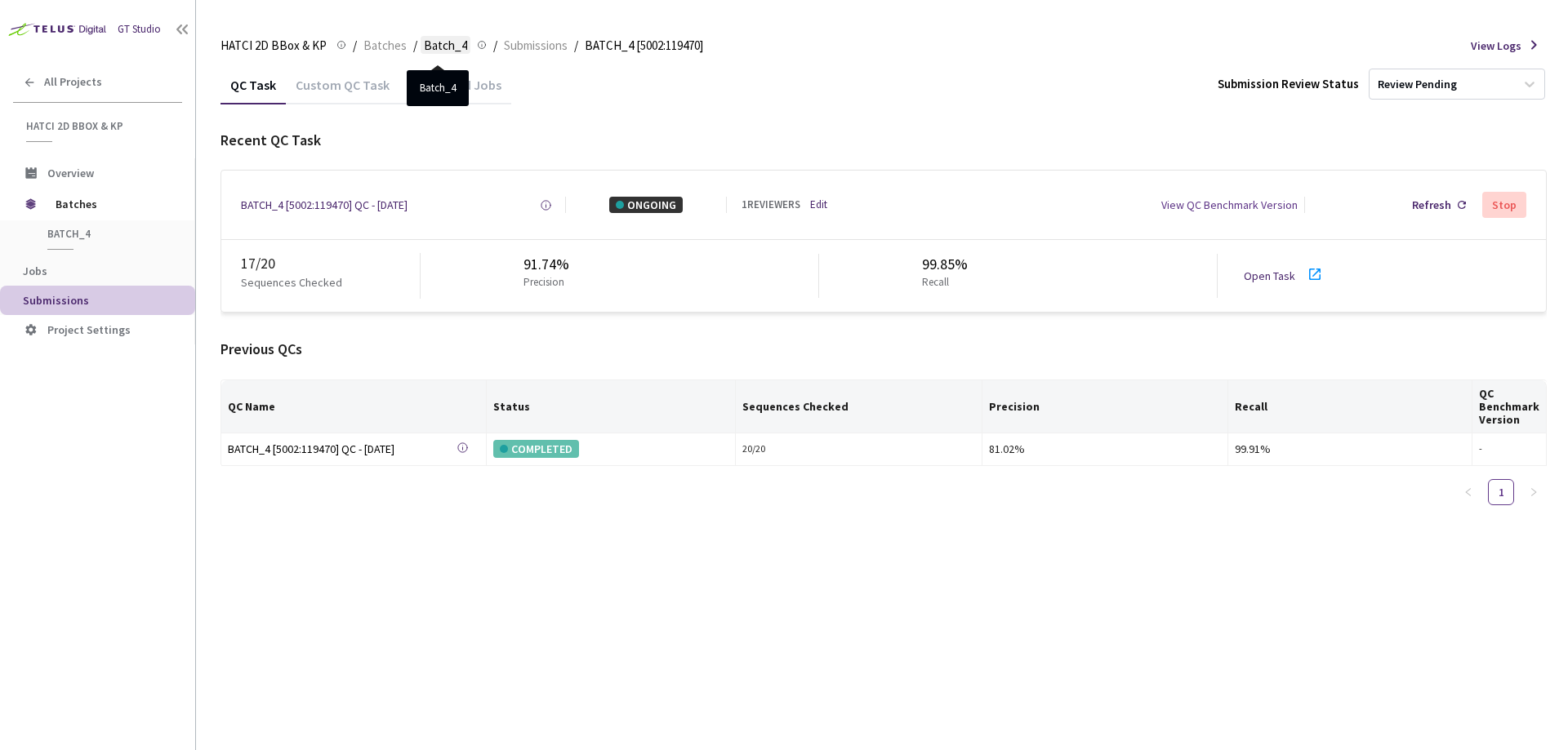
click at [431, 52] on span "Batch_4" at bounding box center [446, 46] width 43 height 20
click at [367, 46] on span "Batches" at bounding box center [385, 46] width 43 height 20
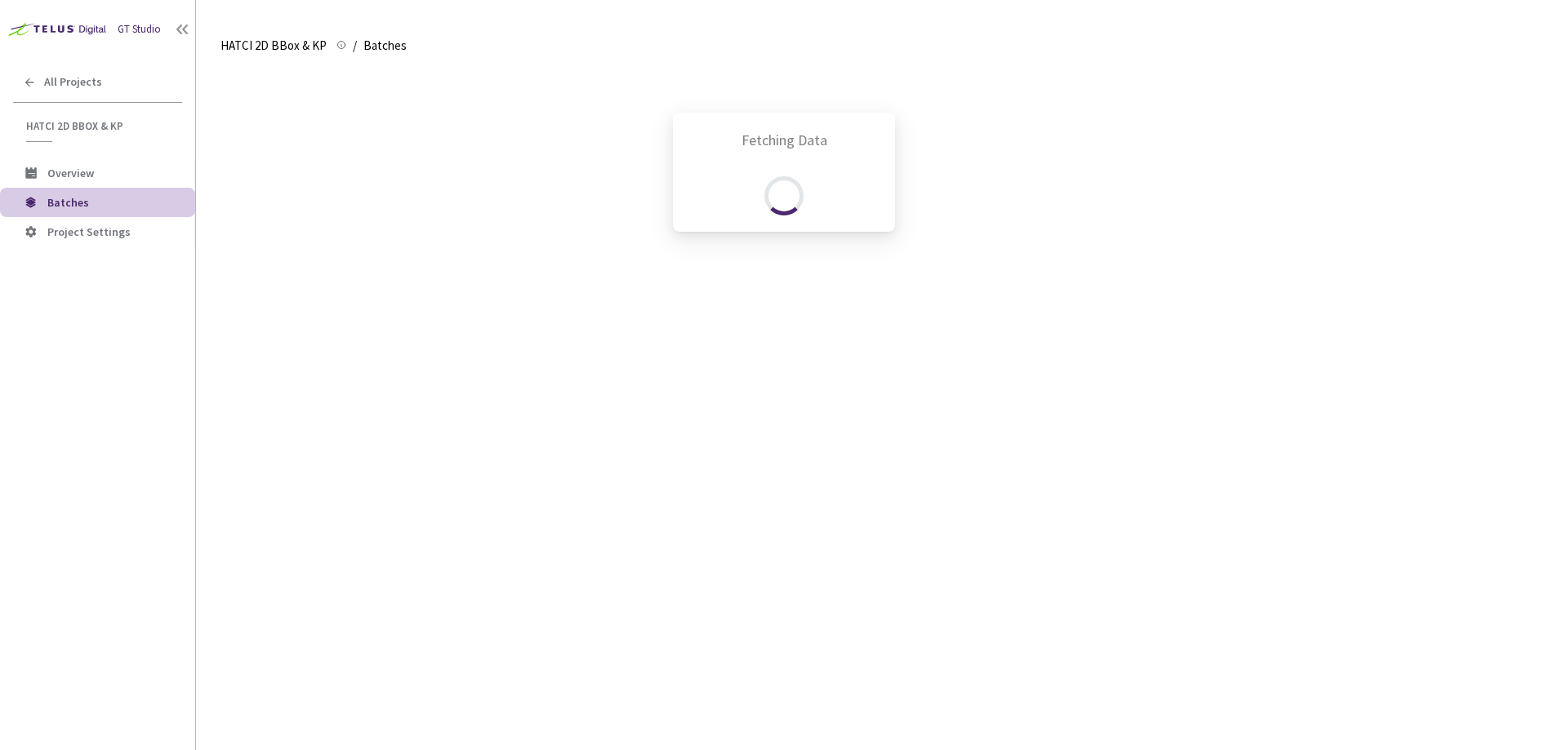
scroll to position [340, 0]
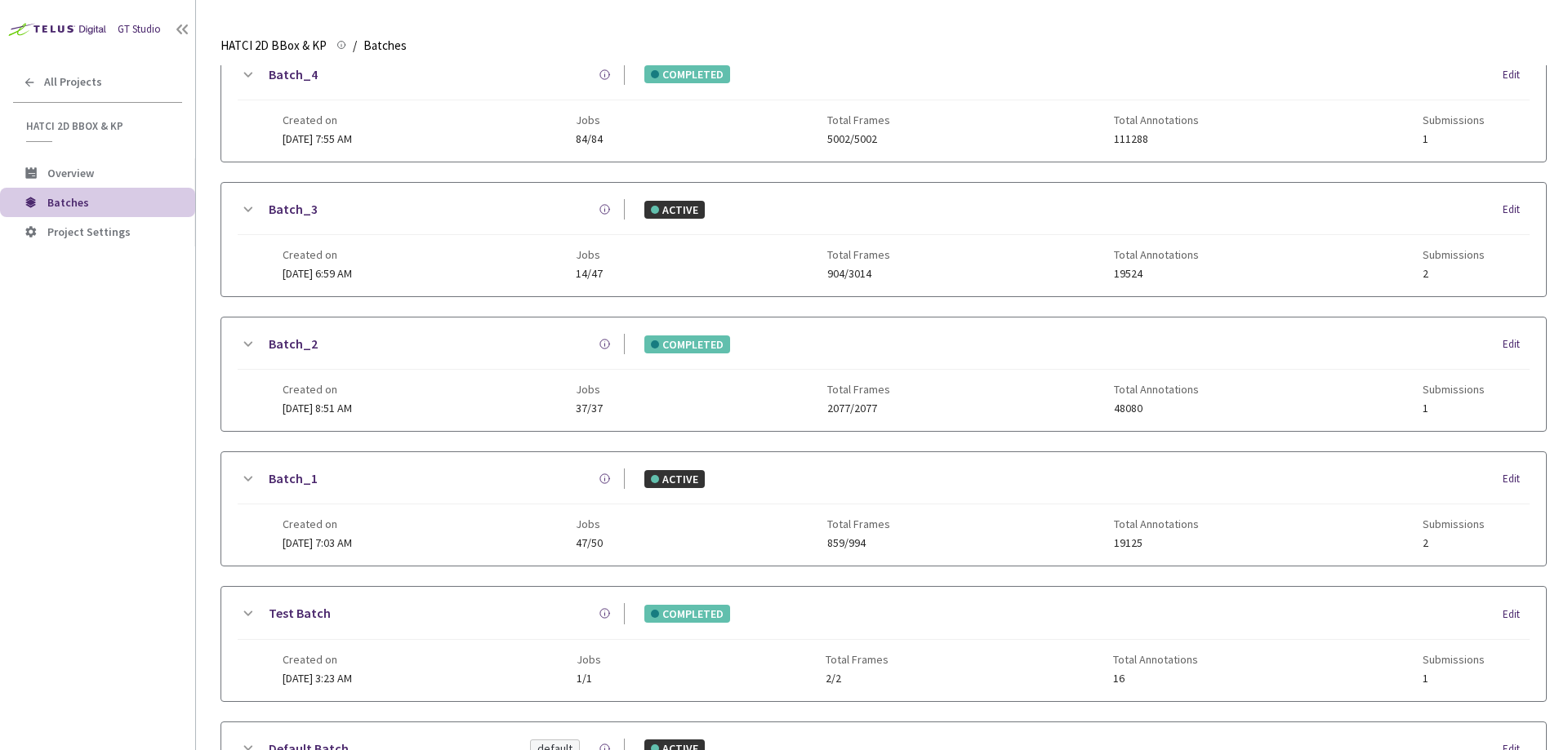
click at [22, 441] on div "GT Studio All Projects HATCI 2D BBox & KP HATCI 2D BBox & KP Overview Batches P…" at bounding box center [97, 352] width 195 height 705
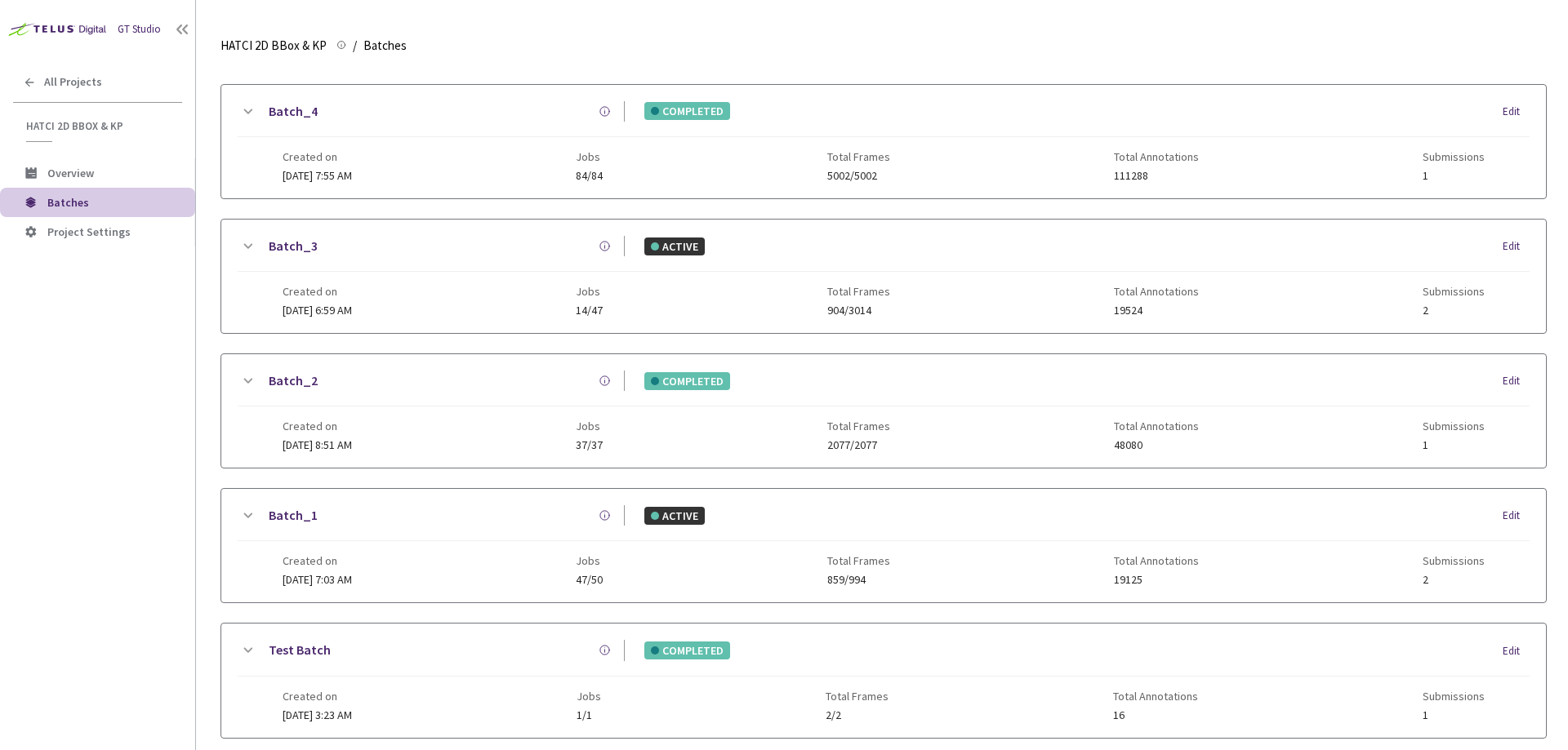
scroll to position [523, 0]
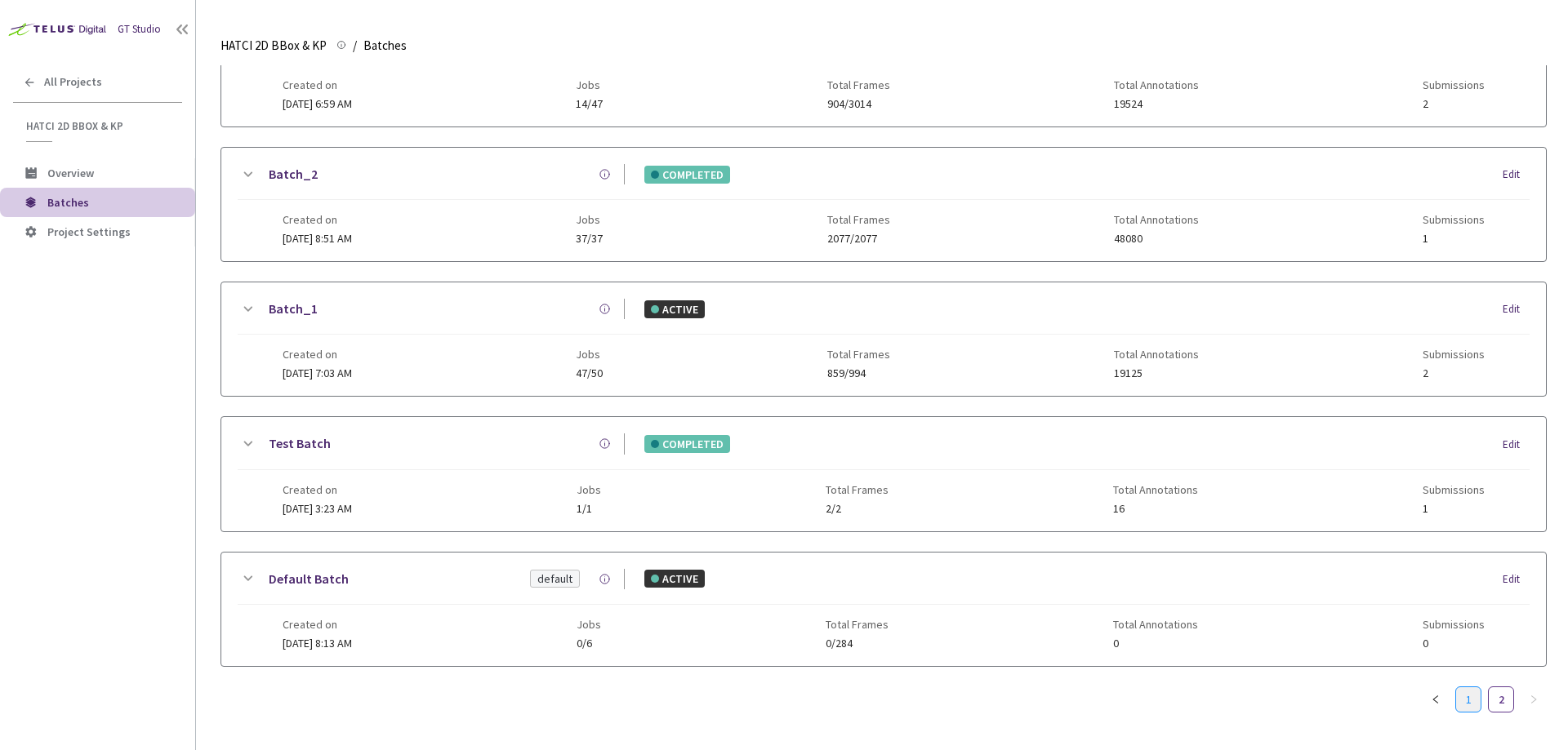
click at [1467, 688] on link "1" at bounding box center [1467, 699] width 24 height 24
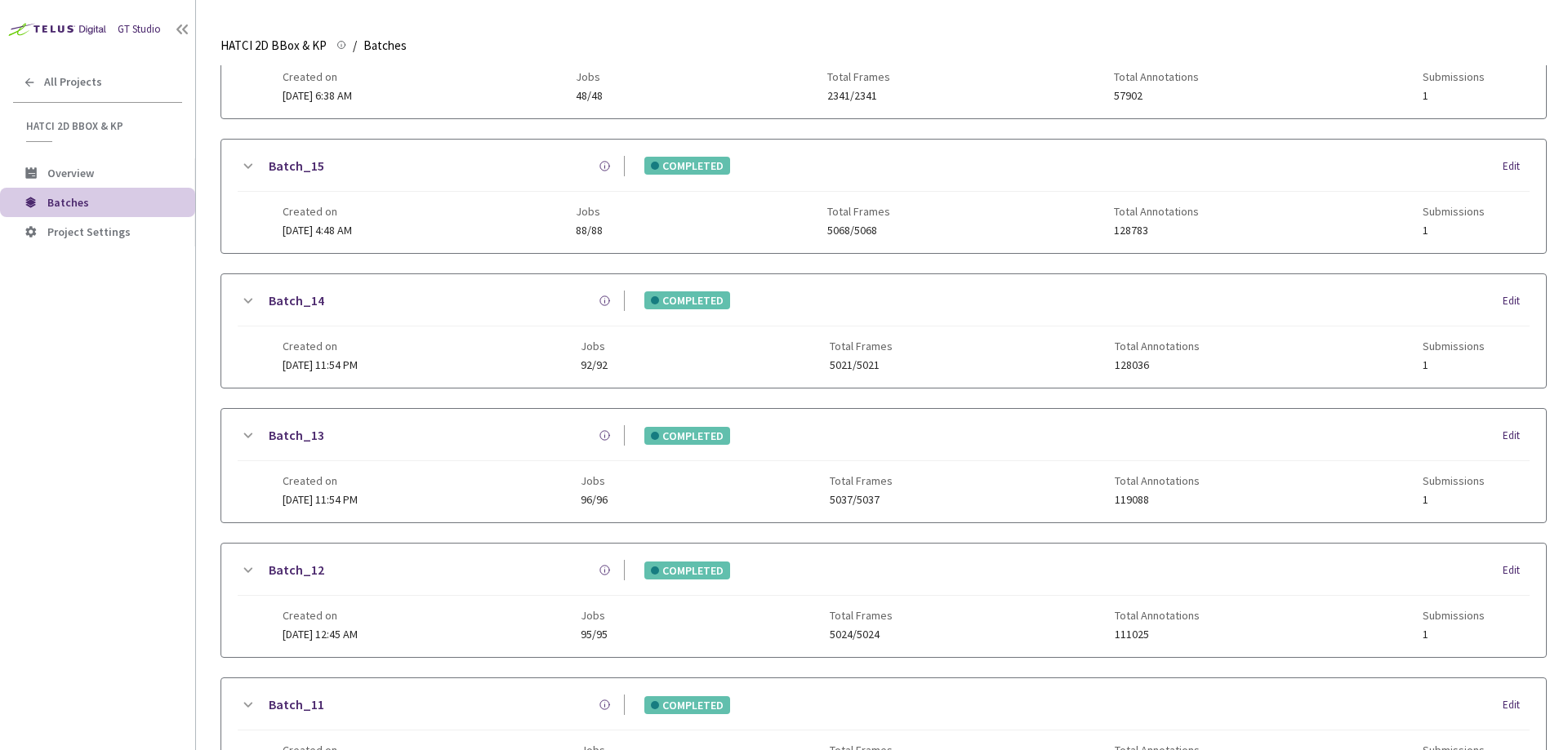
scroll to position [0, 0]
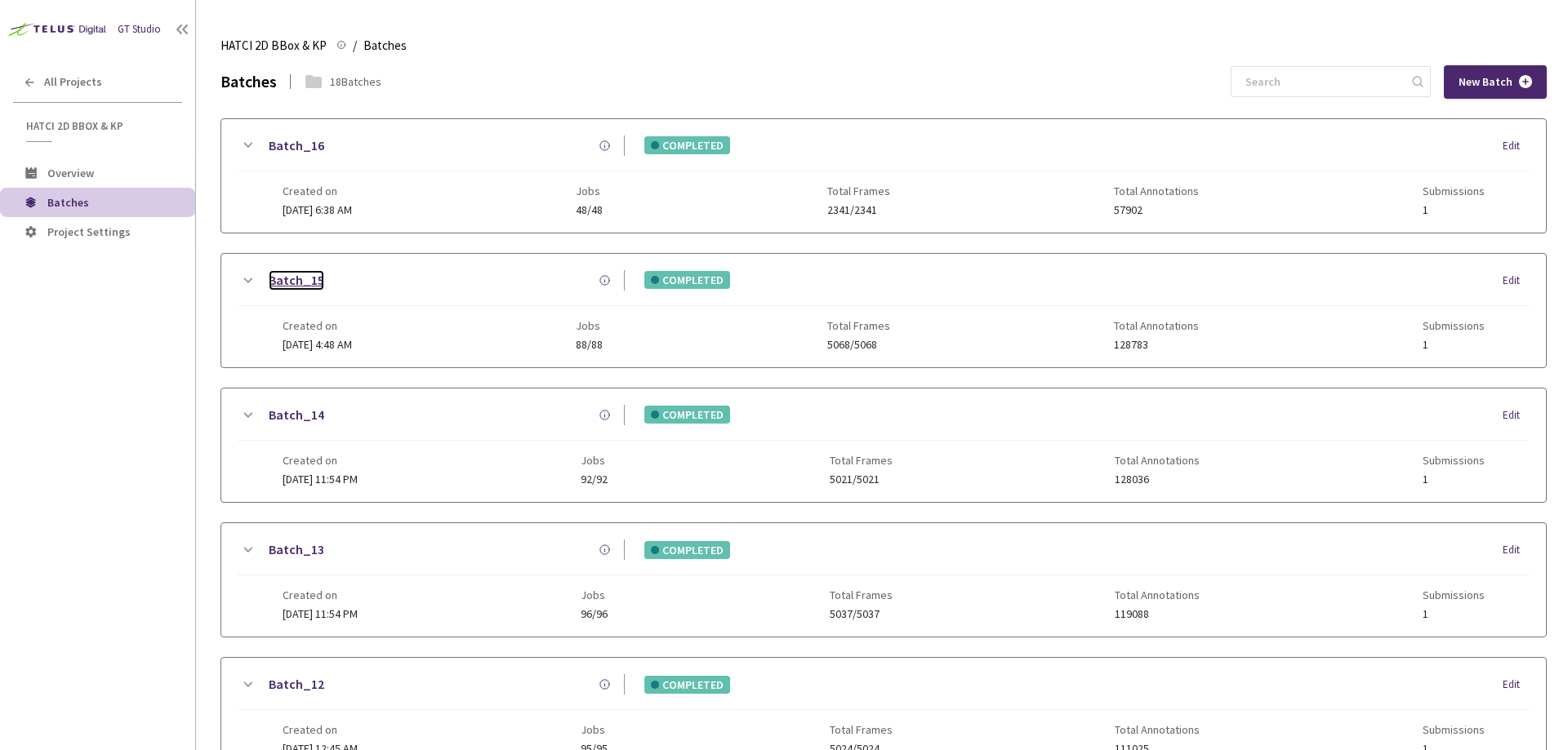
click at [294, 281] on link "Batch_15" at bounding box center [296, 281] width 56 height 21
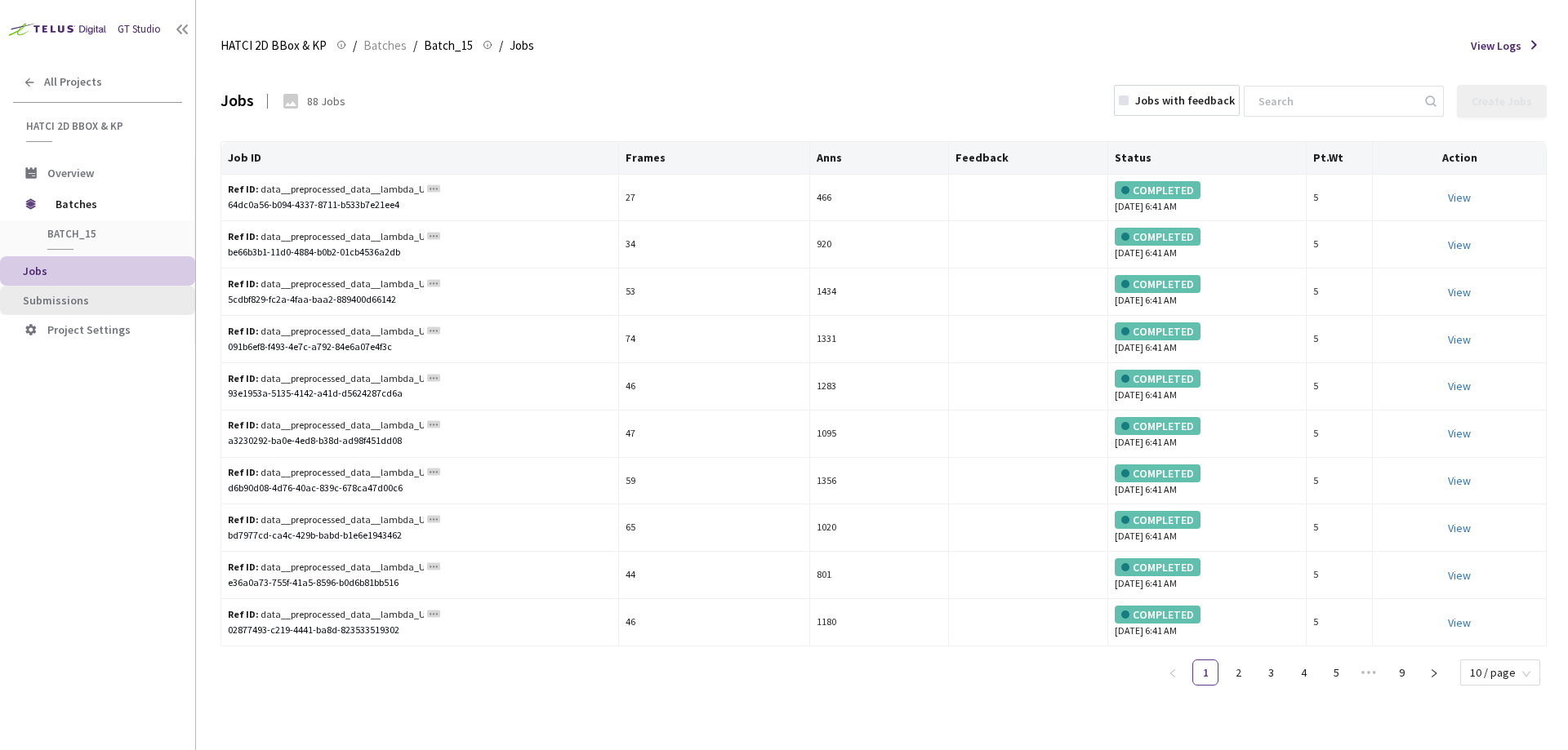
click at [78, 309] on li "Submissions" at bounding box center [97, 300] width 195 height 29
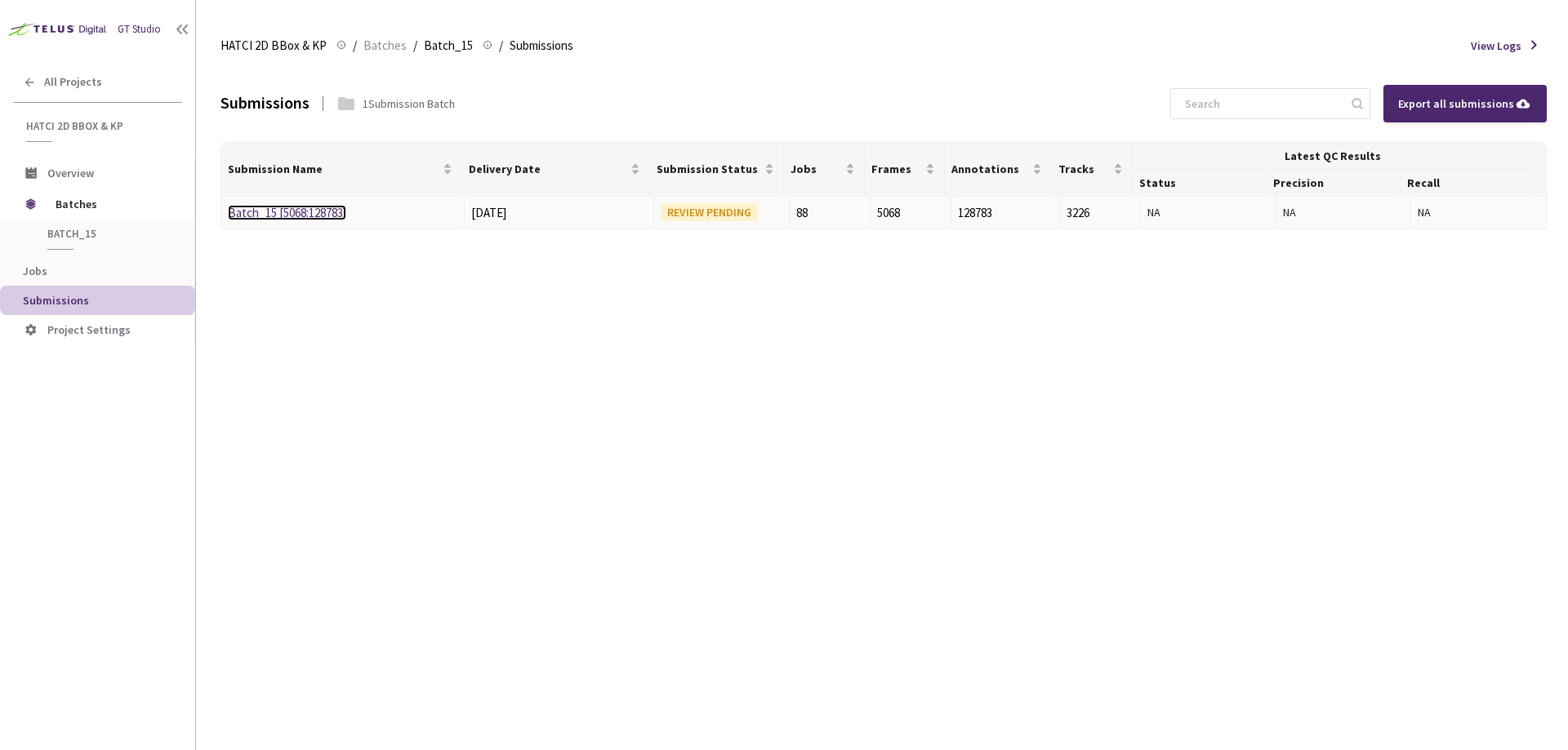
click at [291, 211] on link "Batch_15 [5068:128783]" at bounding box center [287, 212] width 118 height 16
click at [293, 214] on link "Batch_15 [5068:128783]" at bounding box center [287, 212] width 118 height 16
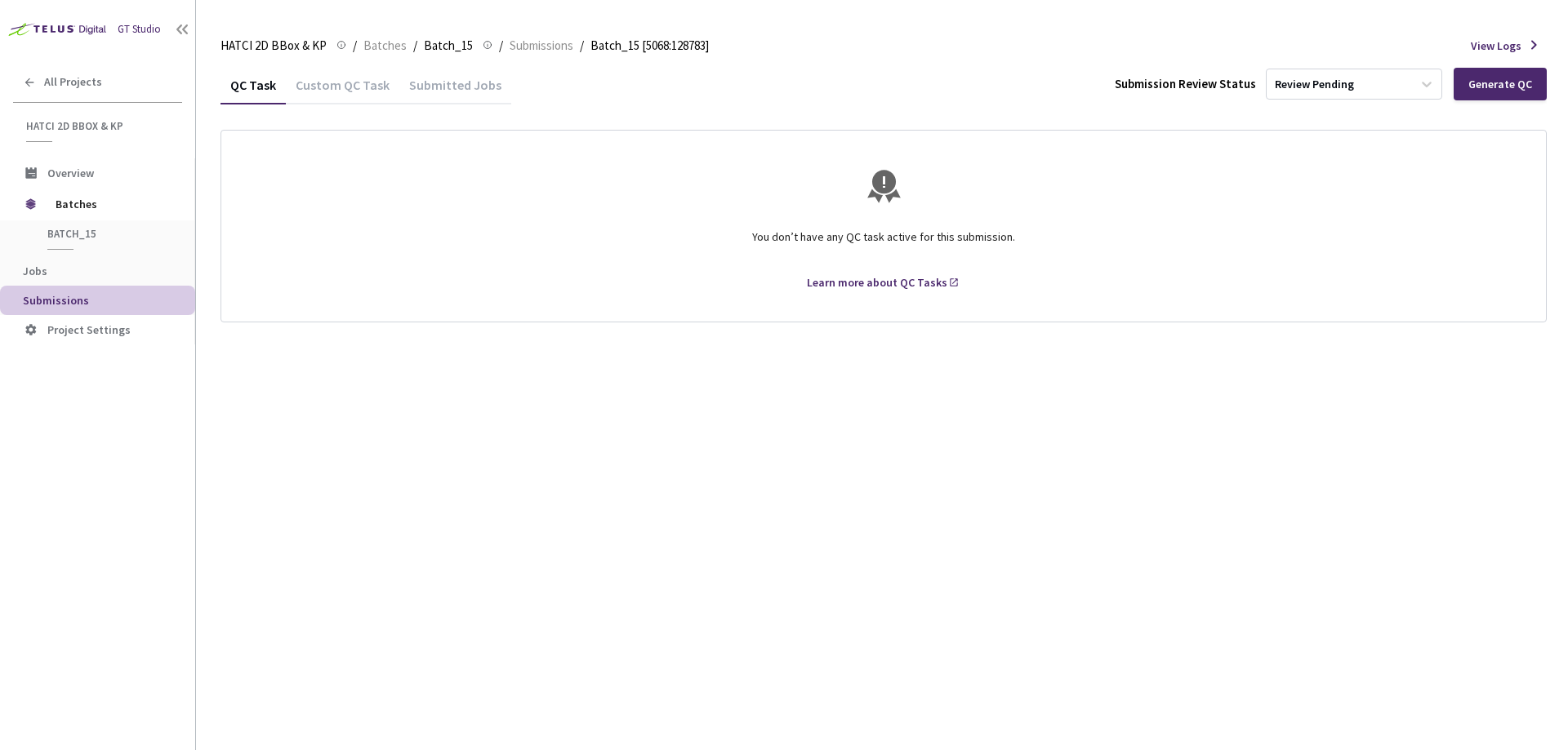
click at [338, 87] on div "Custom QC Task" at bounding box center [342, 90] width 113 height 27
click at [433, 86] on div "Submitted Jobs" at bounding box center [455, 90] width 112 height 27
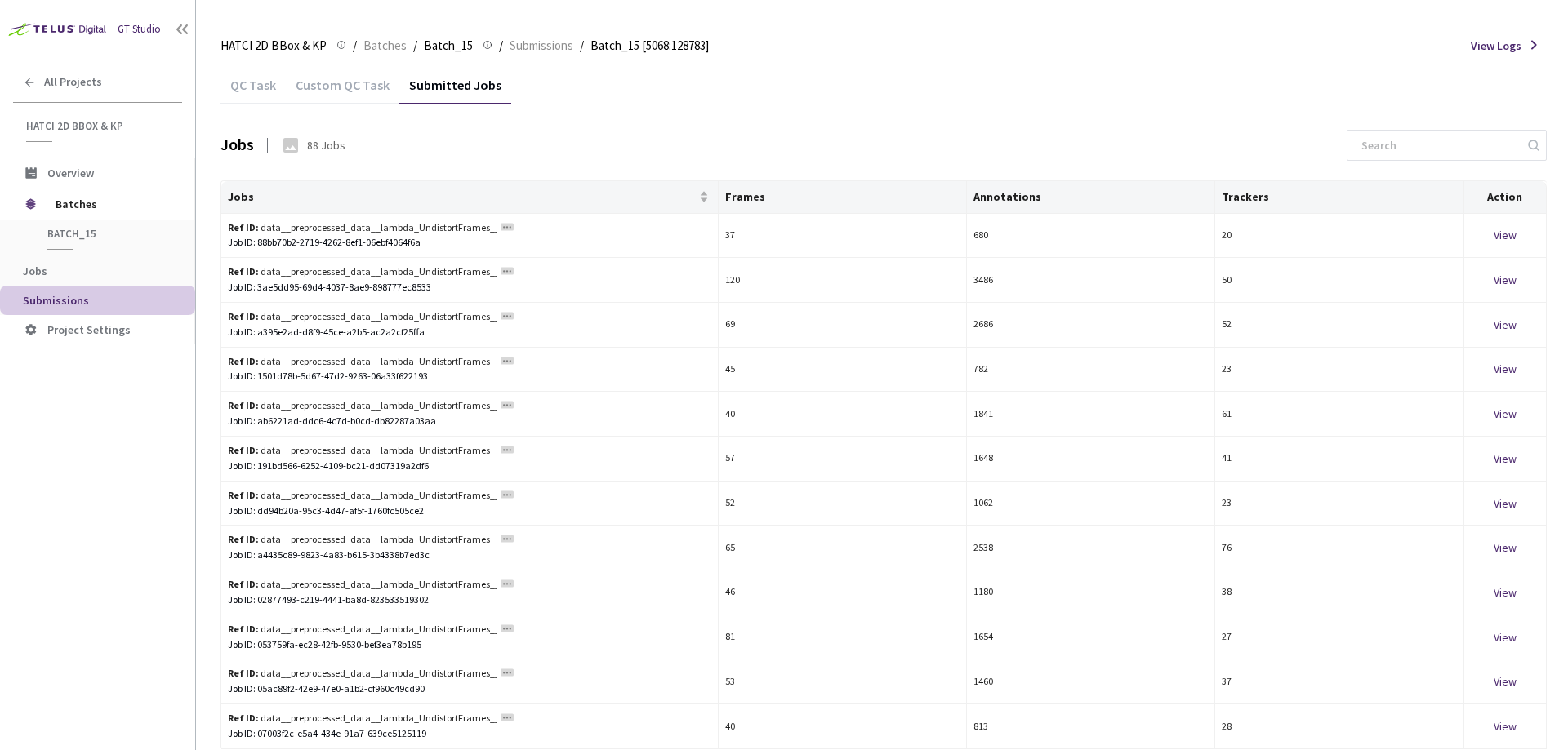
click at [259, 87] on div "QC Task" at bounding box center [253, 90] width 65 height 27
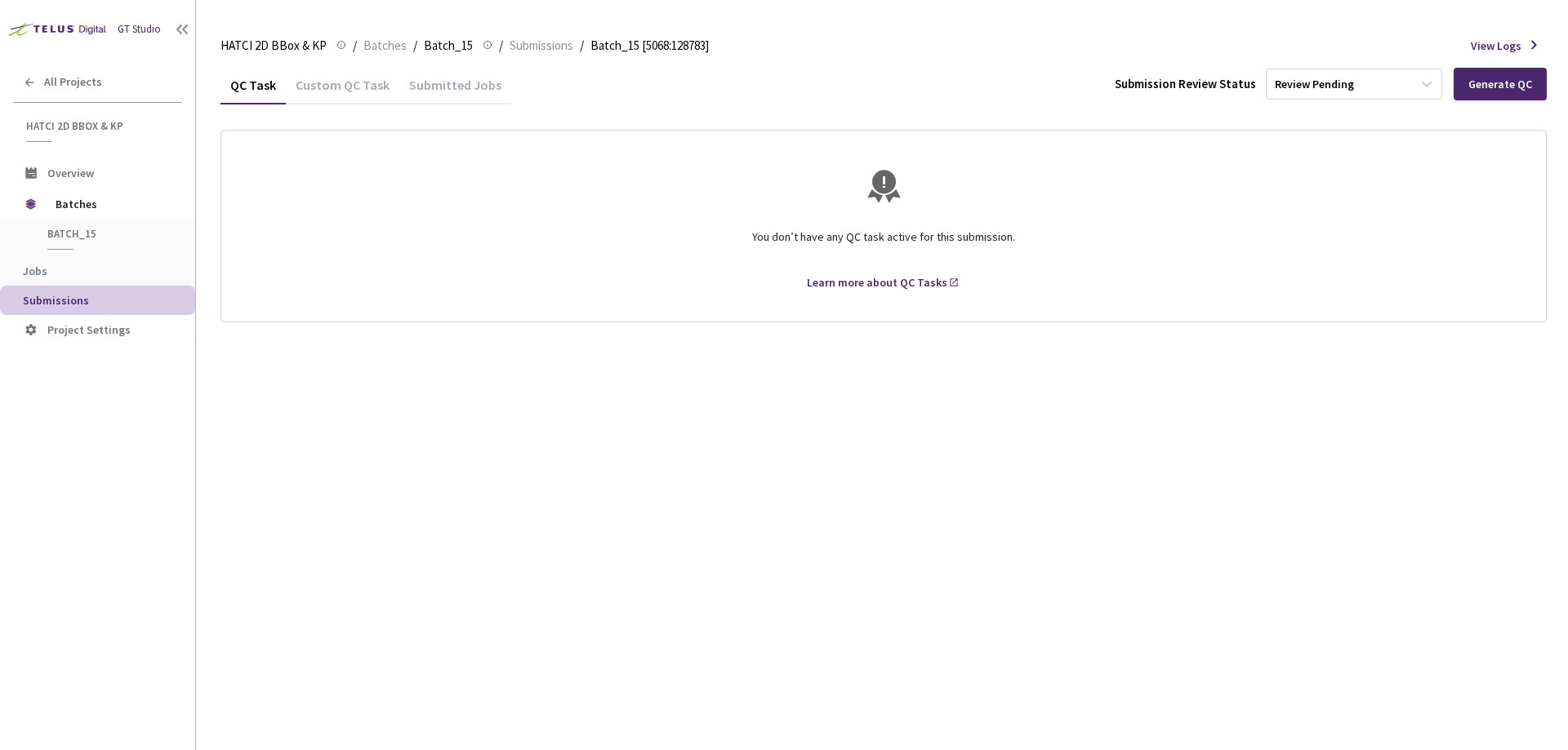
click at [1434, 412] on div "QC Task Custom QC Task Submitted Jobs Submission Review Status Review Pending G…" at bounding box center [884, 407] width 1326 height 685
